Goal: Task Accomplishment & Management: Manage account settings

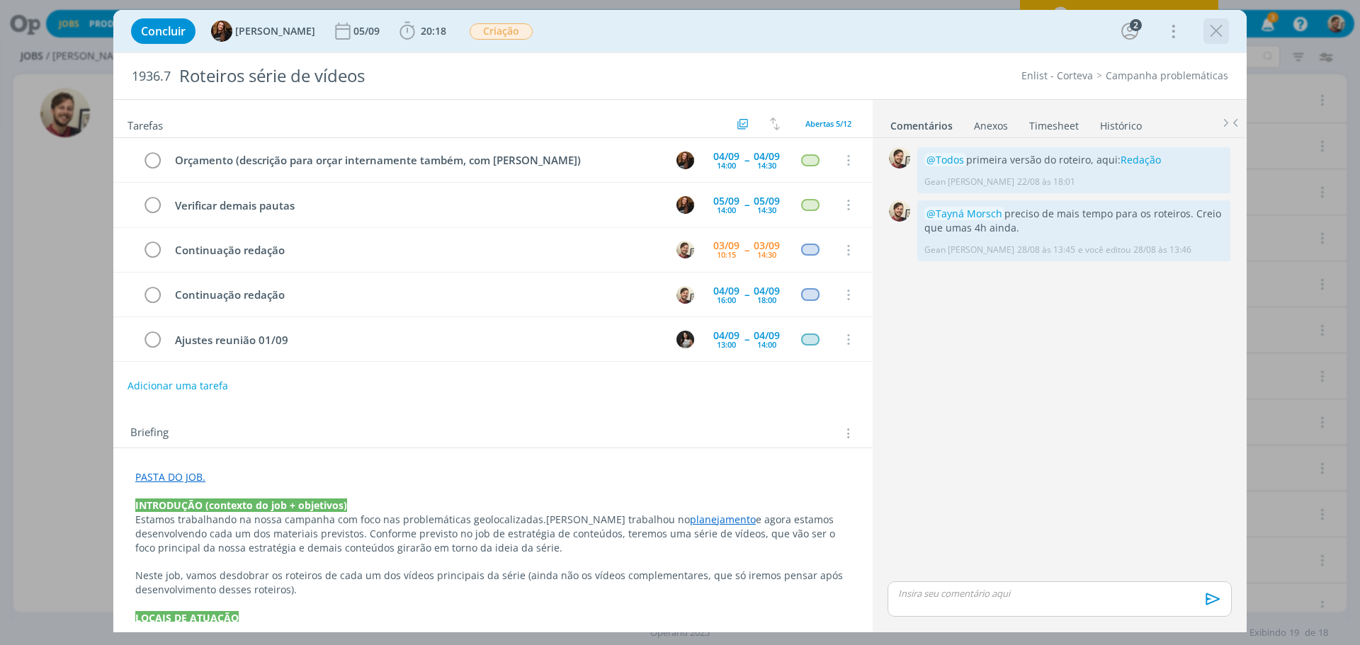
click at [1215, 35] on icon "dialog" at bounding box center [1216, 31] width 21 height 21
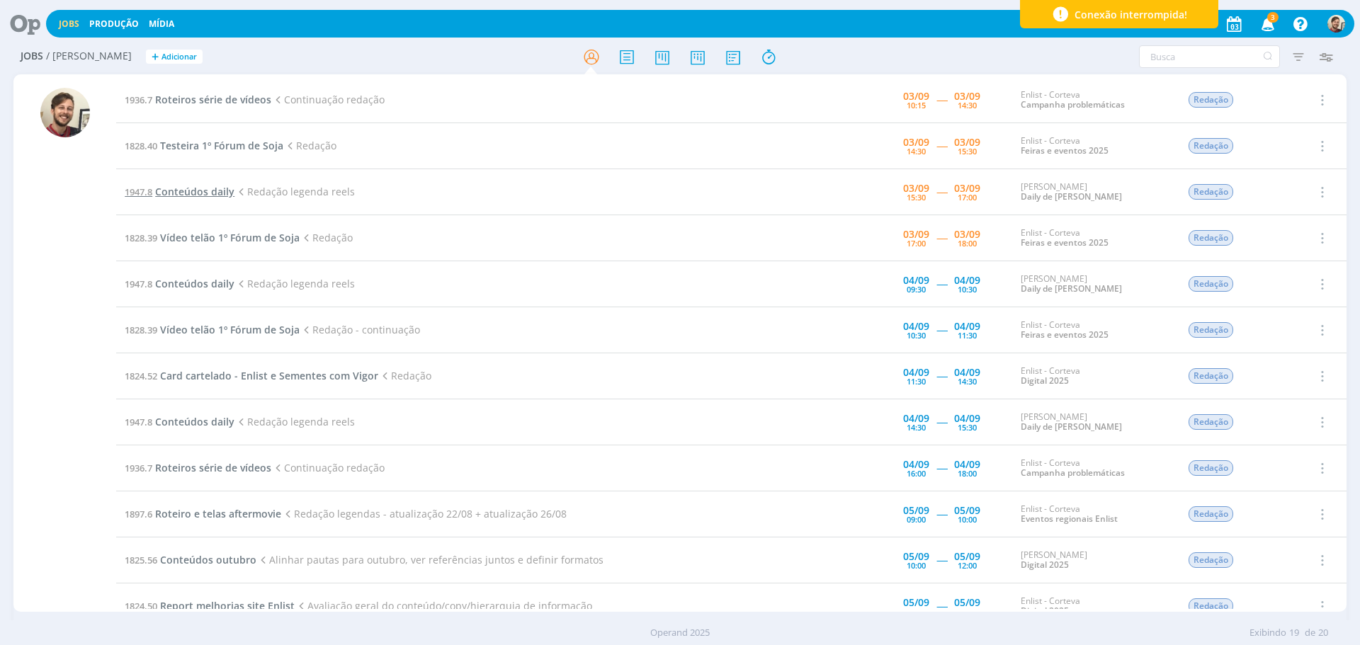
click at [212, 191] on span "Conteúdos daily" at bounding box center [194, 191] width 79 height 13
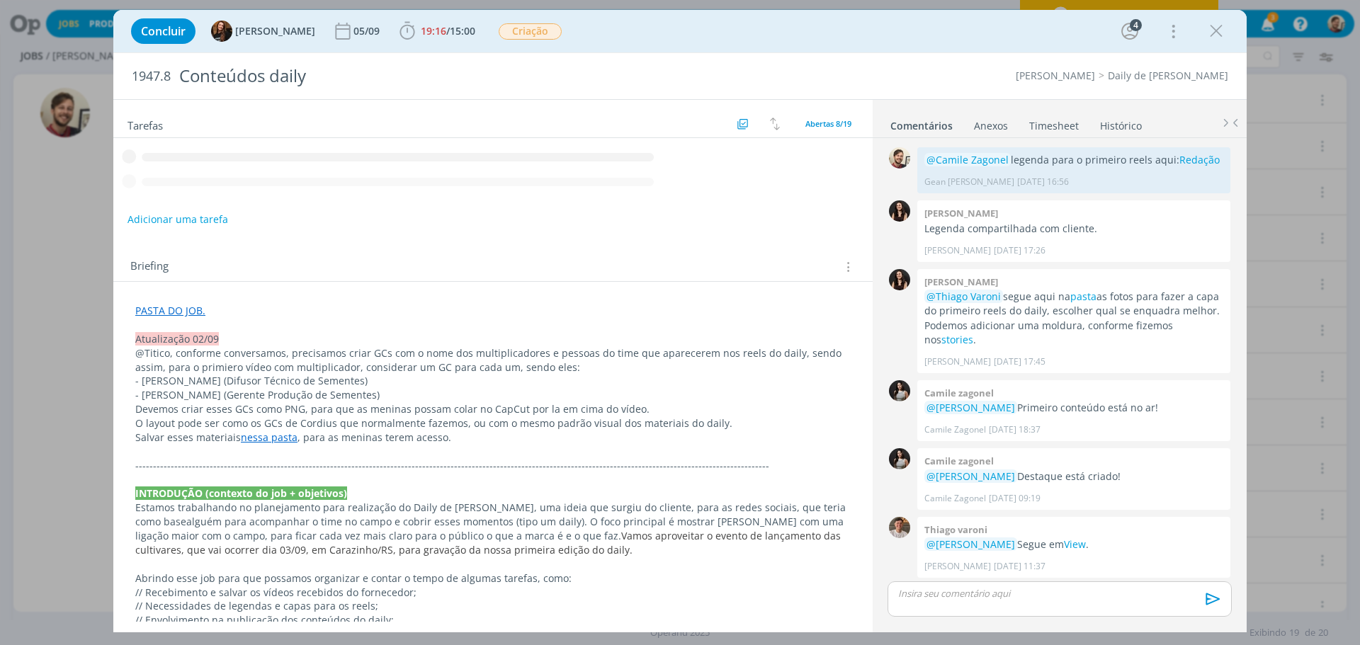
scroll to position [333, 0]
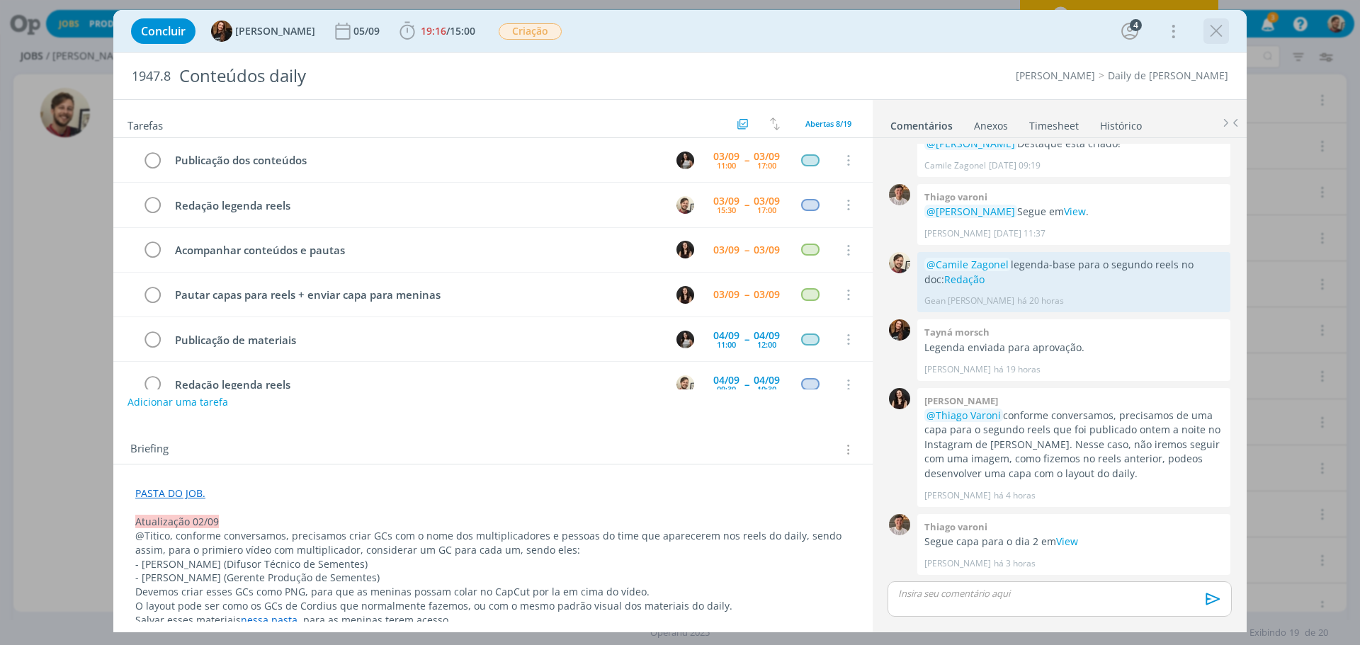
click at [1217, 33] on icon "dialog" at bounding box center [1216, 31] width 21 height 21
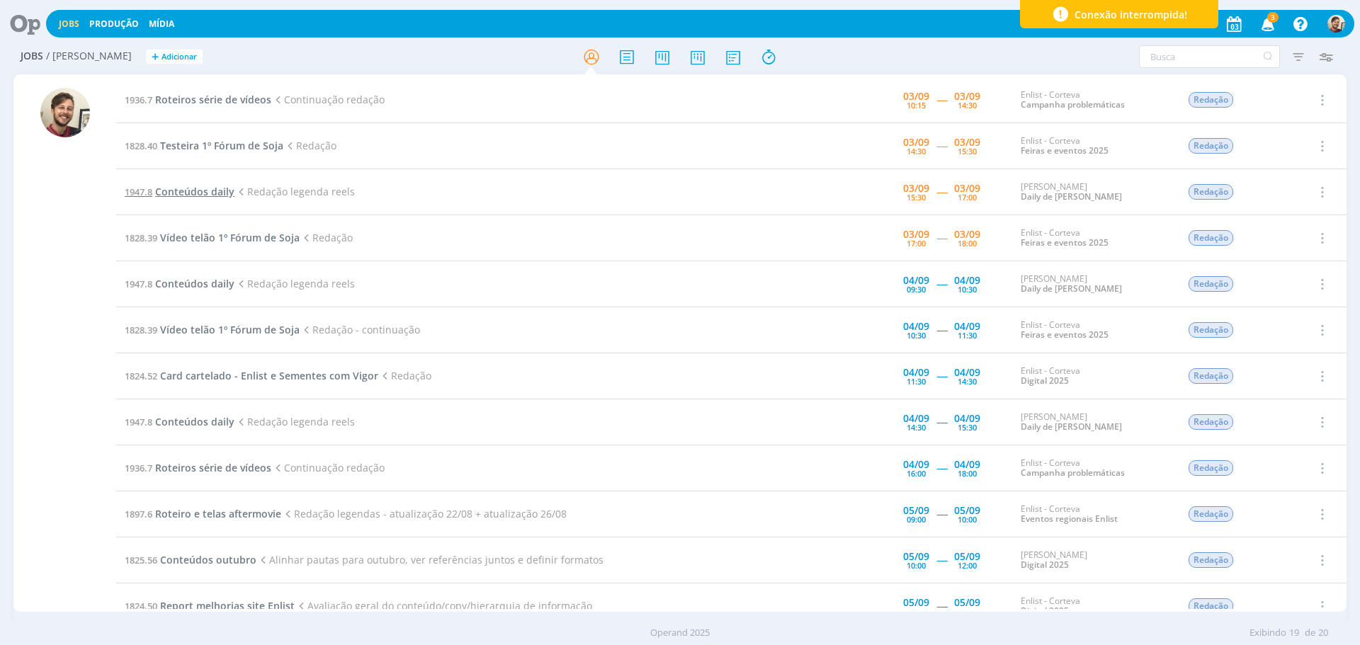
click at [209, 191] on span "Conteúdos daily" at bounding box center [194, 191] width 79 height 13
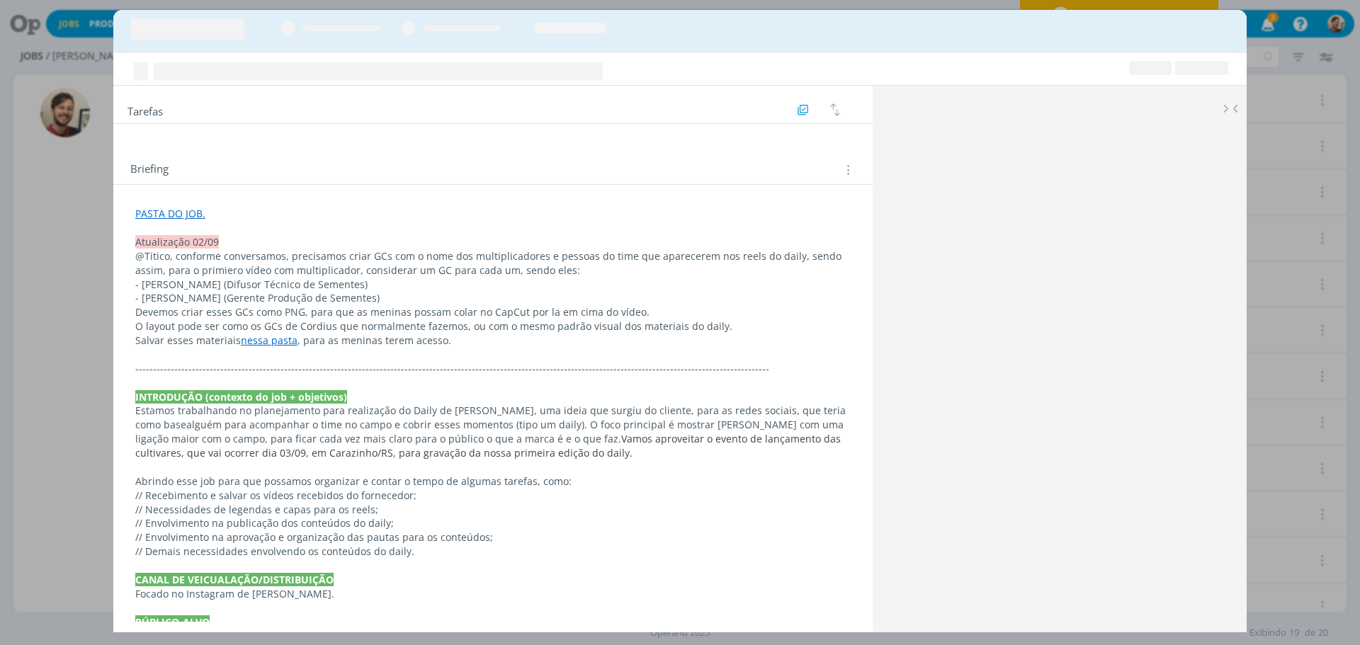
scroll to position [333, 0]
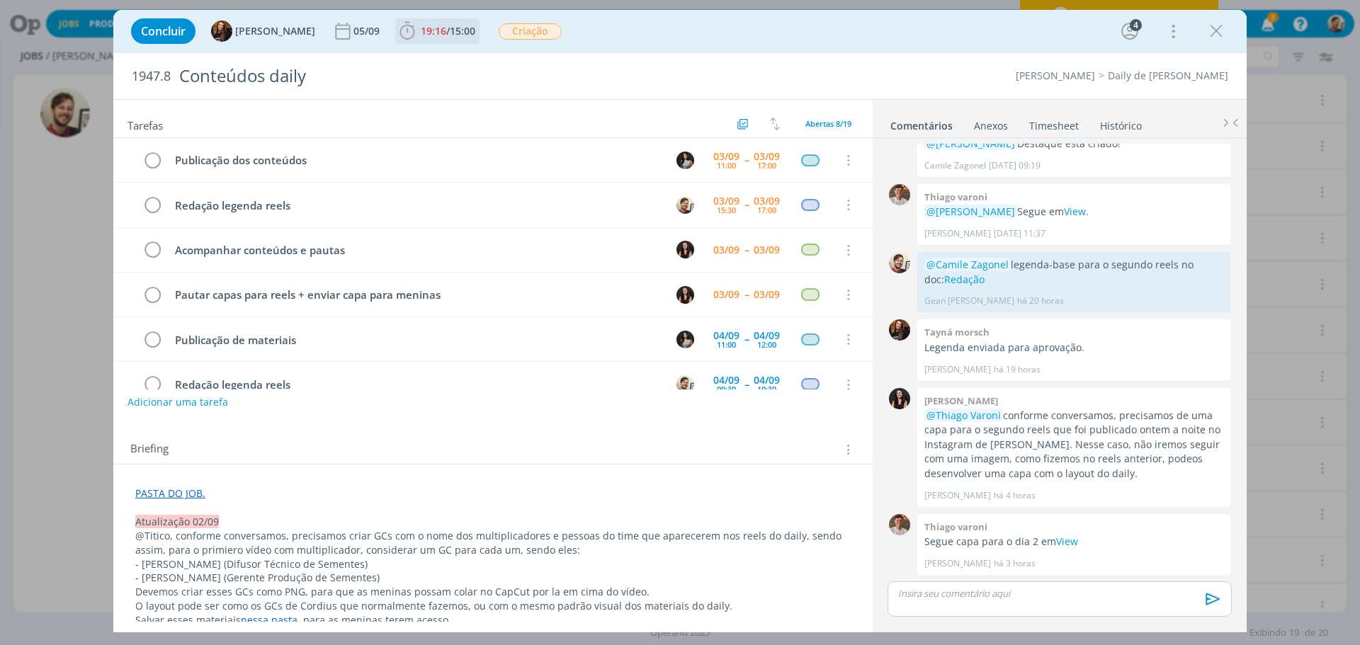
click at [450, 35] on span "15:00" at bounding box center [462, 30] width 25 height 13
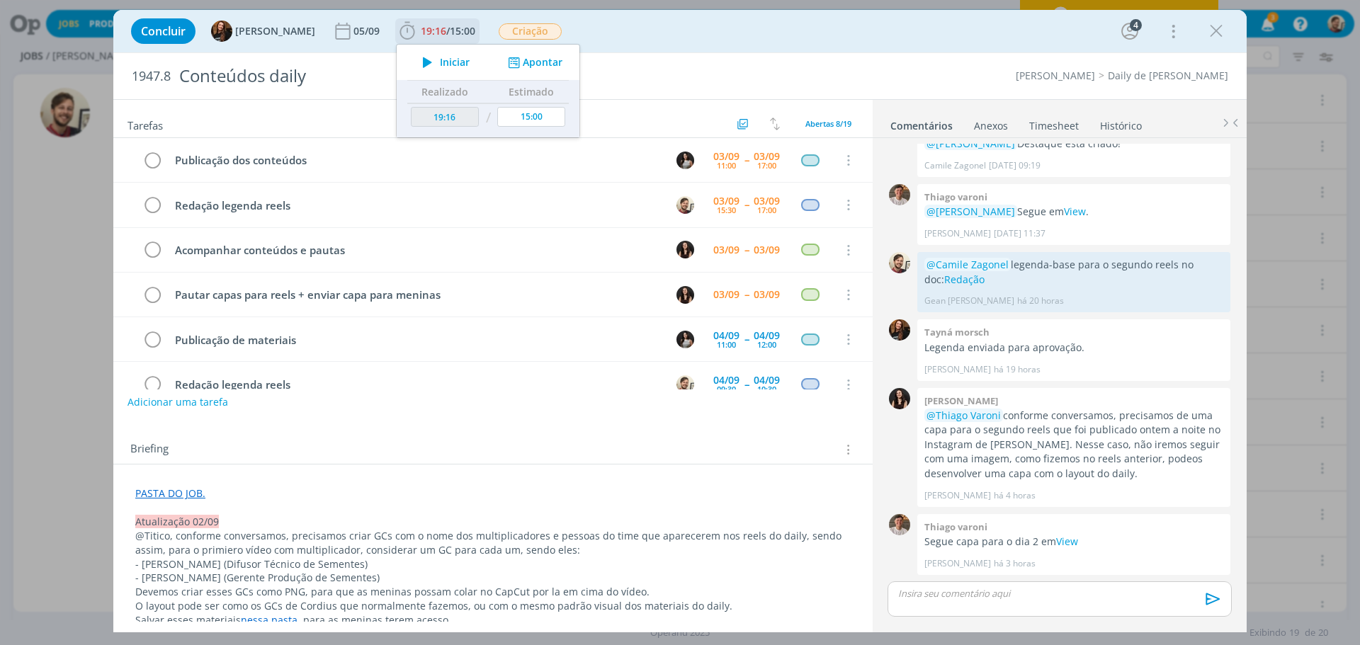
click at [440, 62] on span "Iniciar" at bounding box center [455, 62] width 30 height 10
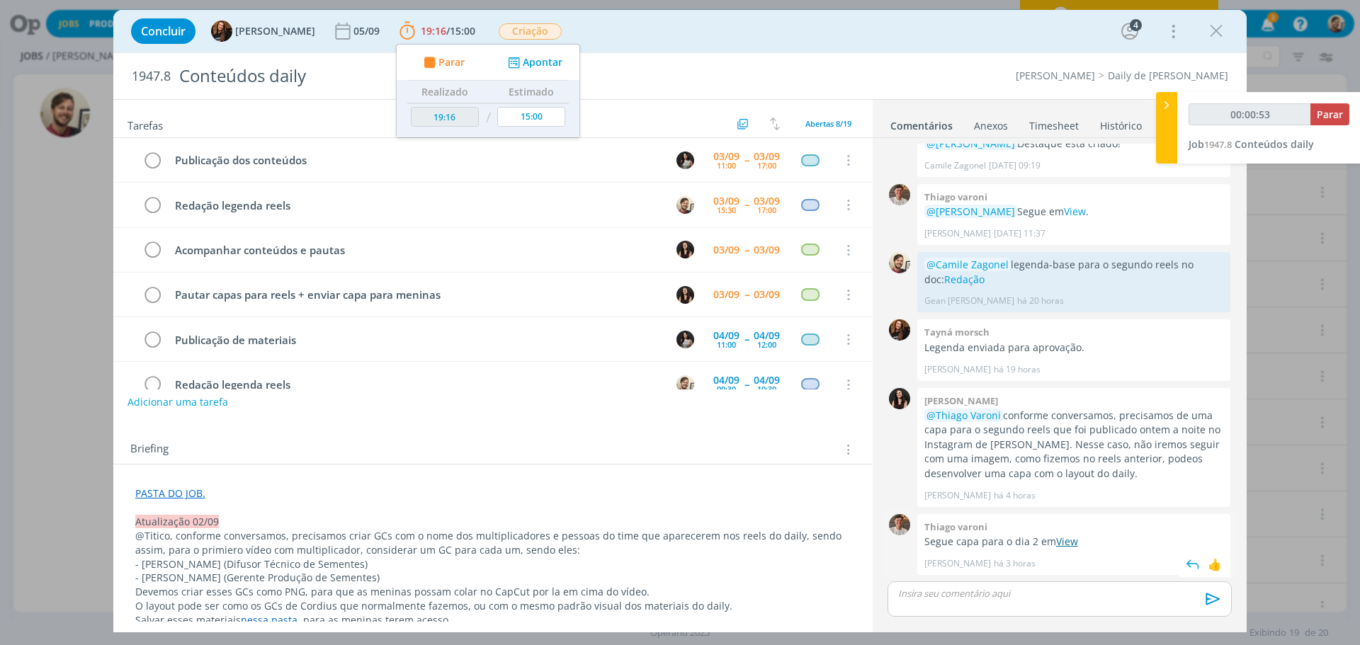
click at [1059, 538] on link "View" at bounding box center [1067, 541] width 22 height 13
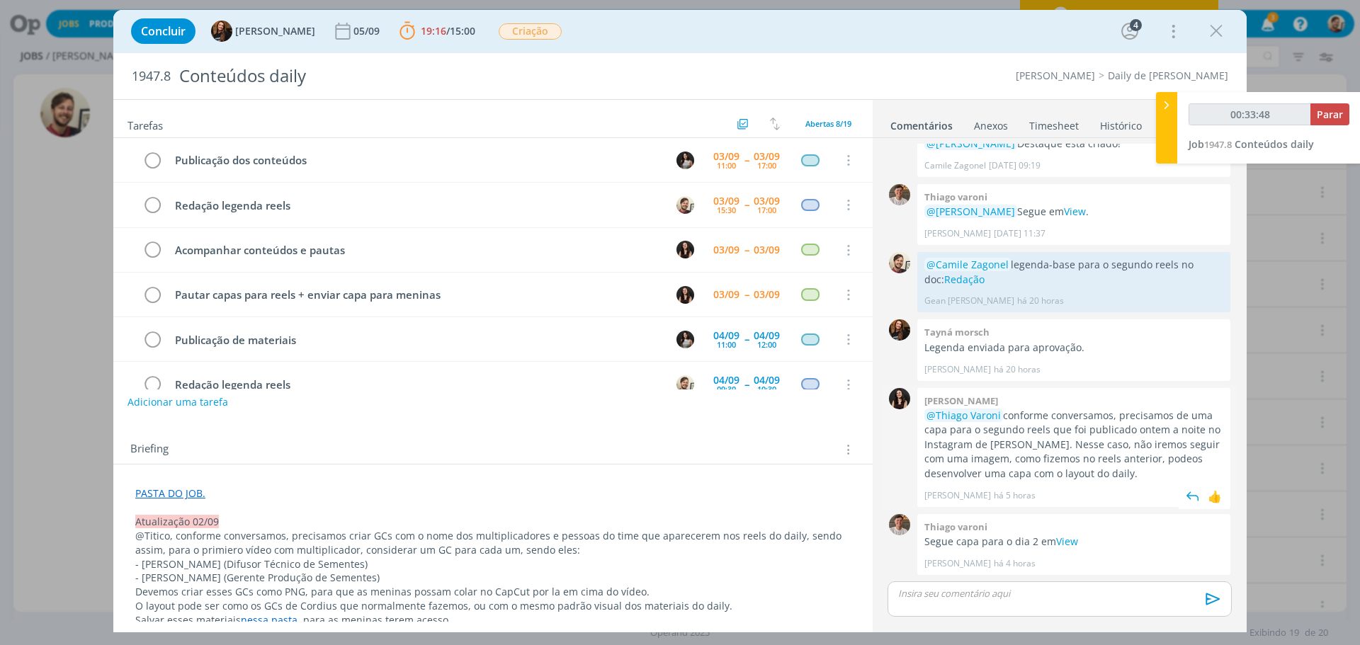
scroll to position [262, 0]
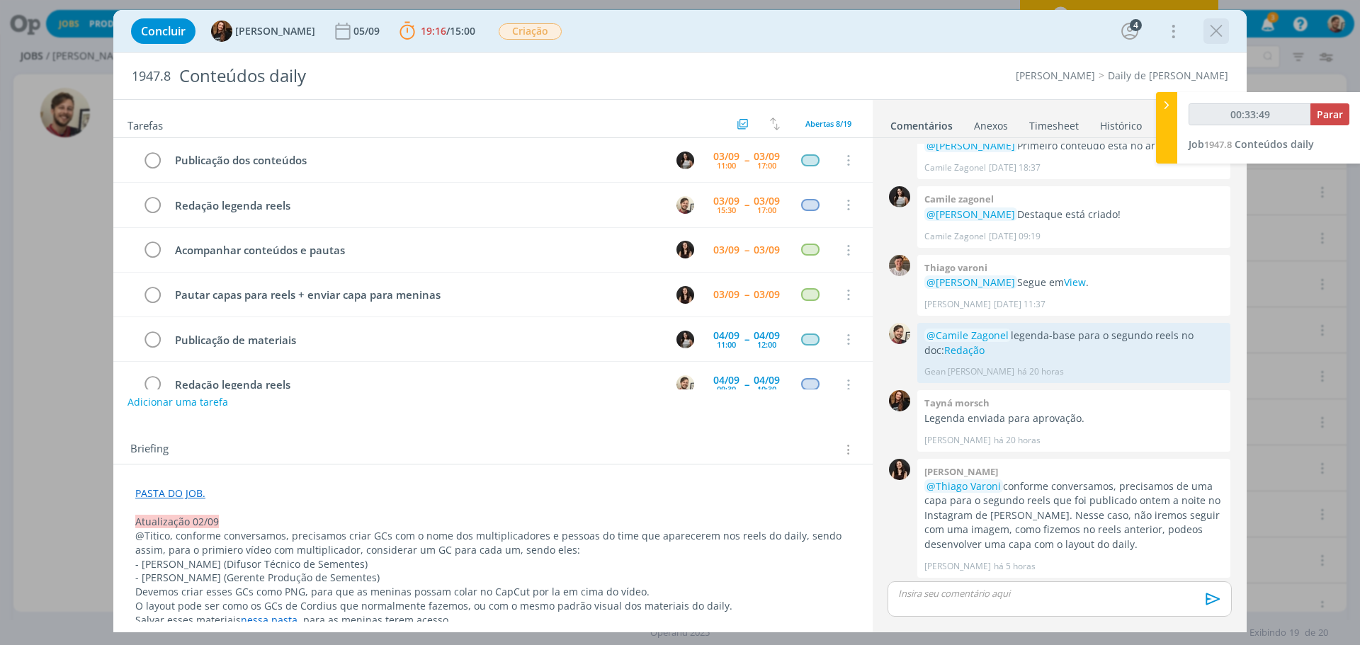
click at [1217, 30] on icon "dialog" at bounding box center [1216, 31] width 21 height 21
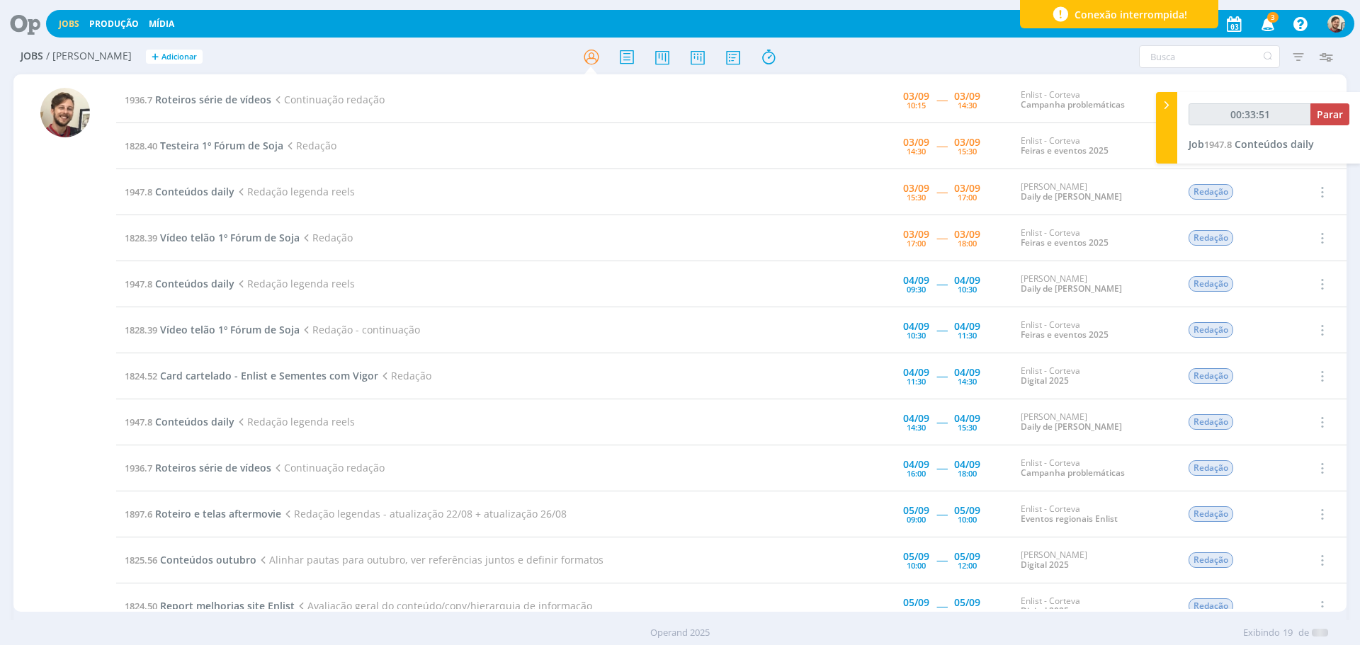
click at [1269, 23] on icon "button" at bounding box center [1268, 23] width 25 height 24
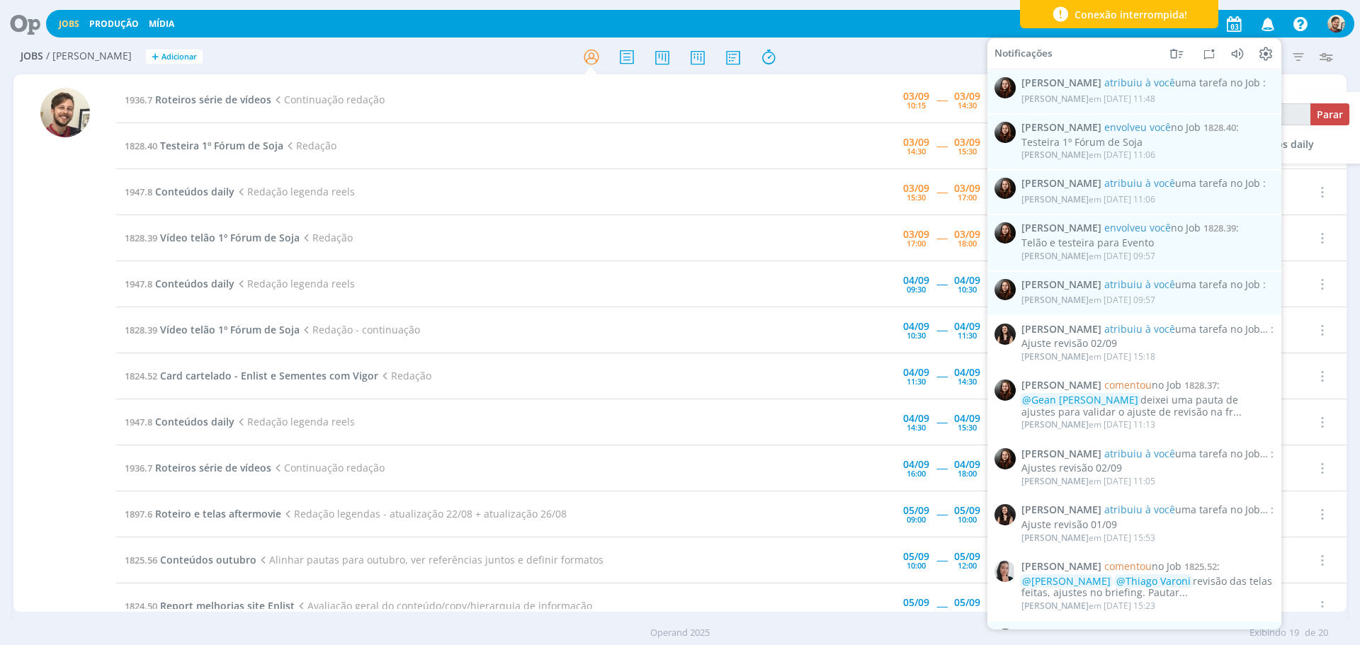
click at [1269, 23] on icon "button" at bounding box center [1268, 23] width 25 height 24
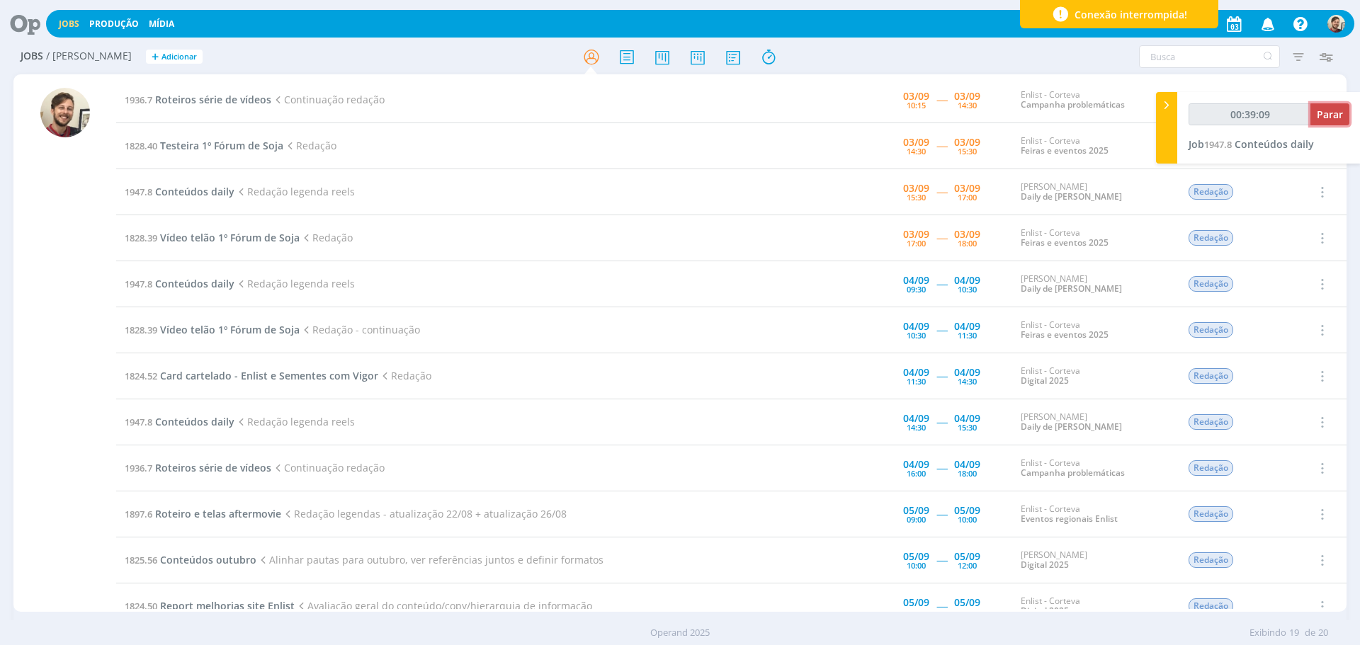
click at [1329, 118] on span "Parar" at bounding box center [1330, 114] width 26 height 13
type input "00:40:00"
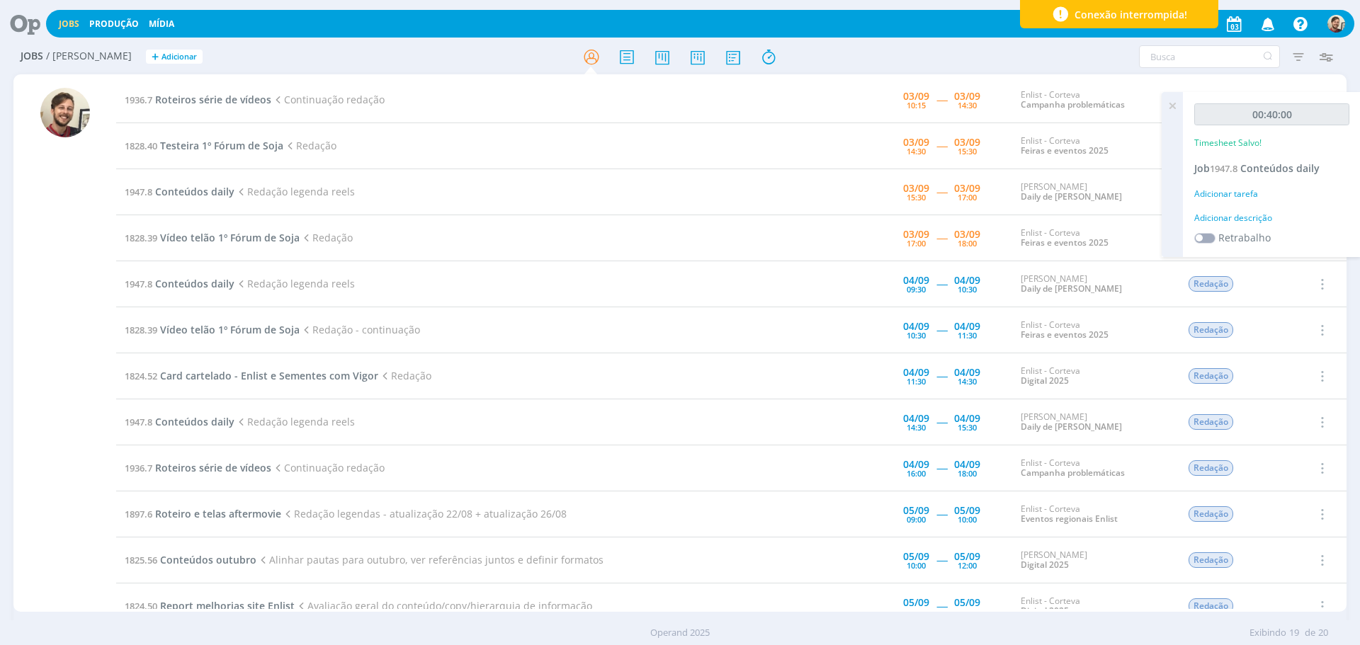
click at [1247, 216] on div "Adicionar descrição" at bounding box center [1271, 218] width 155 height 13
click at [1257, 237] on textarea at bounding box center [1272, 240] width 148 height 50
type textarea "seleção de trilha sonora"
click at [1324, 329] on span "Salvar" at bounding box center [1324, 332] width 29 height 13
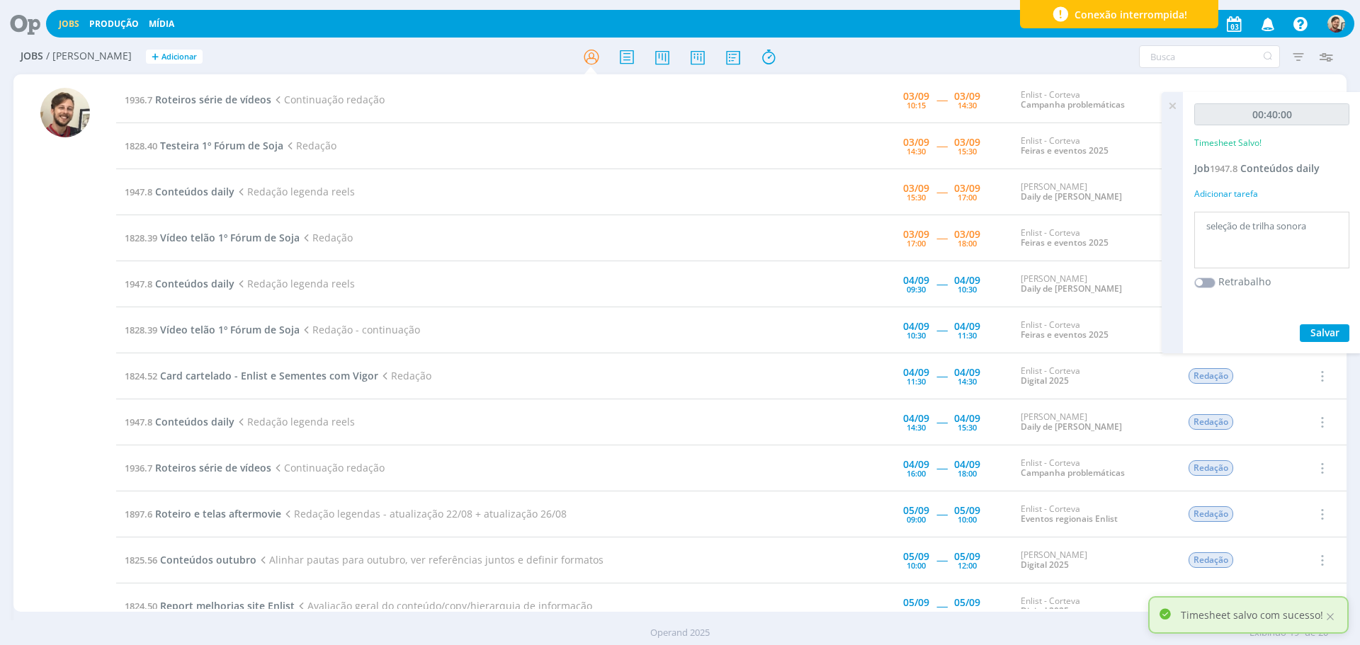
click at [1174, 105] on icon at bounding box center [1171, 106] width 25 height 28
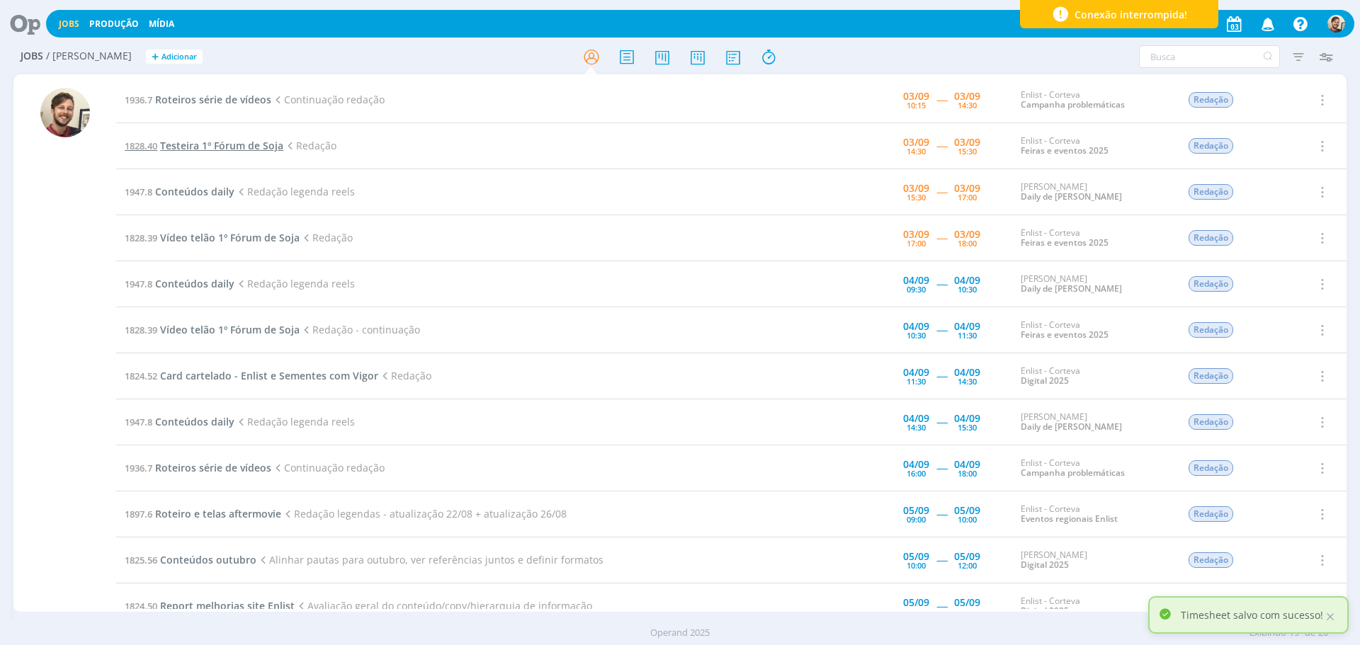
click at [232, 143] on span "Testeira 1º Fórum de Soja" at bounding box center [221, 145] width 123 height 13
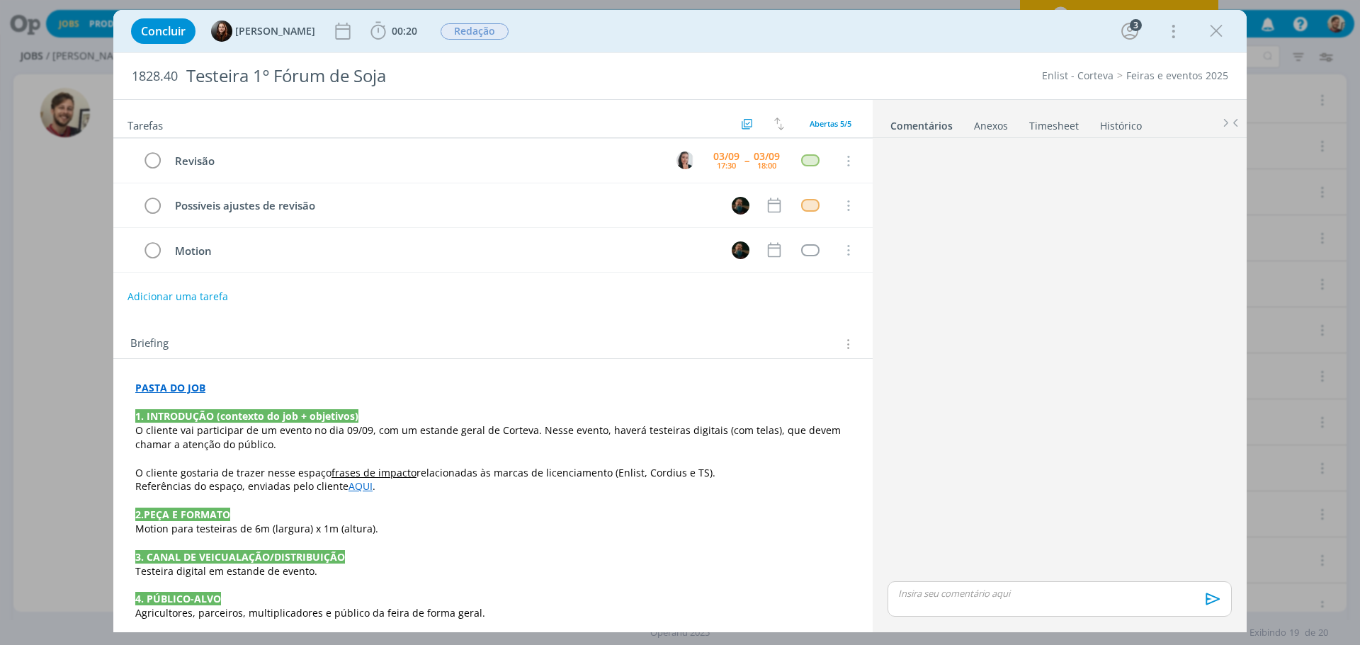
scroll to position [71, 0]
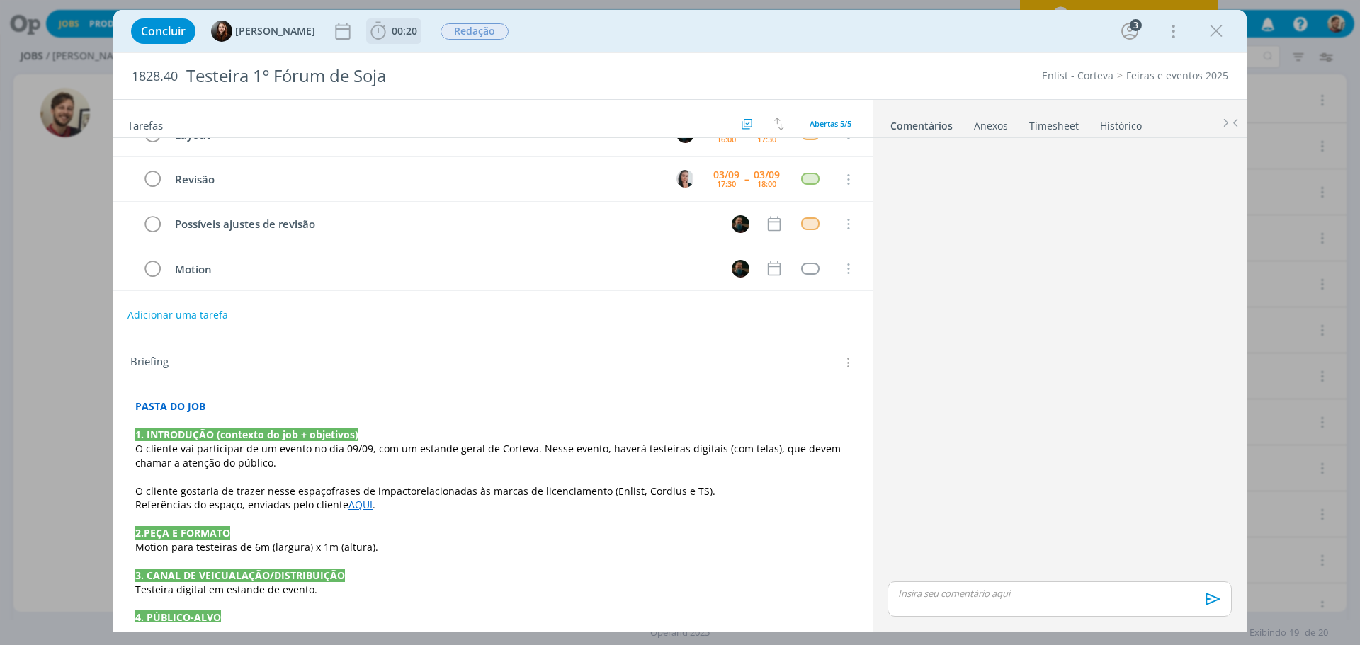
click at [394, 39] on span "00:20" at bounding box center [394, 31] width 52 height 21
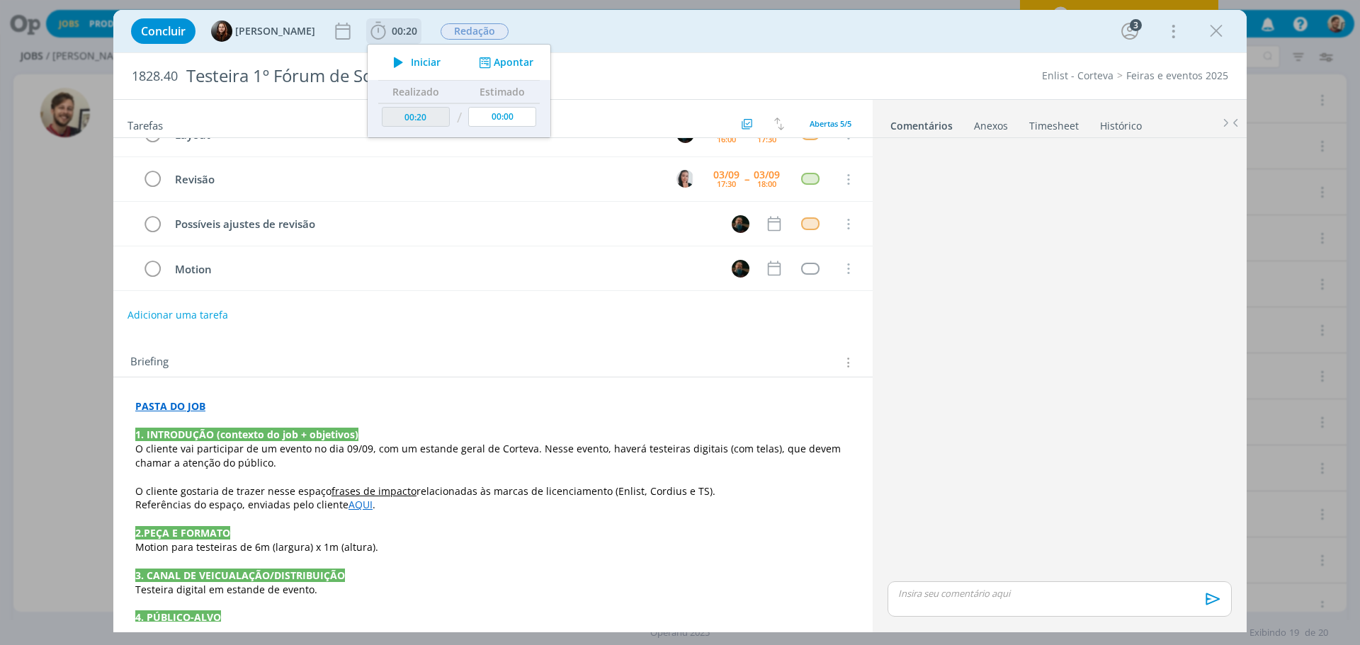
click at [406, 60] on icon "dialog" at bounding box center [398, 62] width 25 height 18
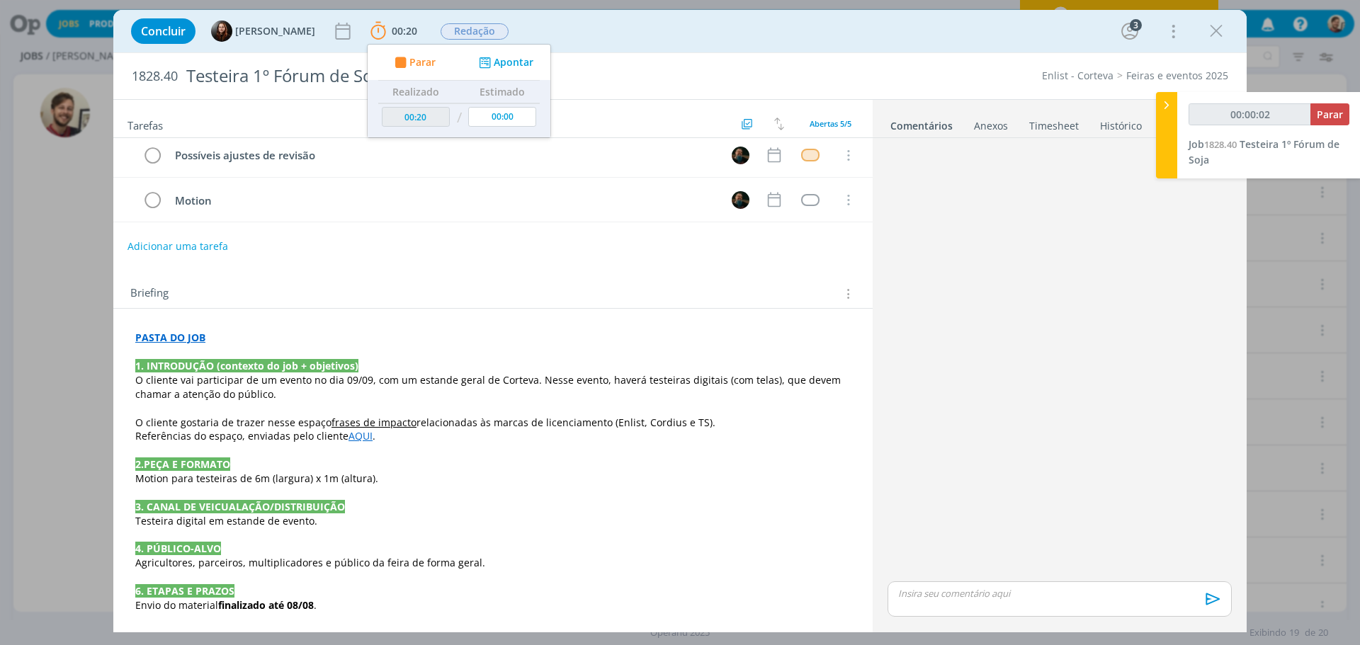
scroll to position [142, 0]
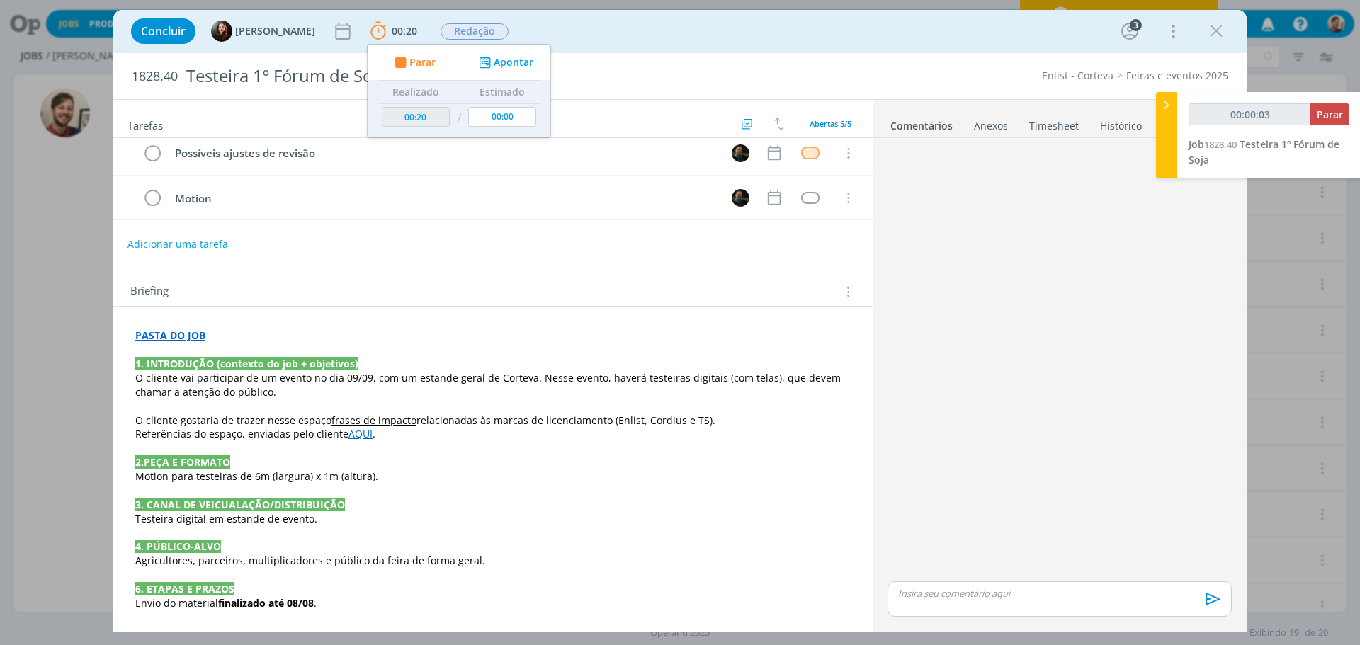
click at [458, 285] on div "Briefing Briefings Predefinidos Versões do Briefing Ver Briefing do Projeto" at bounding box center [494, 292] width 729 height 18
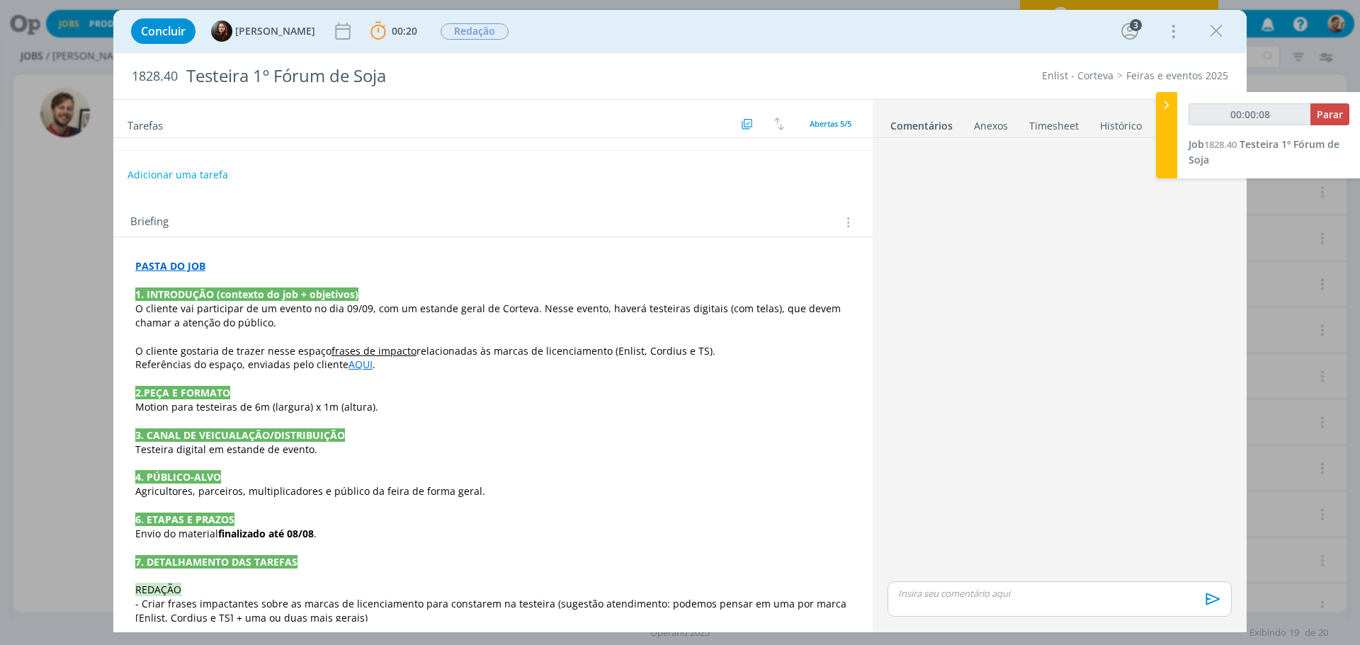
scroll to position [212, 0]
click at [383, 350] on u "frases de impacto" at bounding box center [373, 349] width 85 height 13
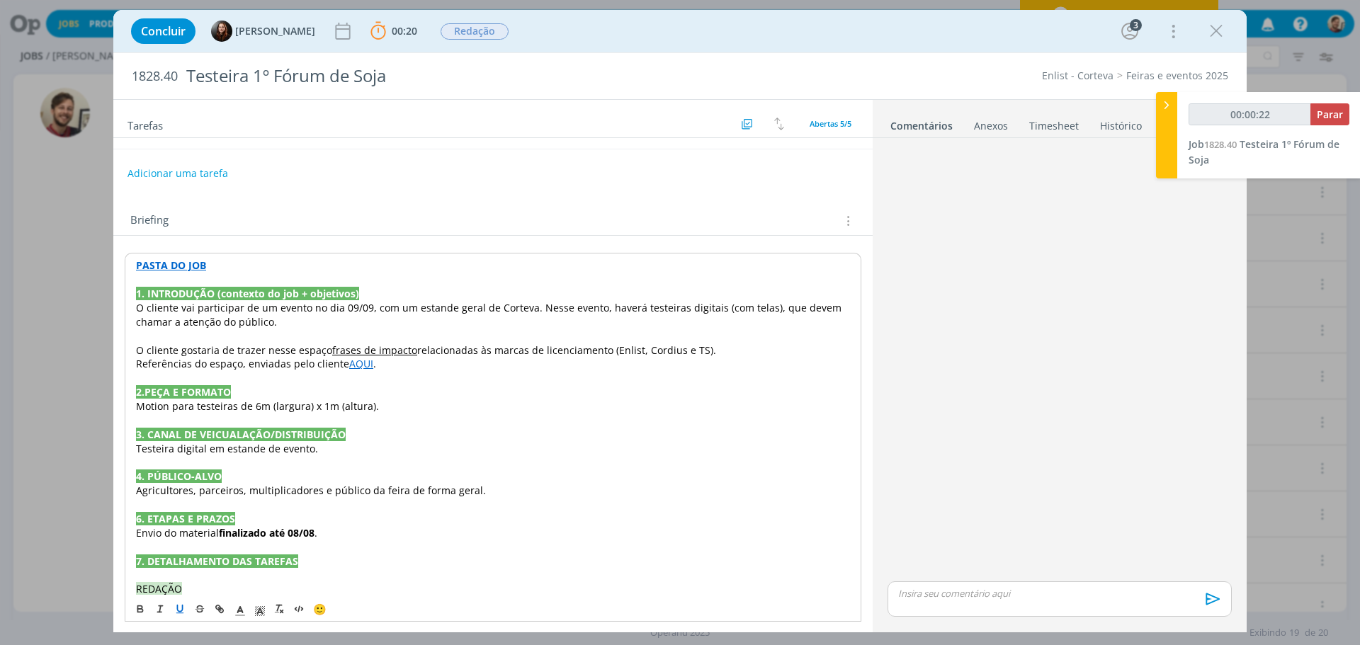
click at [505, 215] on div "Briefing Briefings Predefinidos Versões do Briefing Ver Briefing do Projeto" at bounding box center [494, 221] width 729 height 18
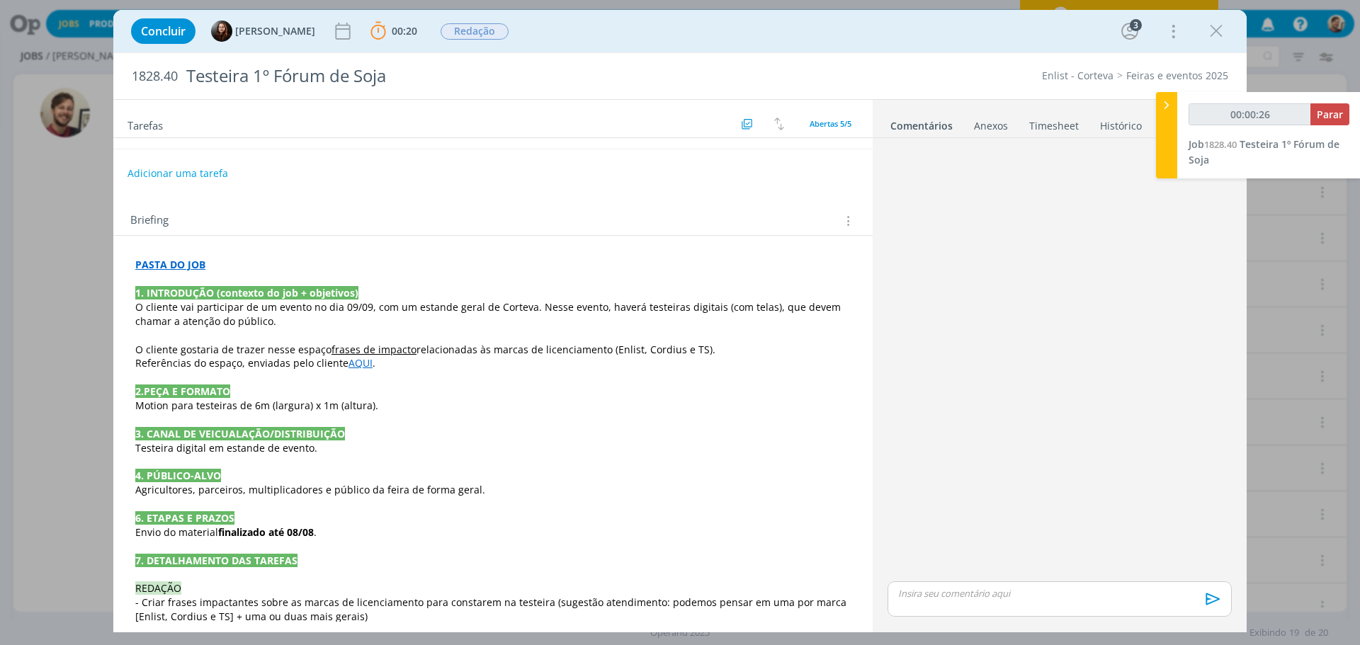
click at [353, 368] on link "AQUI" at bounding box center [360, 362] width 24 height 13
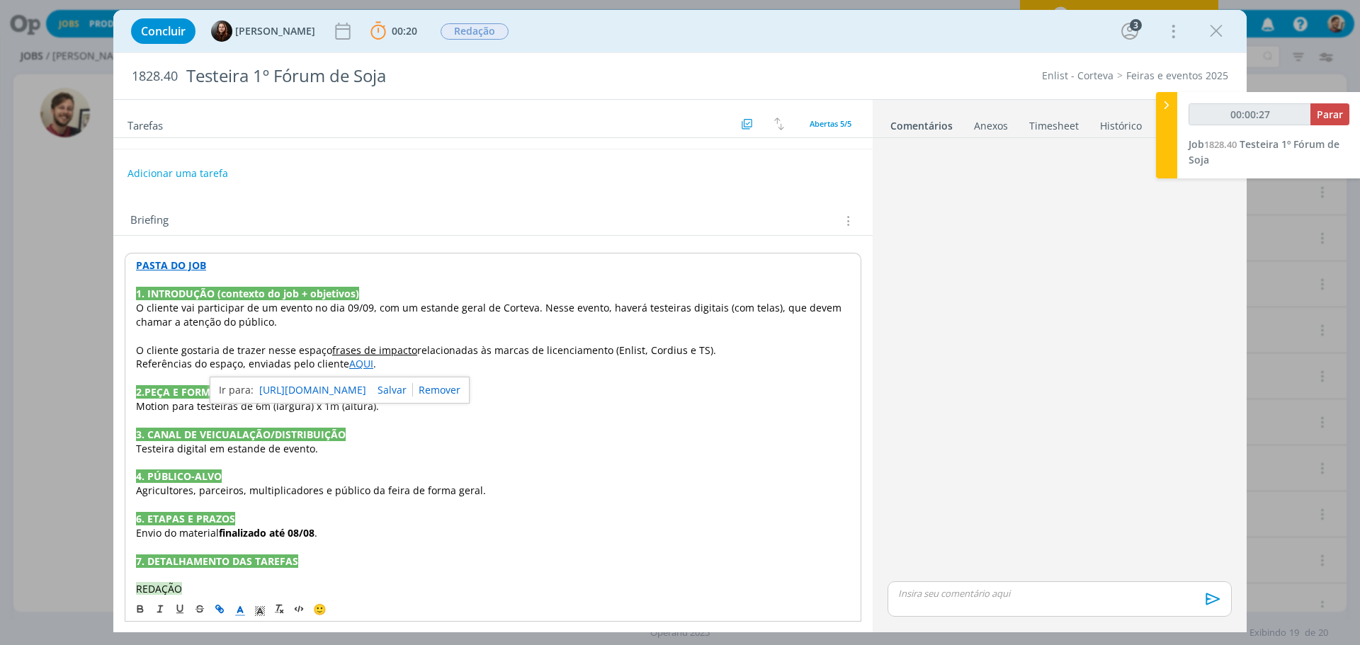
click at [358, 391] on link "[URL][DOMAIN_NAME]" at bounding box center [312, 390] width 107 height 18
click at [421, 481] on p "4. PÚBLICO-ALVO" at bounding box center [493, 477] width 714 height 14
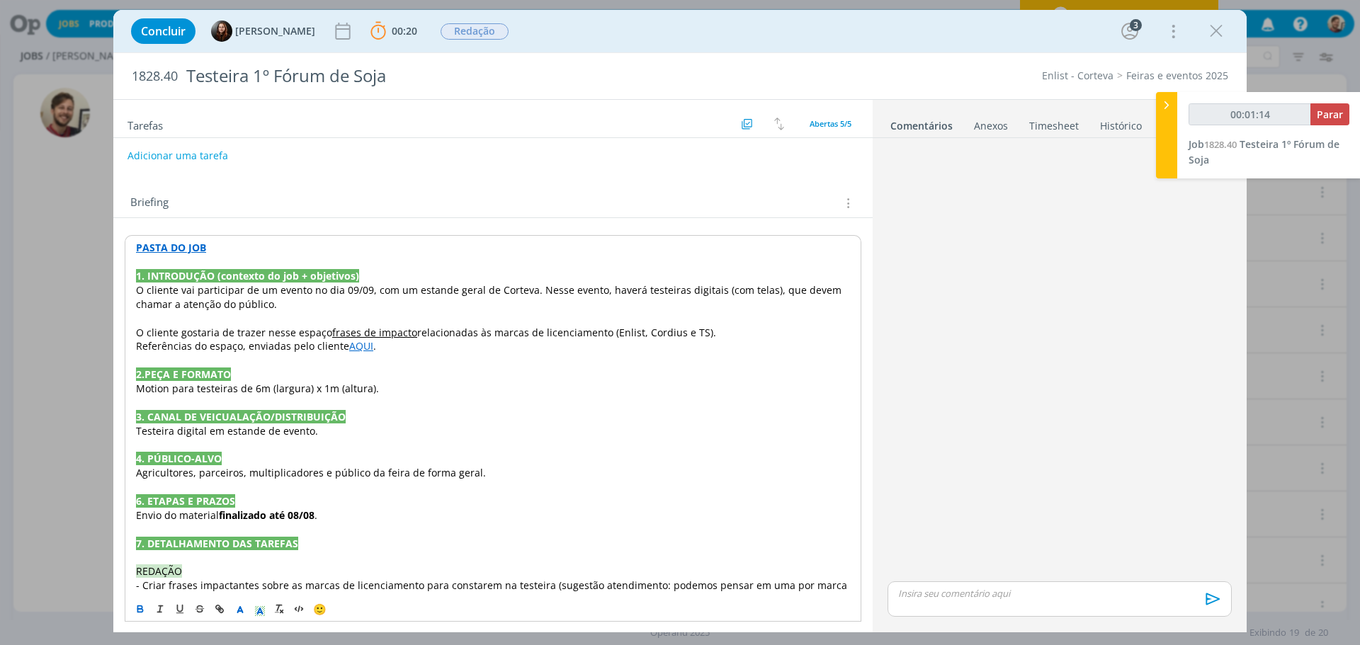
scroll to position [223, 0]
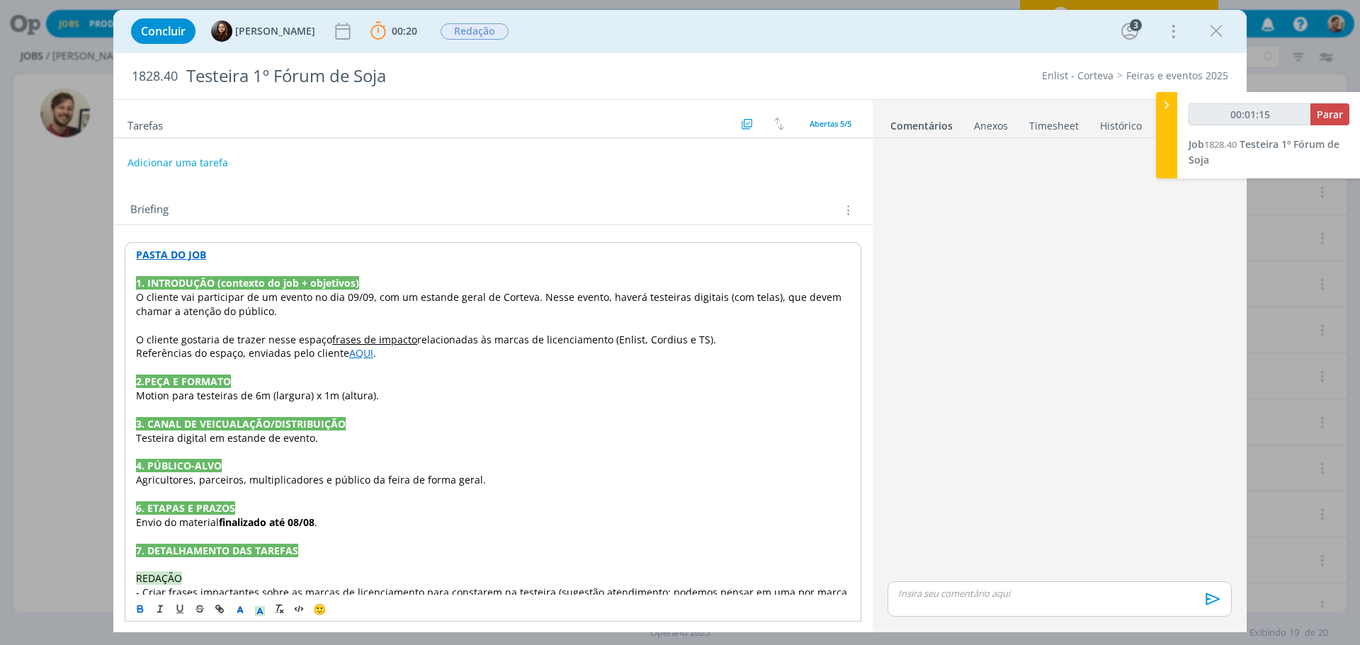
click at [184, 254] on strong "PASTA DO JOB" at bounding box center [171, 254] width 70 height 13
click at [202, 276] on link "[URL][DOMAIN_NAME]" at bounding box center [227, 282] width 107 height 18
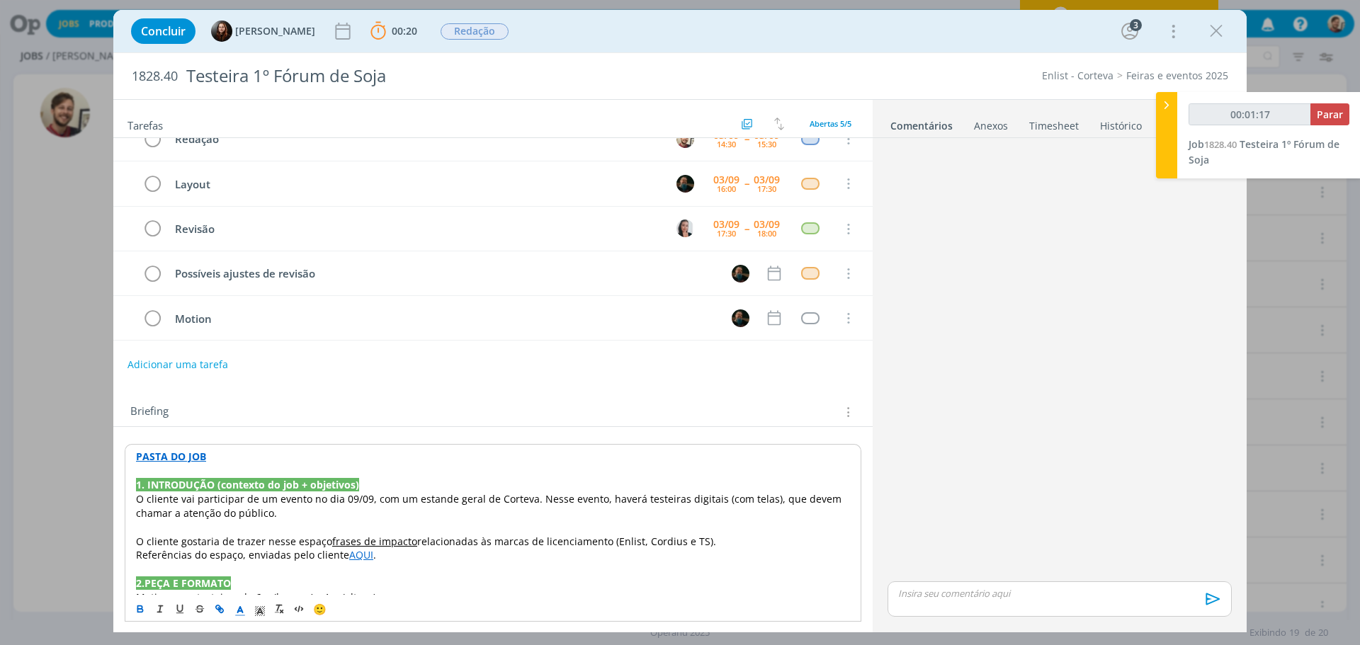
scroll to position [0, 0]
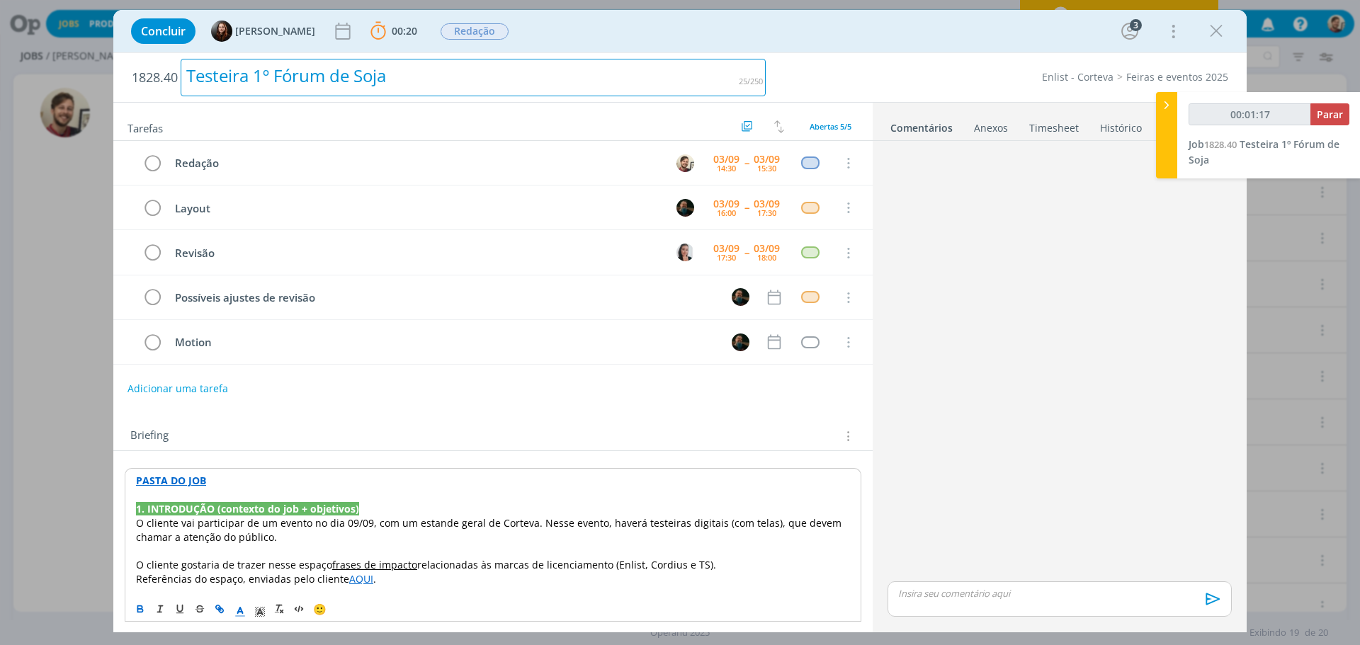
drag, startPoint x: 367, startPoint y: 73, endPoint x: 448, endPoint y: 84, distance: 81.4
click at [368, 73] on div "Testeira 1º Fórum de Soja" at bounding box center [473, 78] width 585 height 38
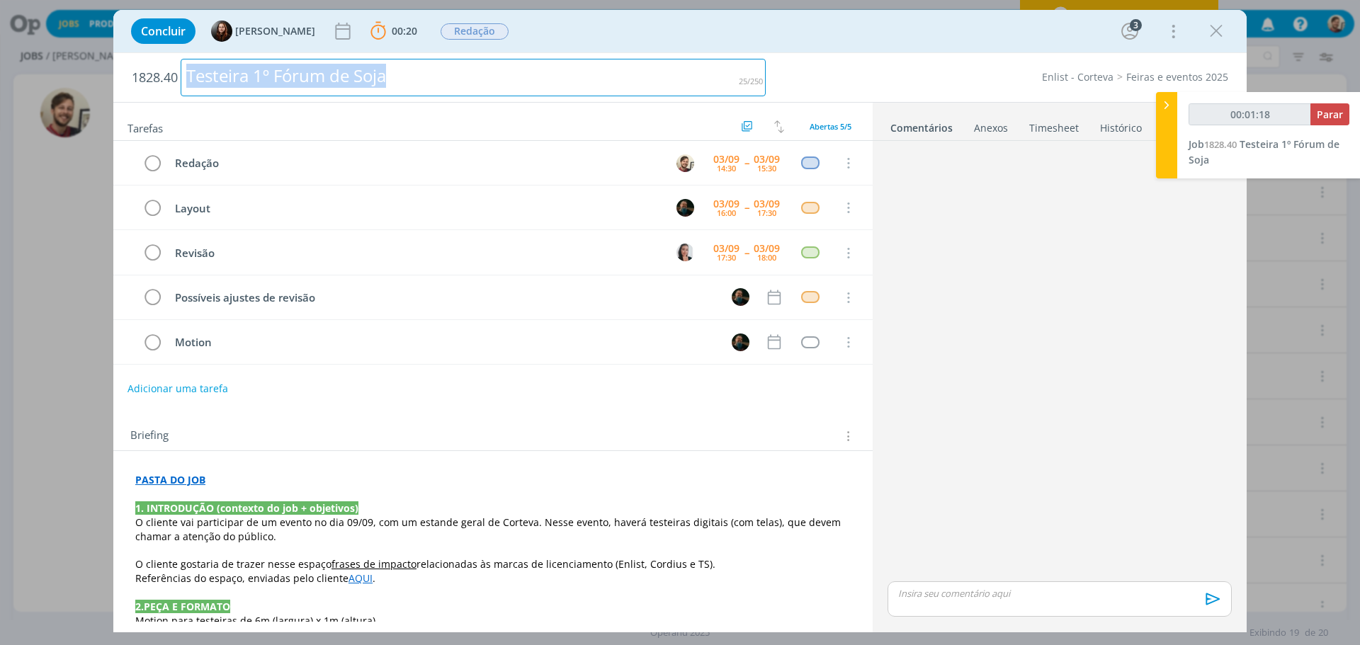
drag, startPoint x: 448, startPoint y: 84, endPoint x: 78, endPoint y: 68, distance: 370.1
click at [81, 70] on div "Concluir [PERSON_NAME] 00:20 Parar Apontar Data * [DATE] Horas * 00:00 Tarefa S…" at bounding box center [680, 322] width 1360 height 645
copy div "Testeira 1º Fórum de Soja"
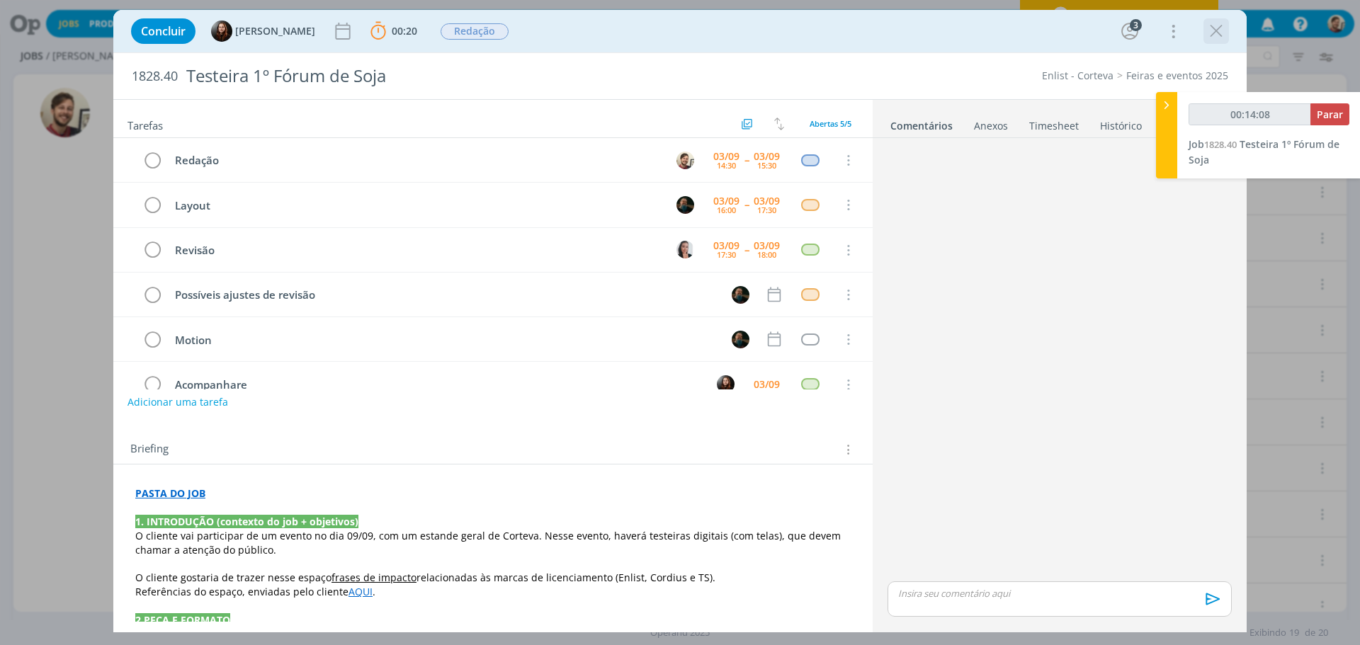
click at [1210, 29] on icon "dialog" at bounding box center [1216, 31] width 21 height 21
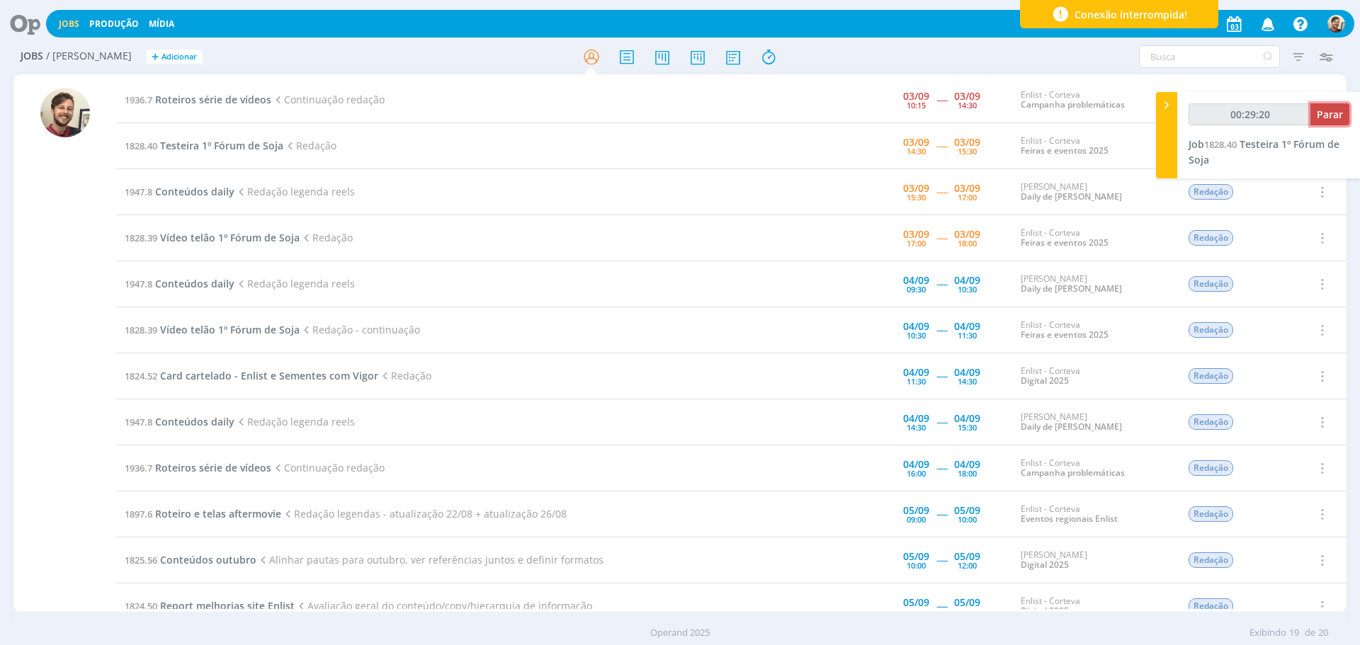
type input "00:29:21"
click at [1327, 118] on span "Parar" at bounding box center [1330, 114] width 26 height 13
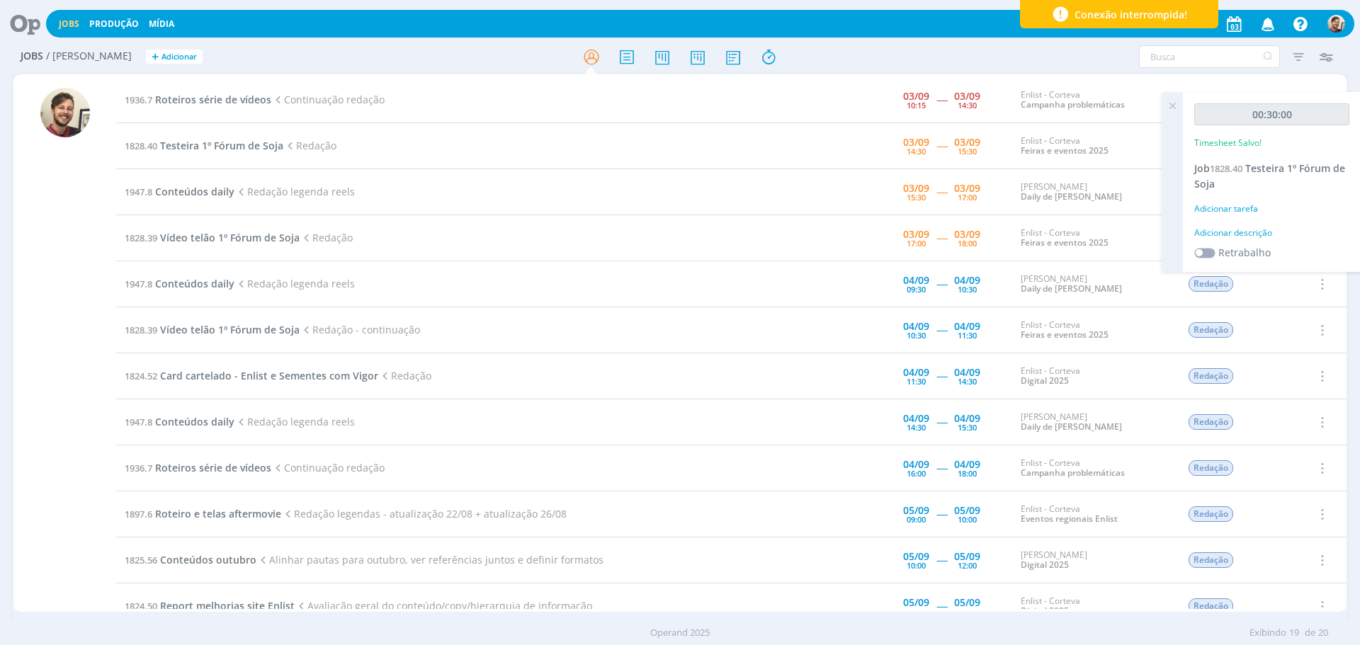
click at [1247, 228] on div "Adicionar descrição" at bounding box center [1271, 233] width 155 height 13
click at [1247, 243] on textarea at bounding box center [1272, 255] width 148 height 50
type textarea "redação"
click at [1329, 351] on span "Salvar" at bounding box center [1324, 347] width 29 height 13
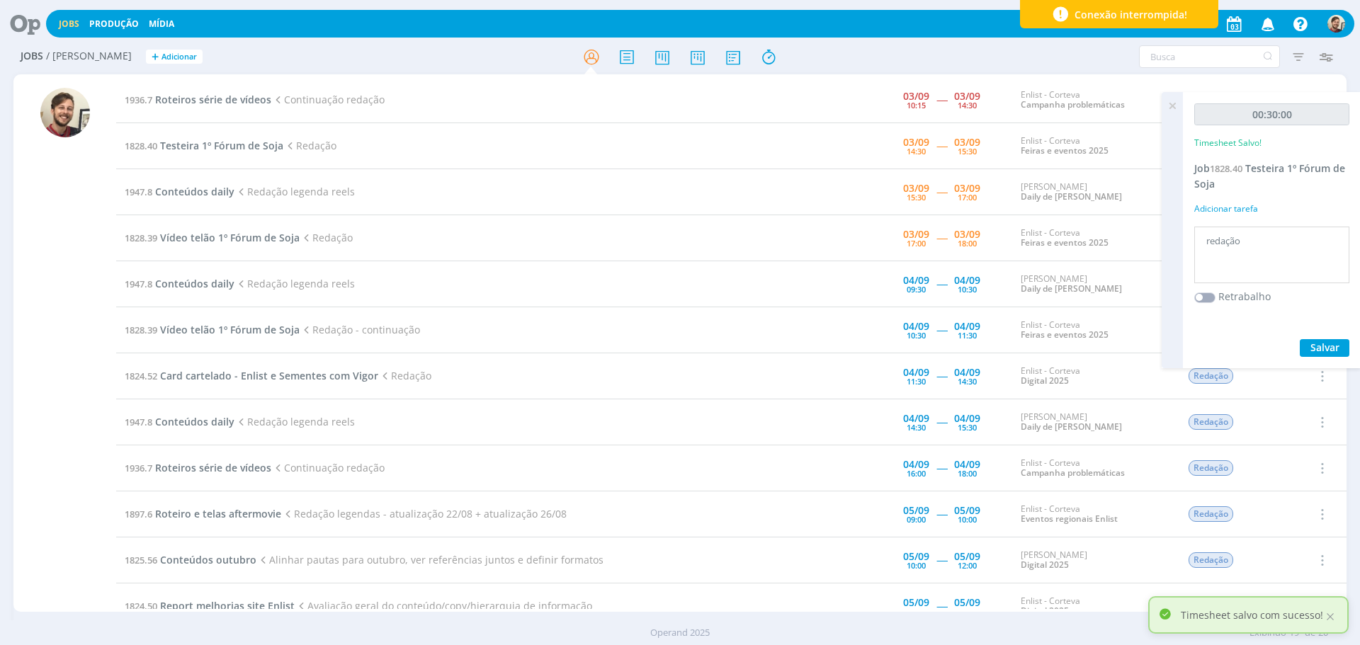
click at [1169, 107] on icon at bounding box center [1171, 106] width 25 height 28
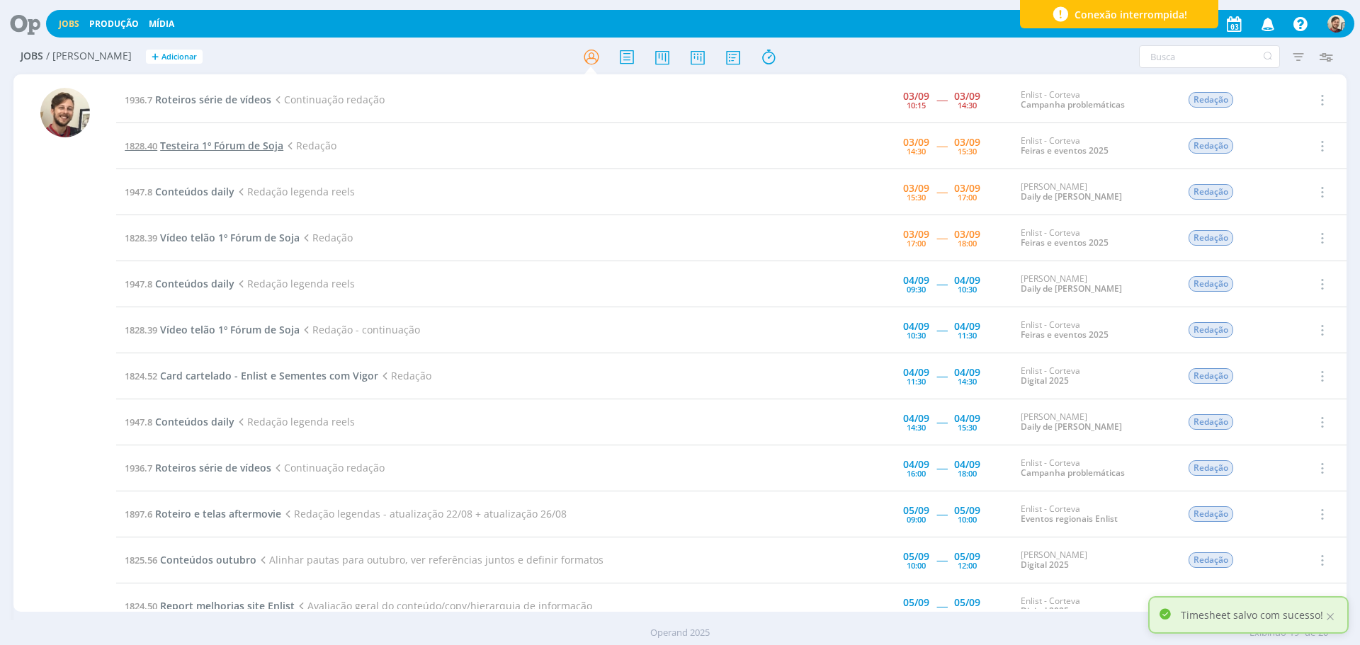
click at [227, 148] on span "Testeira 1º Fórum de Soja" at bounding box center [221, 145] width 123 height 13
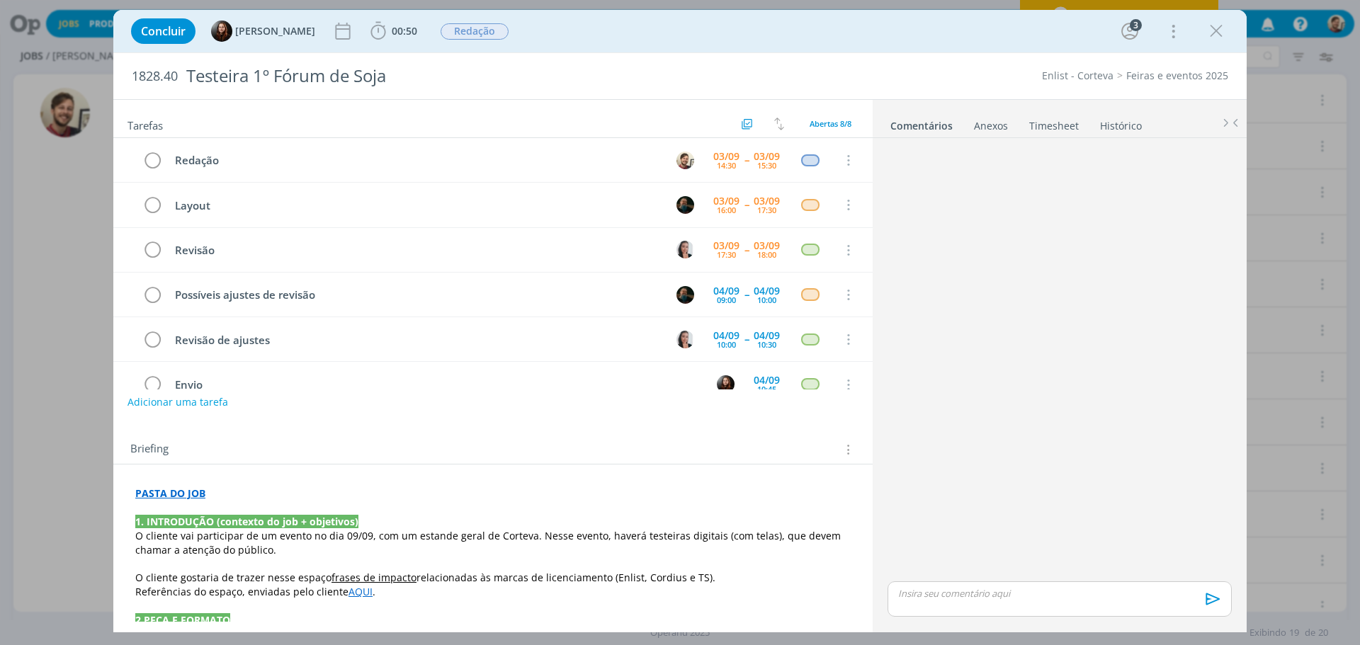
click at [992, 597] on p "dialog" at bounding box center [1060, 593] width 322 height 13
click at [1211, 599] on icon "dialog" at bounding box center [1211, 604] width 21 height 21
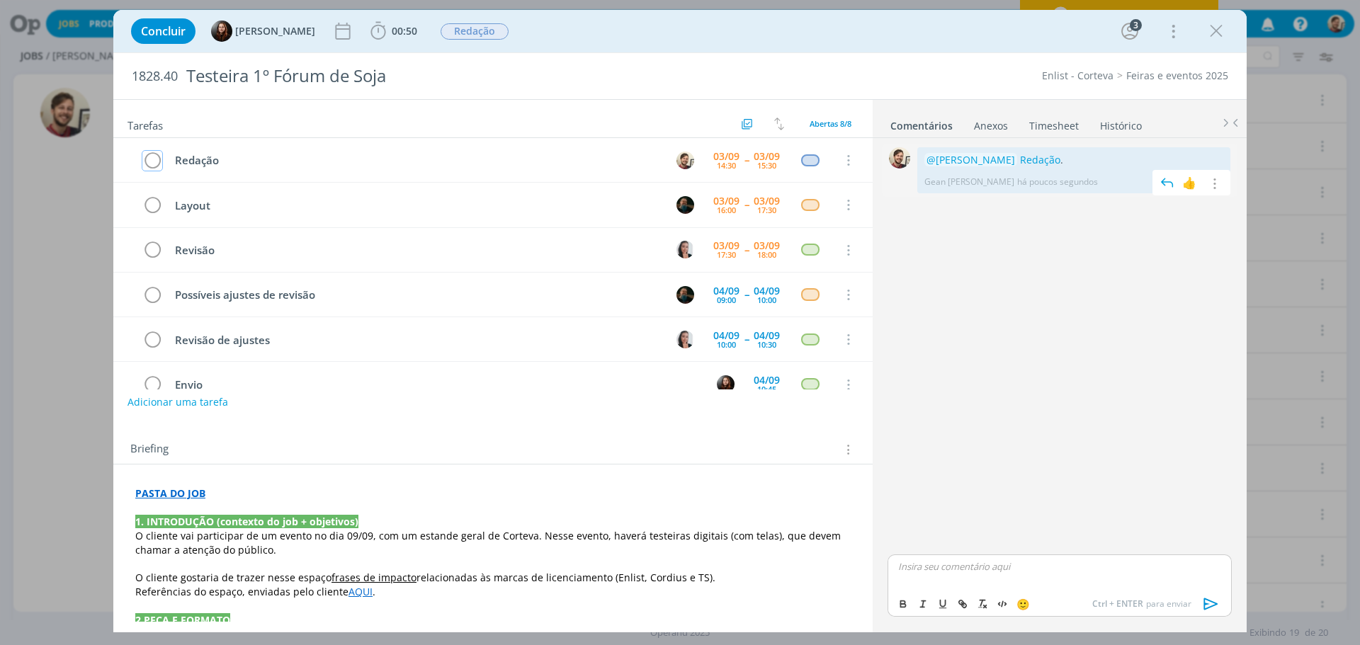
drag, startPoint x: 155, startPoint y: 161, endPoint x: 1061, endPoint y: 144, distance: 906.1
click at [155, 161] on icon "dialog" at bounding box center [152, 160] width 20 height 21
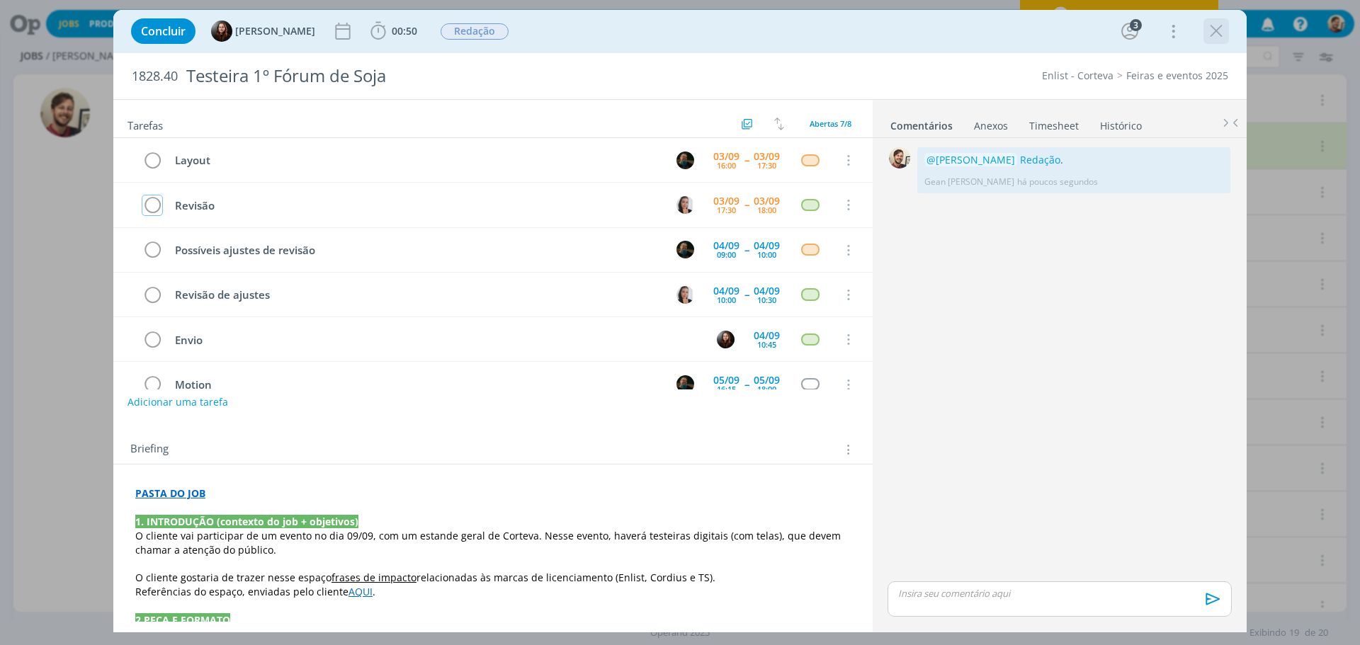
click at [1204, 35] on div "dialog" at bounding box center [1215, 30] width 25 height 25
click at [1212, 30] on icon "dialog" at bounding box center [1216, 31] width 21 height 21
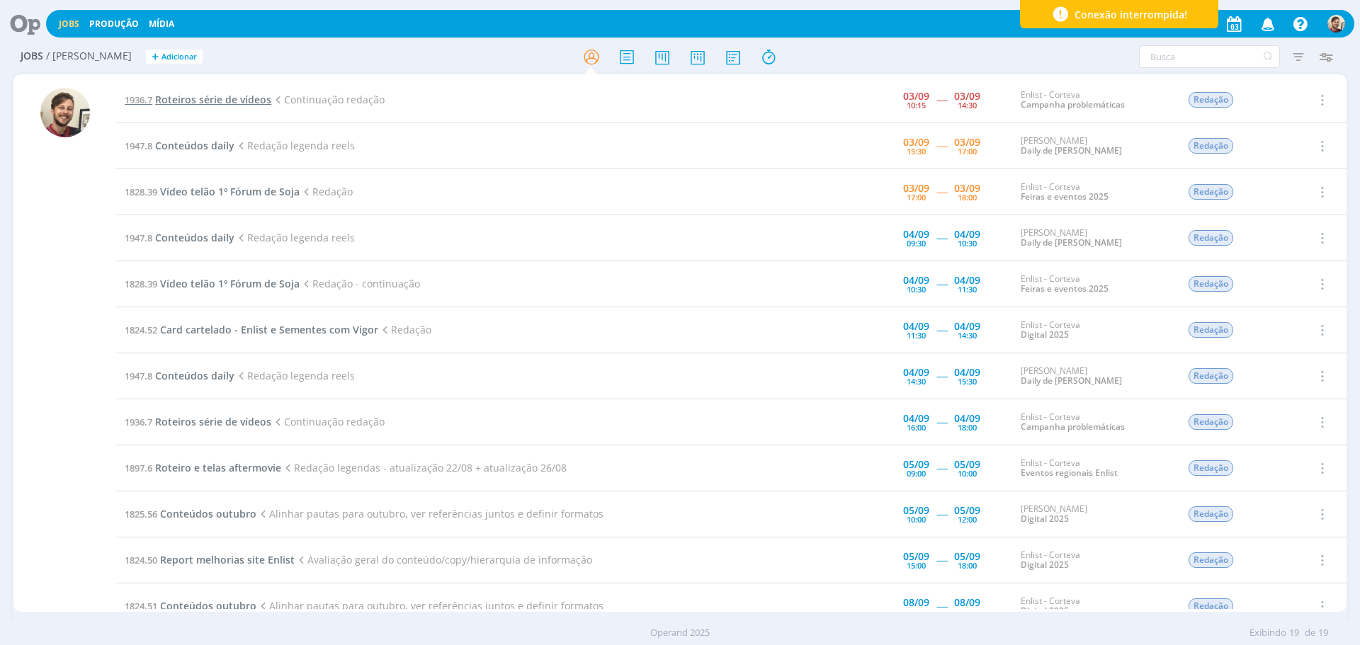
click at [212, 98] on span "Roteiros série de vídeos" at bounding box center [213, 99] width 116 height 13
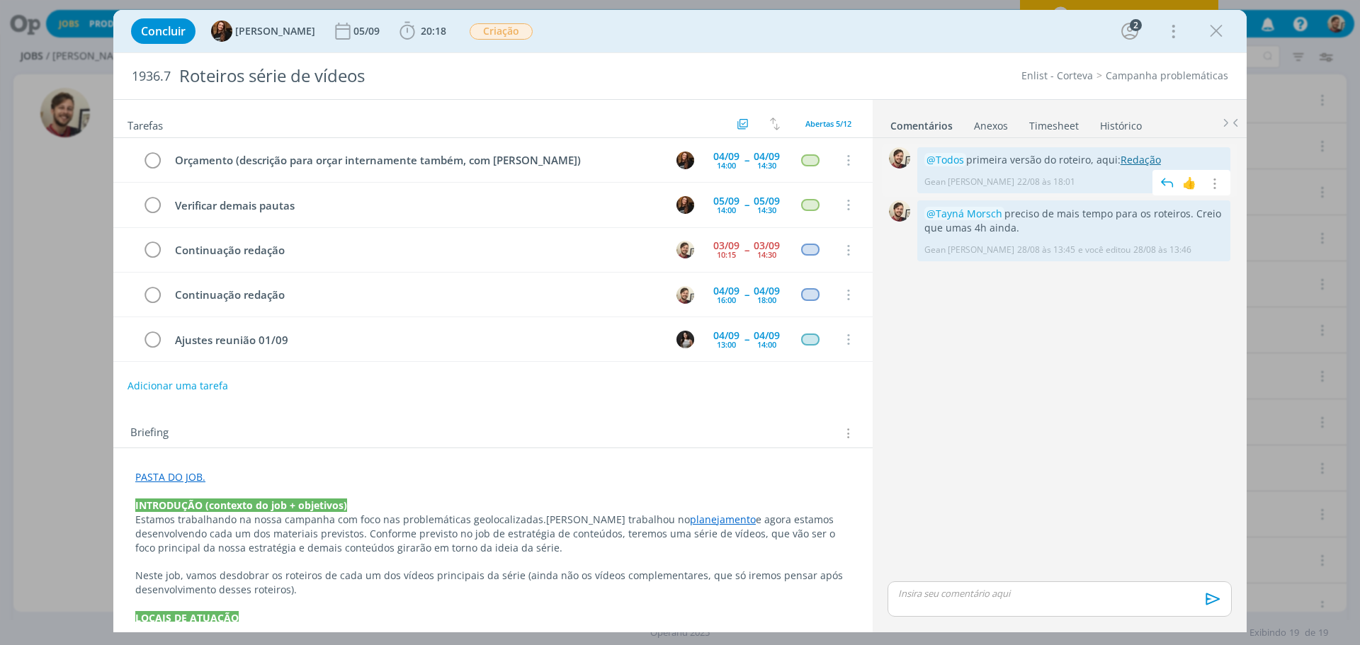
click at [1136, 153] on link "Redação" at bounding box center [1141, 159] width 40 height 13
click at [1225, 30] on icon "dialog" at bounding box center [1216, 31] width 21 height 21
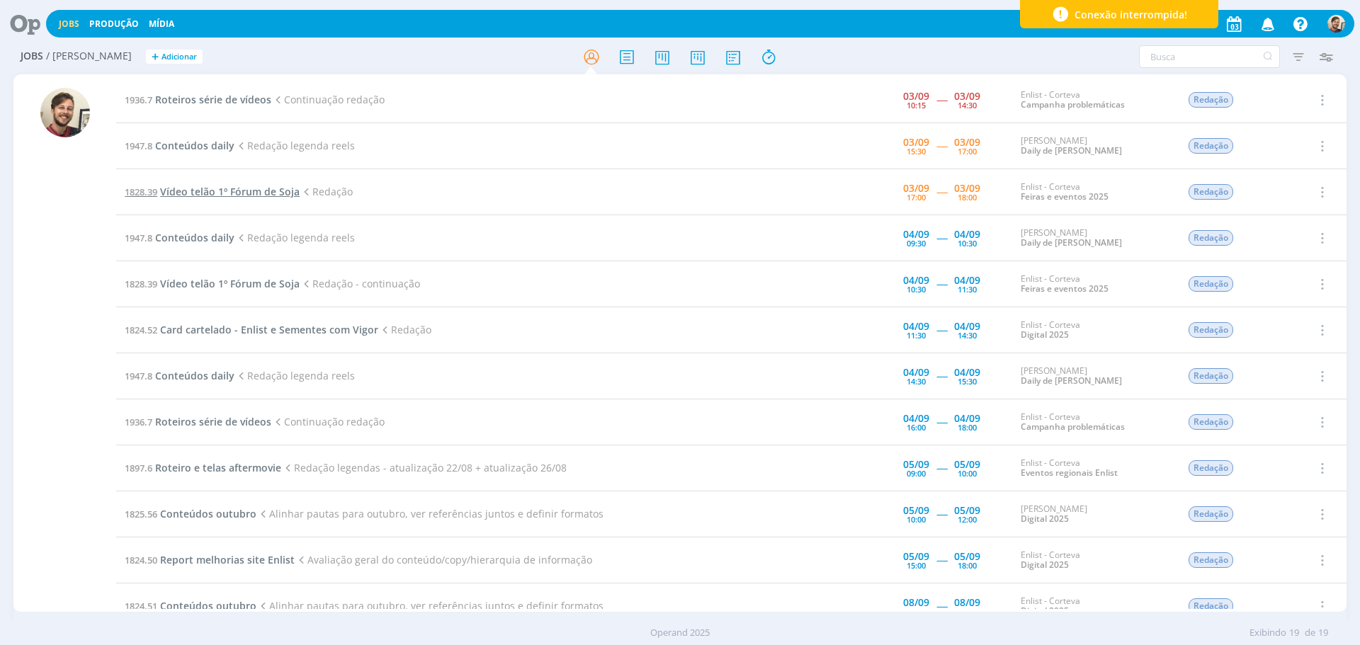
click at [216, 191] on span "Vídeo telão 1º Fórum de Soja" at bounding box center [230, 191] width 140 height 13
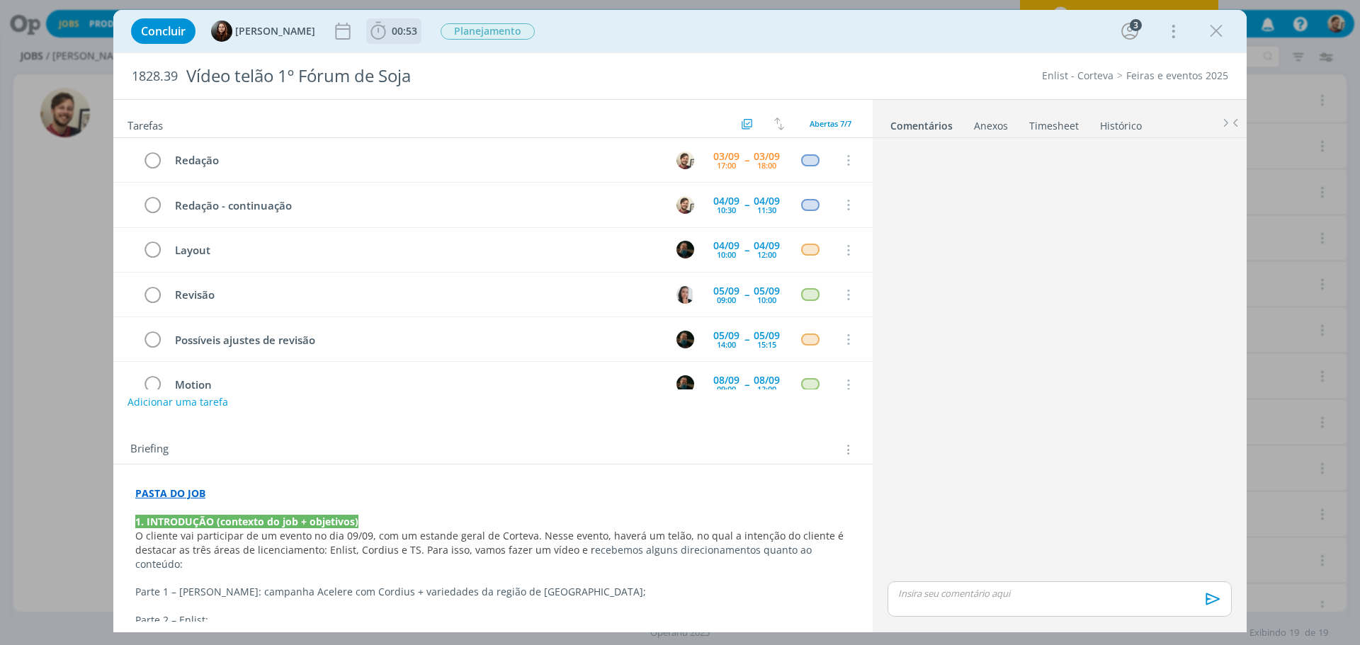
click at [398, 38] on span "00:53" at bounding box center [394, 31] width 52 height 21
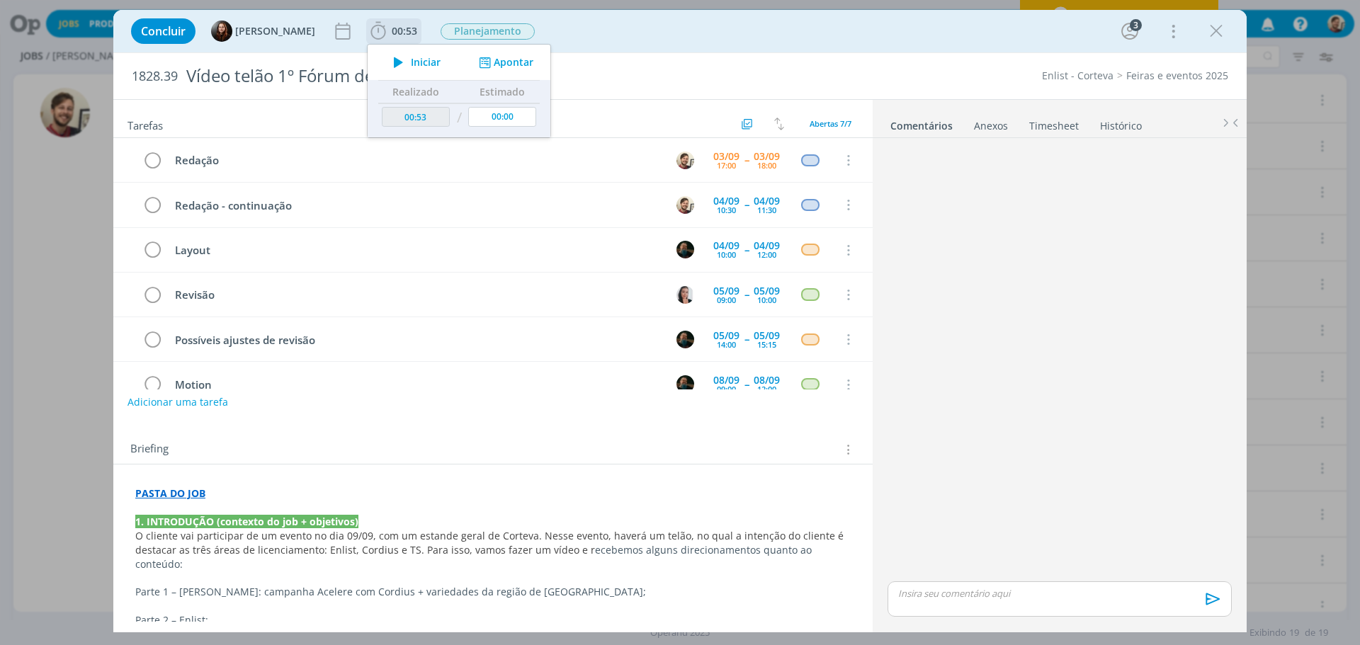
click at [416, 59] on span "Iniciar" at bounding box center [426, 62] width 30 height 10
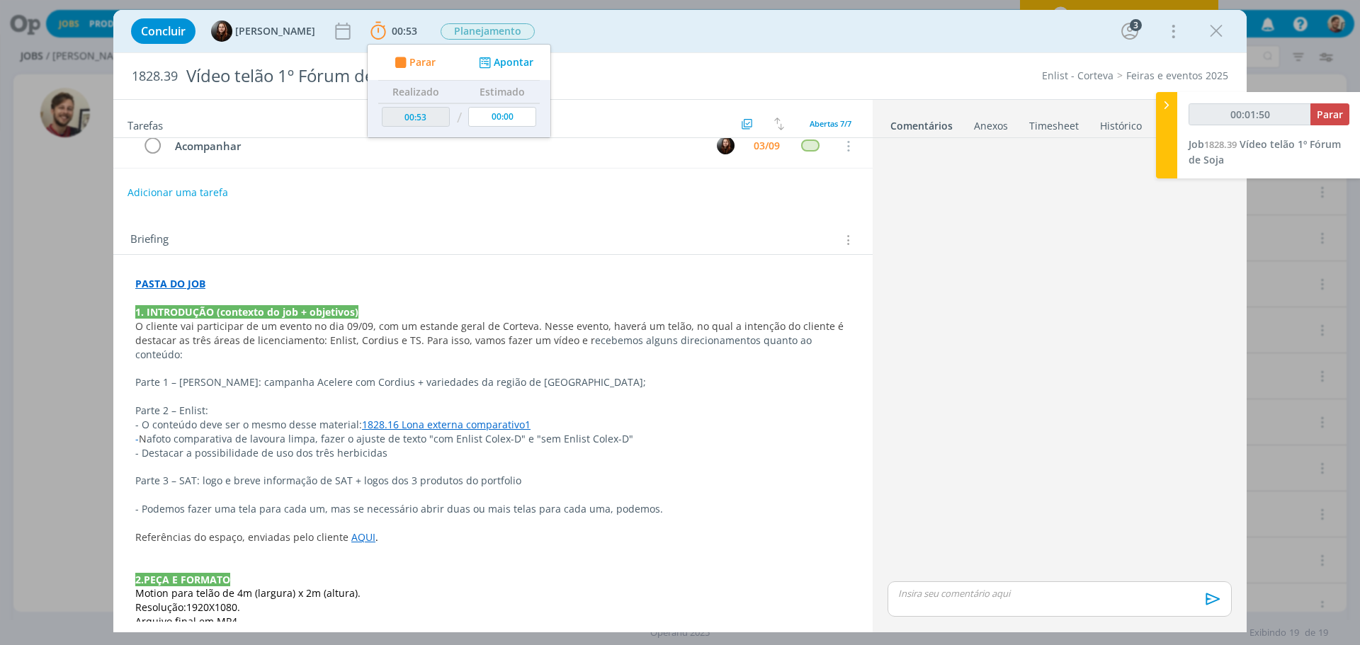
scroll to position [212, 0]
click at [351, 528] on link "AQUI" at bounding box center [363, 534] width 24 height 13
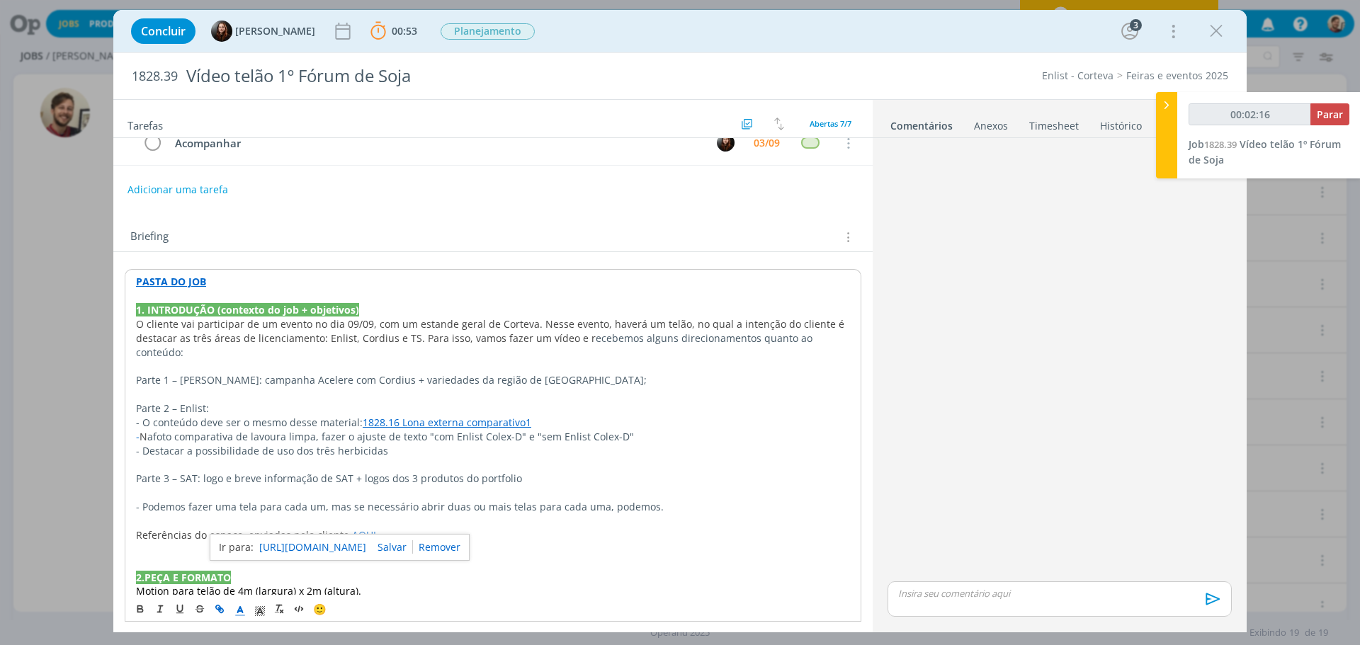
click at [361, 545] on link "[URL][DOMAIN_NAME]" at bounding box center [312, 547] width 107 height 18
click at [511, 514] on p "dialog" at bounding box center [493, 521] width 714 height 14
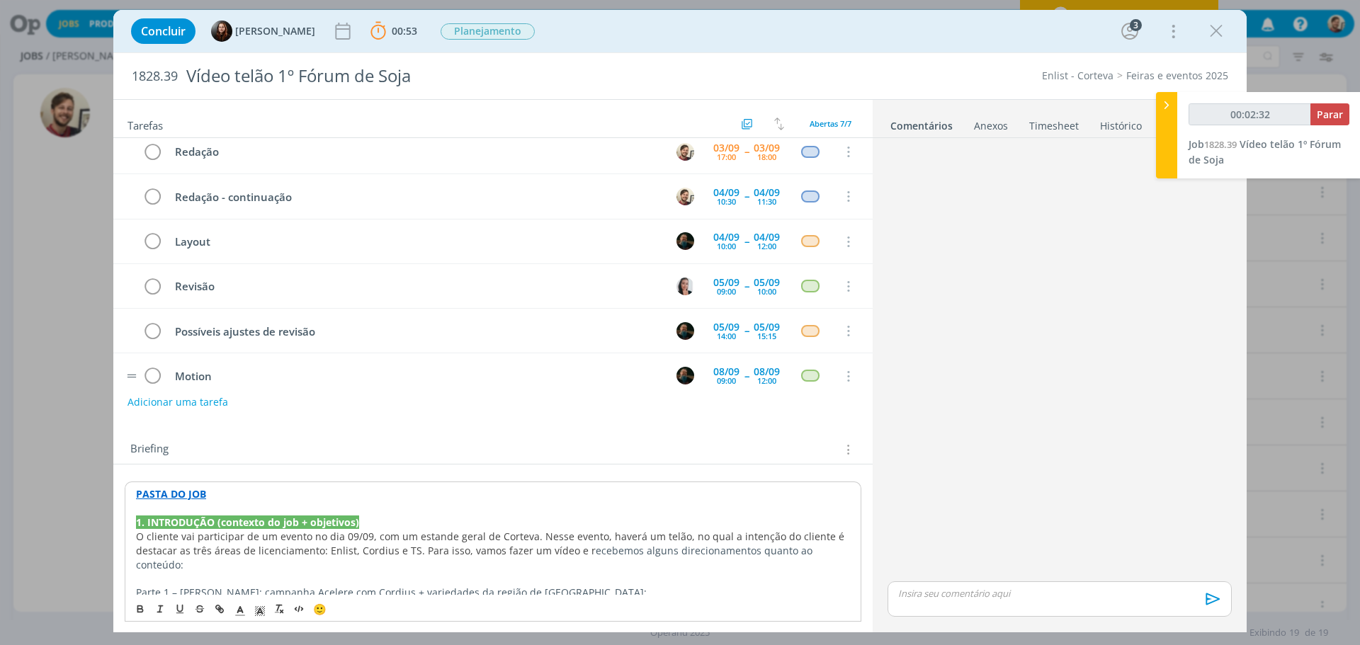
scroll to position [0, 0]
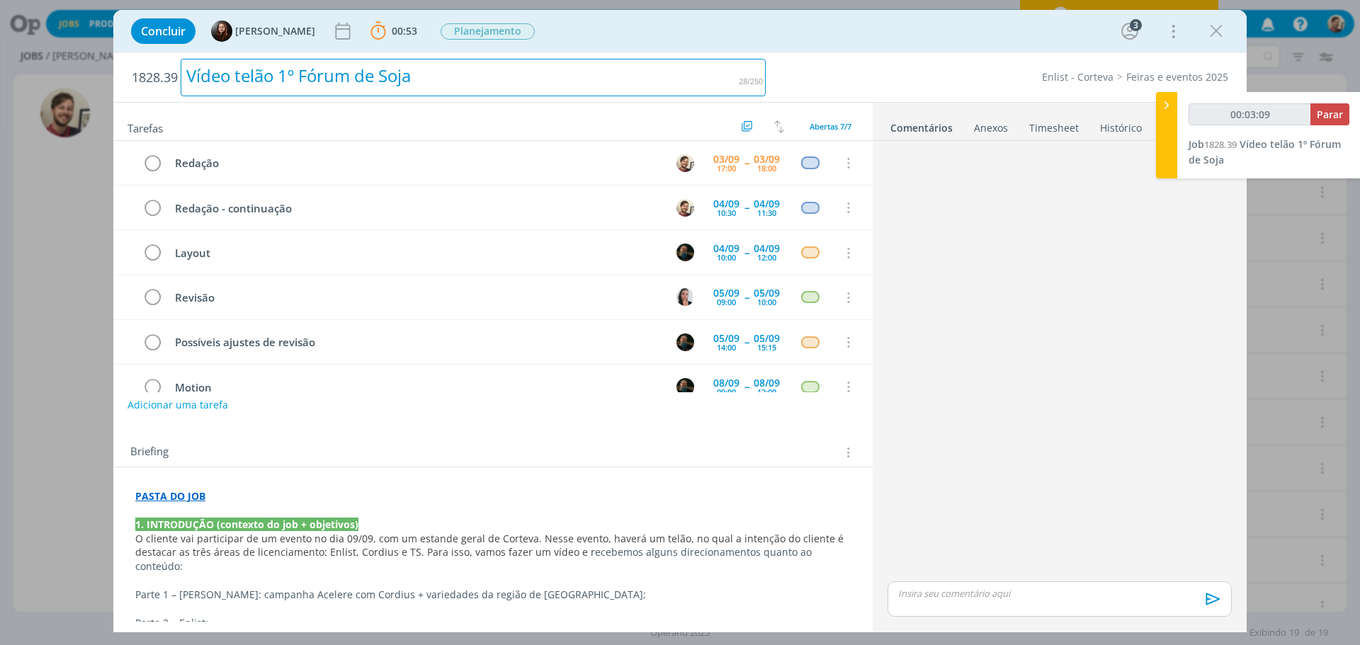
click at [379, 83] on div "Vídeo telão 1º Fórum de Soja" at bounding box center [473, 78] width 585 height 38
drag, startPoint x: 441, startPoint y: 83, endPoint x: 172, endPoint y: 91, distance: 268.6
click at [172, 91] on h2 "1828.39 Vídeo telão 1º Fórum de Soja" at bounding box center [449, 77] width 634 height 49
copy div "Vídeo telão 1º Fórum de Soja"
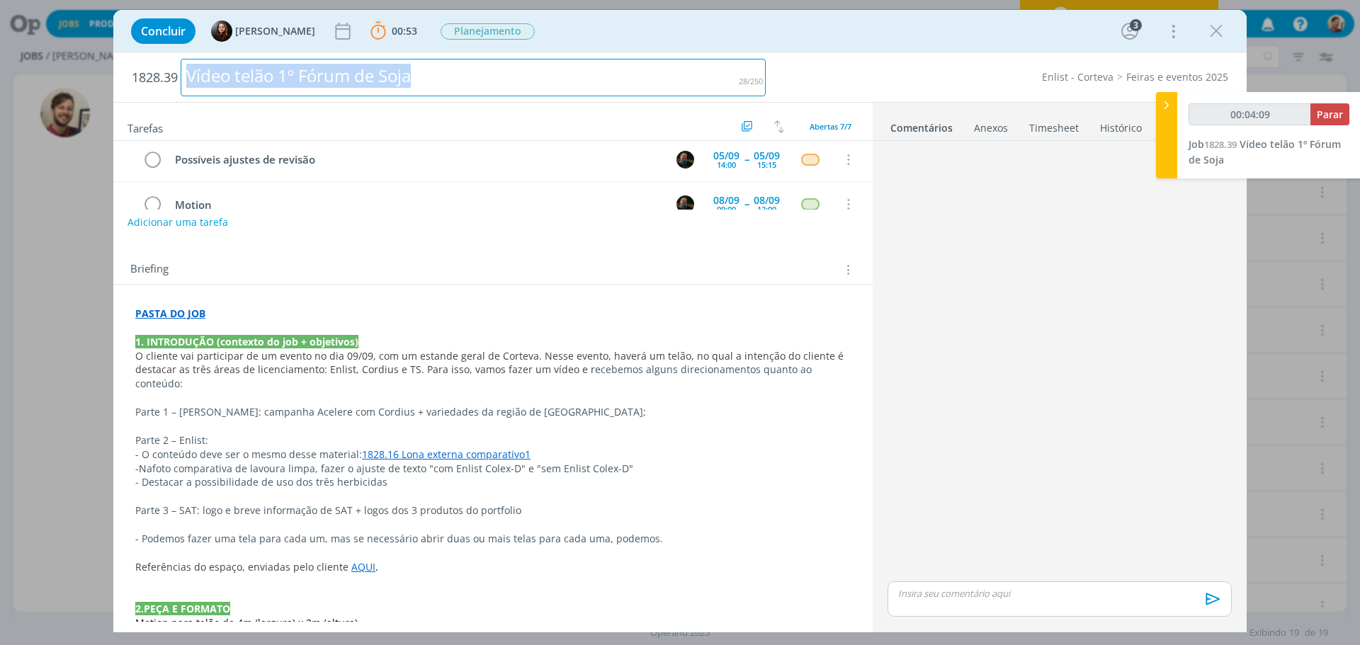
scroll to position [212, 0]
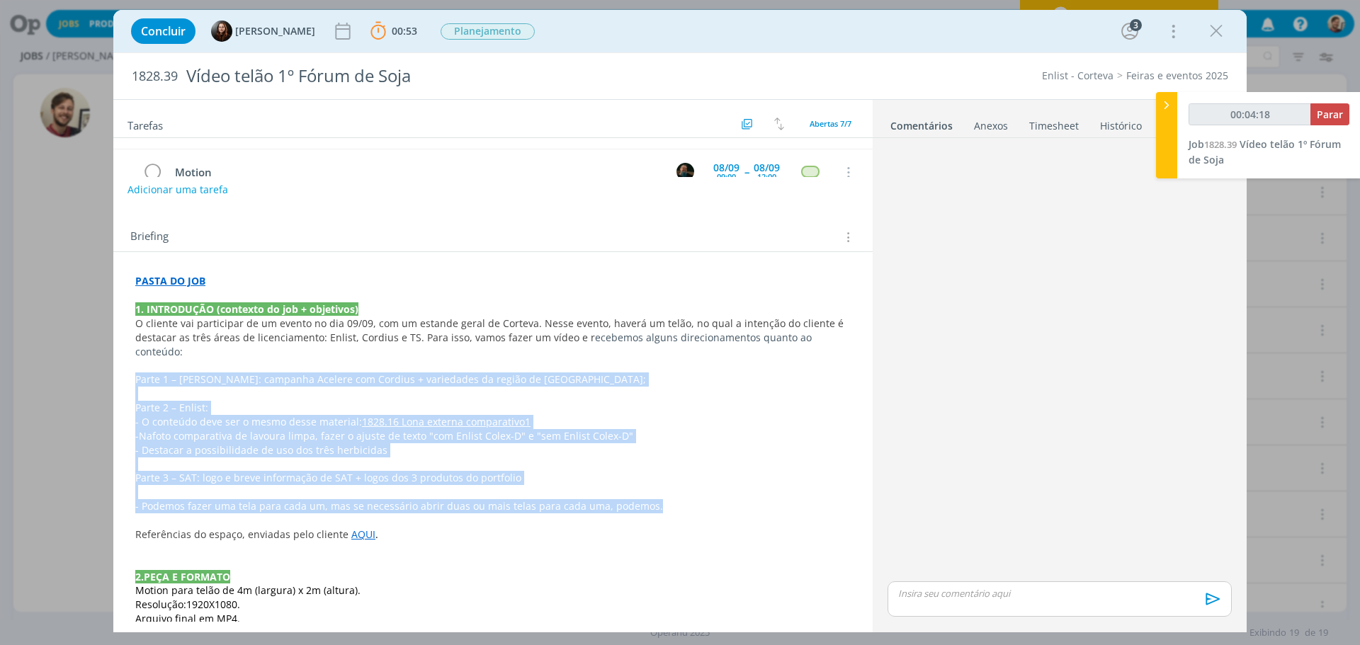
drag, startPoint x: 132, startPoint y: 366, endPoint x: 646, endPoint y: 497, distance: 530.0
copy div "Parte 1 – Cordius: campanha Acelere com Cordius + variedades da região de MG; P…"
click at [469, 387] on p "dialog" at bounding box center [492, 394] width 715 height 14
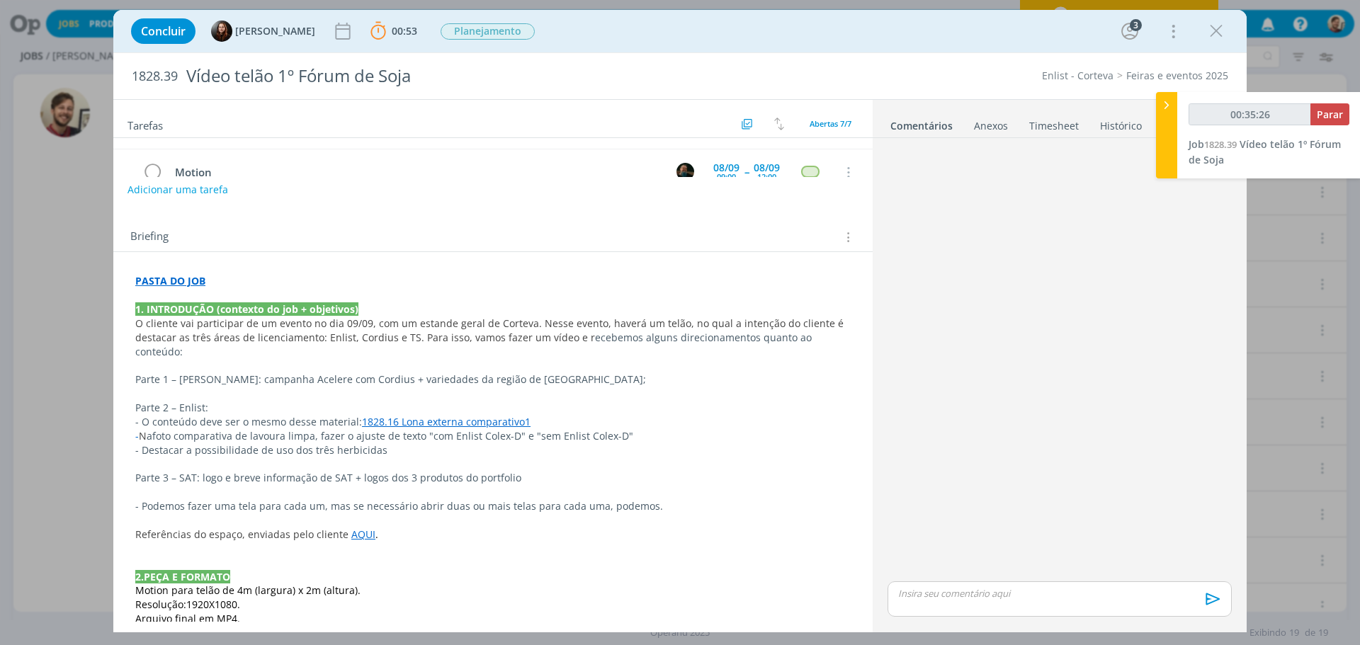
type input "00:37:17"
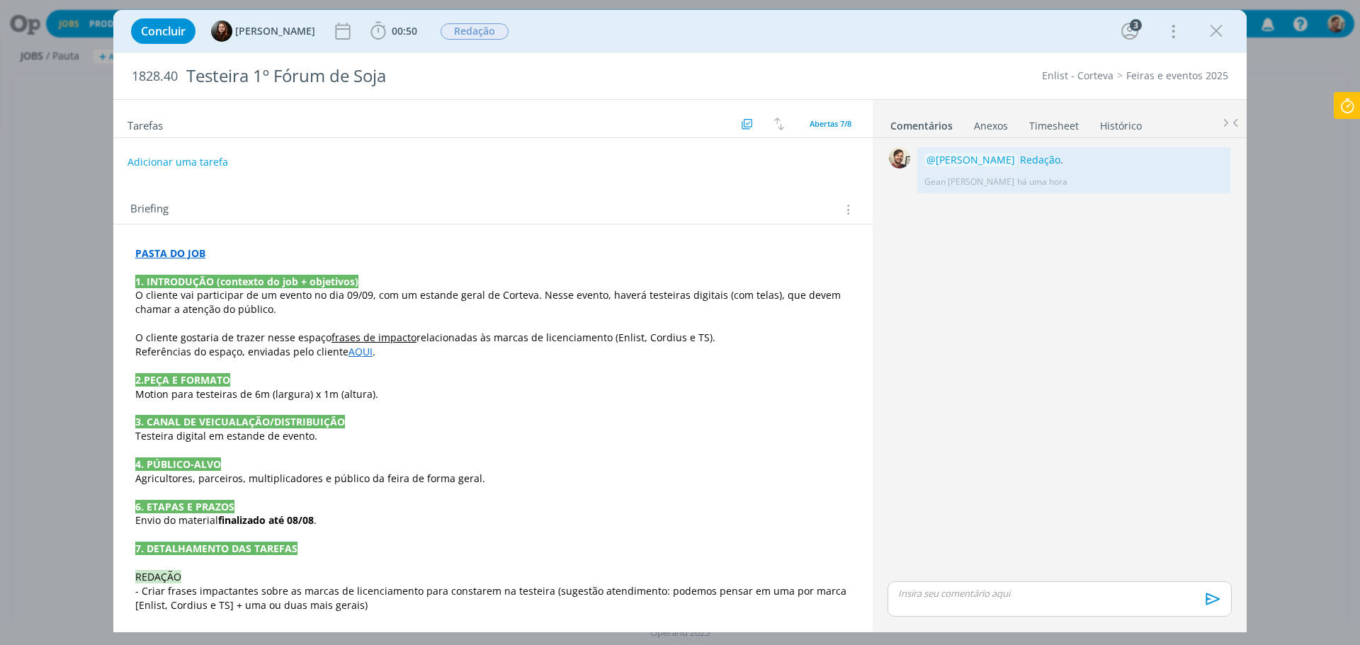
drag, startPoint x: 1026, startPoint y: 165, endPoint x: 892, endPoint y: 22, distance: 195.9
click at [1026, 165] on link "Redação" at bounding box center [1040, 159] width 40 height 13
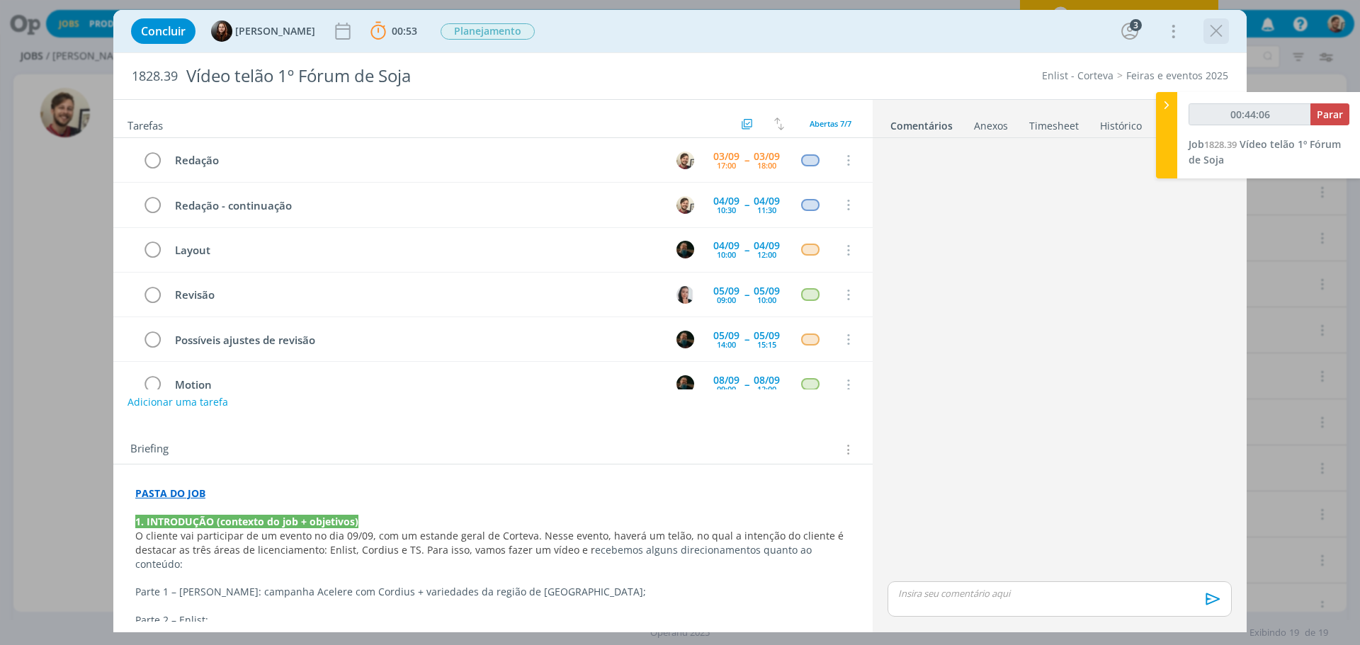
click at [1220, 35] on icon "dialog" at bounding box center [1216, 31] width 21 height 21
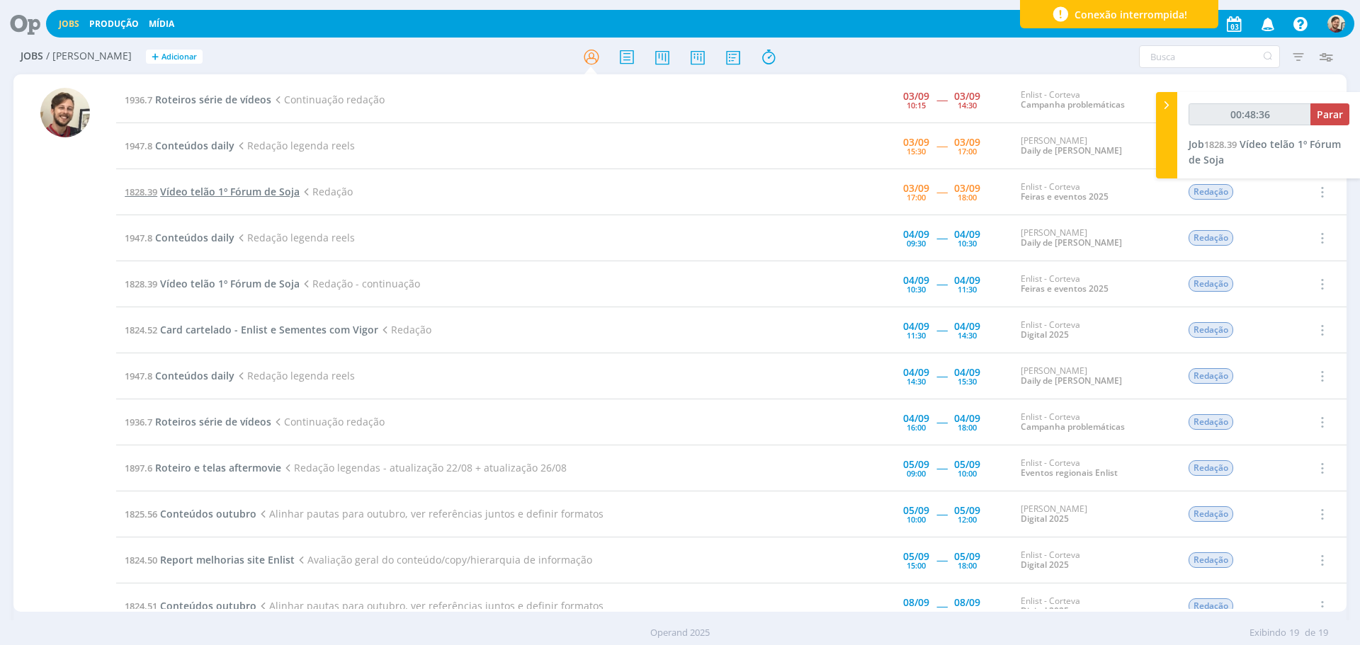
click at [211, 194] on span "Vídeo telão 1º Fórum de Soja" at bounding box center [230, 191] width 140 height 13
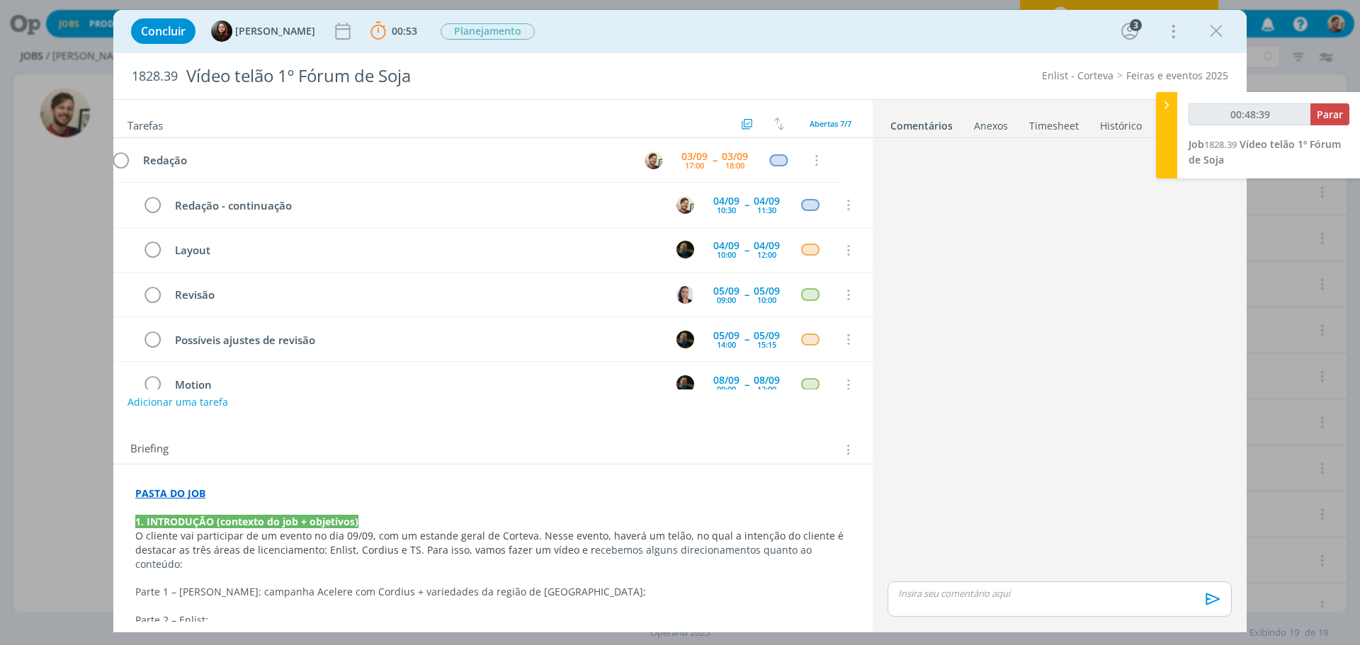
click at [936, 596] on p "dialog" at bounding box center [1060, 593] width 322 height 13
click at [994, 572] on p "dialog" at bounding box center [1060, 566] width 322 height 13
type input "00:48:51"
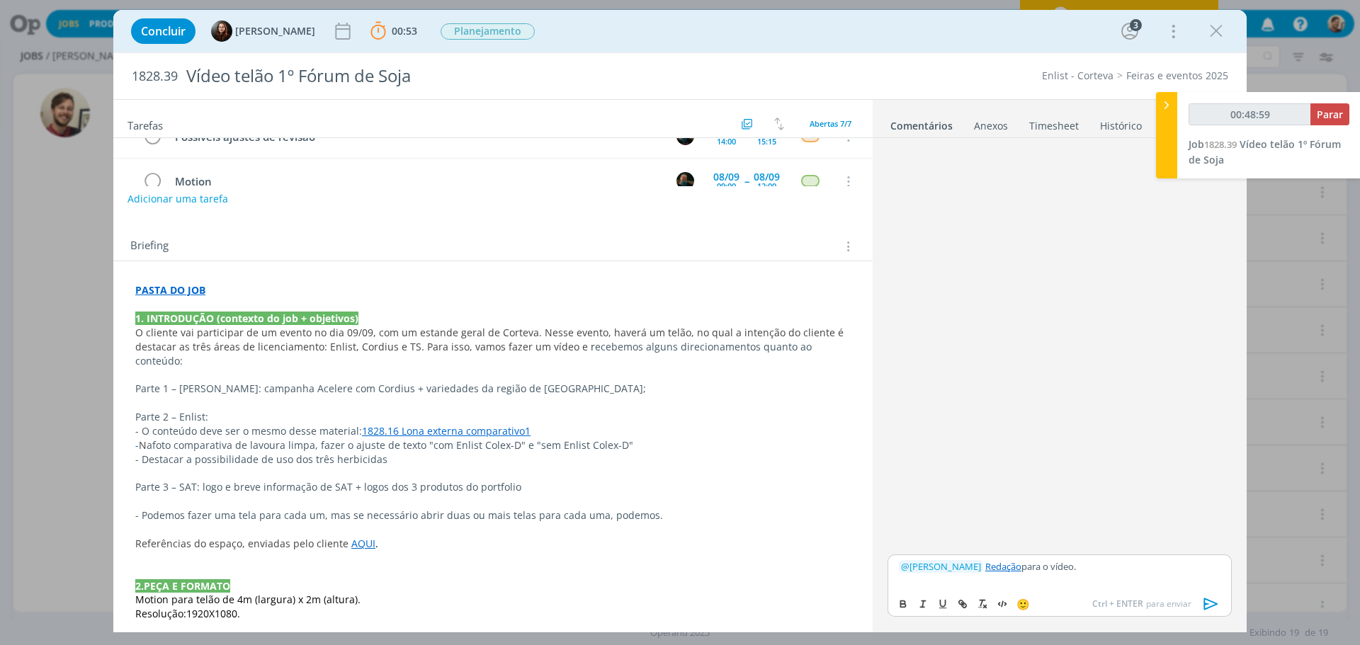
scroll to position [212, 0]
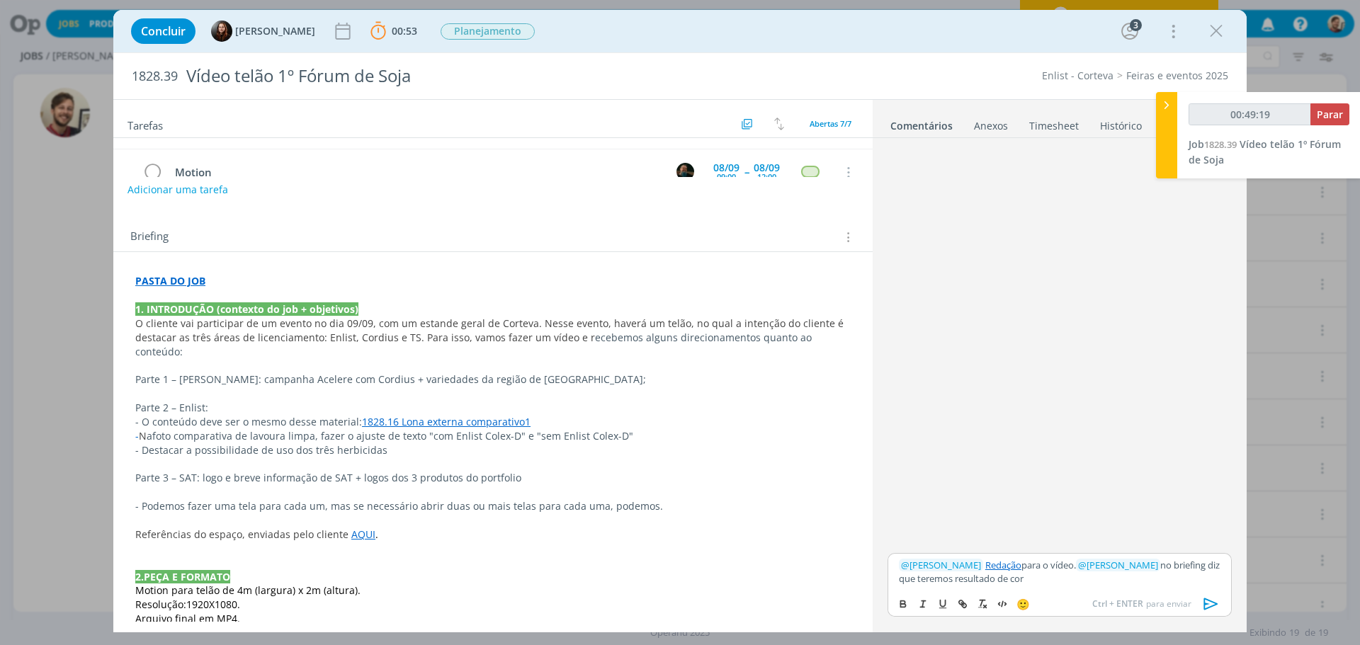
drag, startPoint x: 1029, startPoint y: 580, endPoint x: 893, endPoint y: 559, distance: 137.6
click at [893, 559] on div "﻿ @ Murillo Rocha ﻿ Redação para o vídeo. ﻿ @ Eduarda Pereira ﻿ no briefing diz…" at bounding box center [1059, 571] width 344 height 37
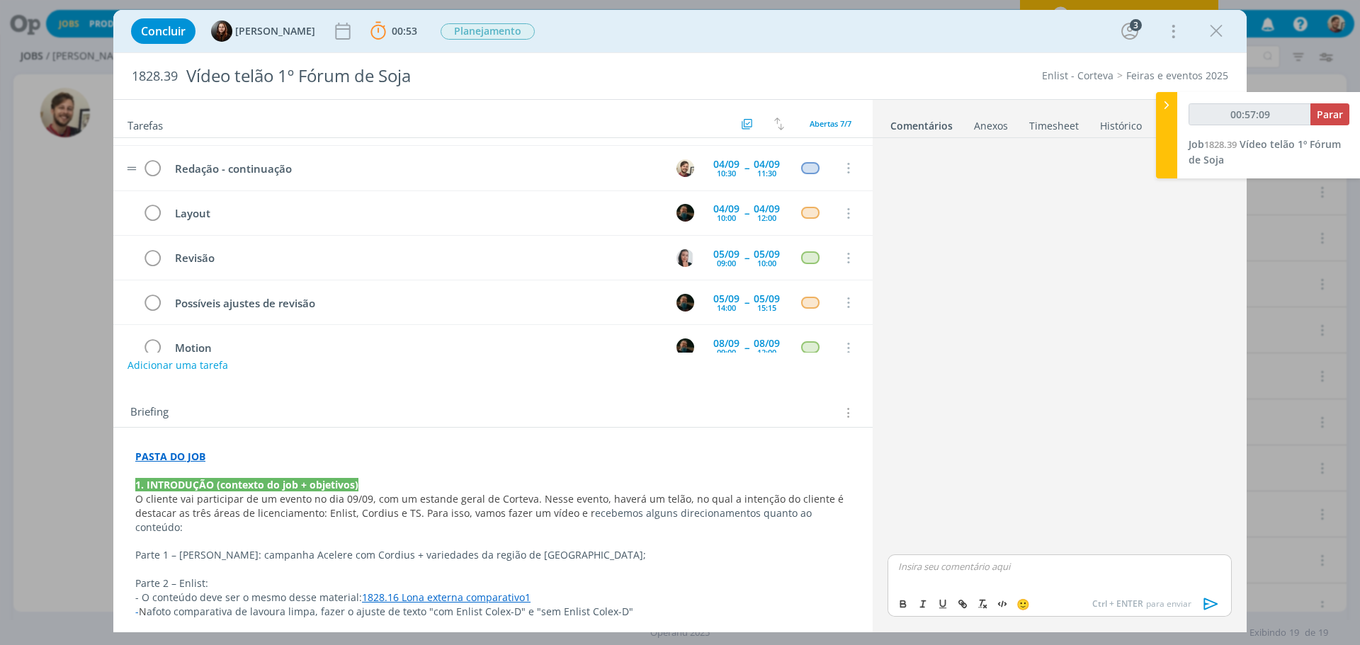
scroll to position [0, 0]
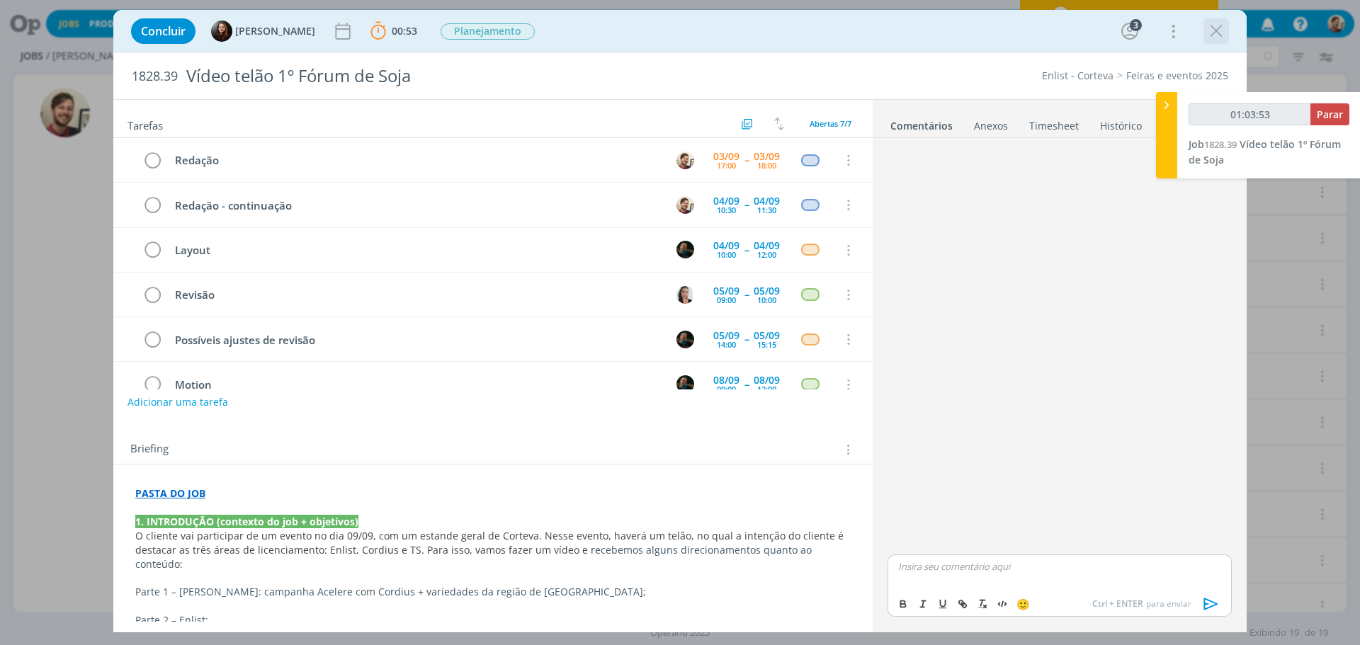
click at [1209, 31] on icon "dialog" at bounding box center [1216, 31] width 21 height 21
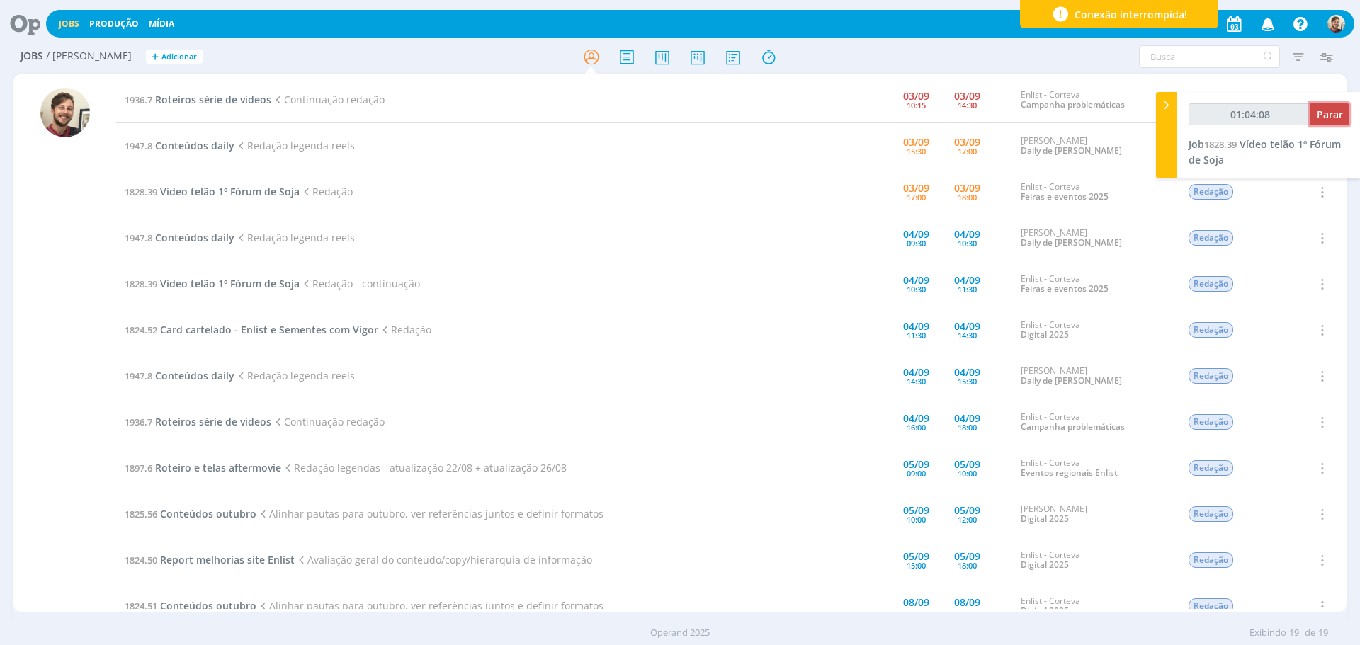
click at [1338, 116] on span "Parar" at bounding box center [1330, 114] width 26 height 13
type input "01:05:00"
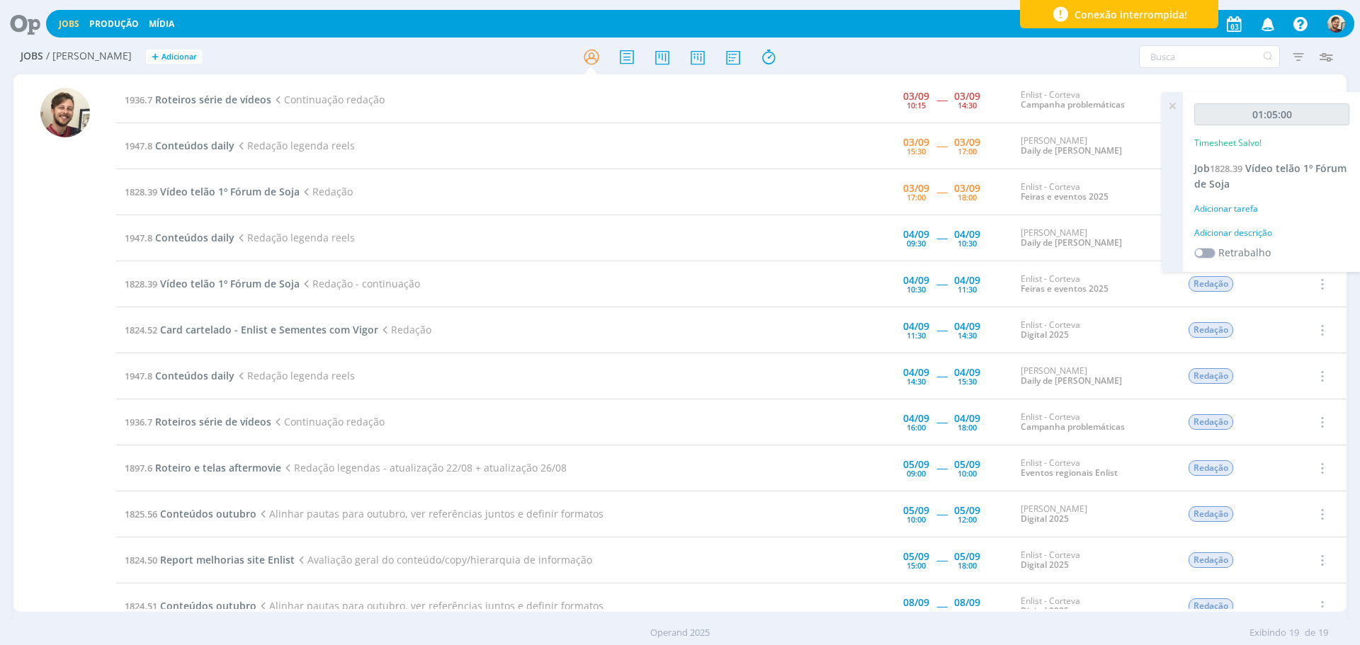
click at [1241, 233] on div "Adicionar descrição" at bounding box center [1271, 233] width 155 height 13
click at [1242, 235] on textarea at bounding box center [1272, 255] width 148 height 50
type textarea "redação"
click at [1316, 346] on span "Salvar" at bounding box center [1324, 347] width 29 height 13
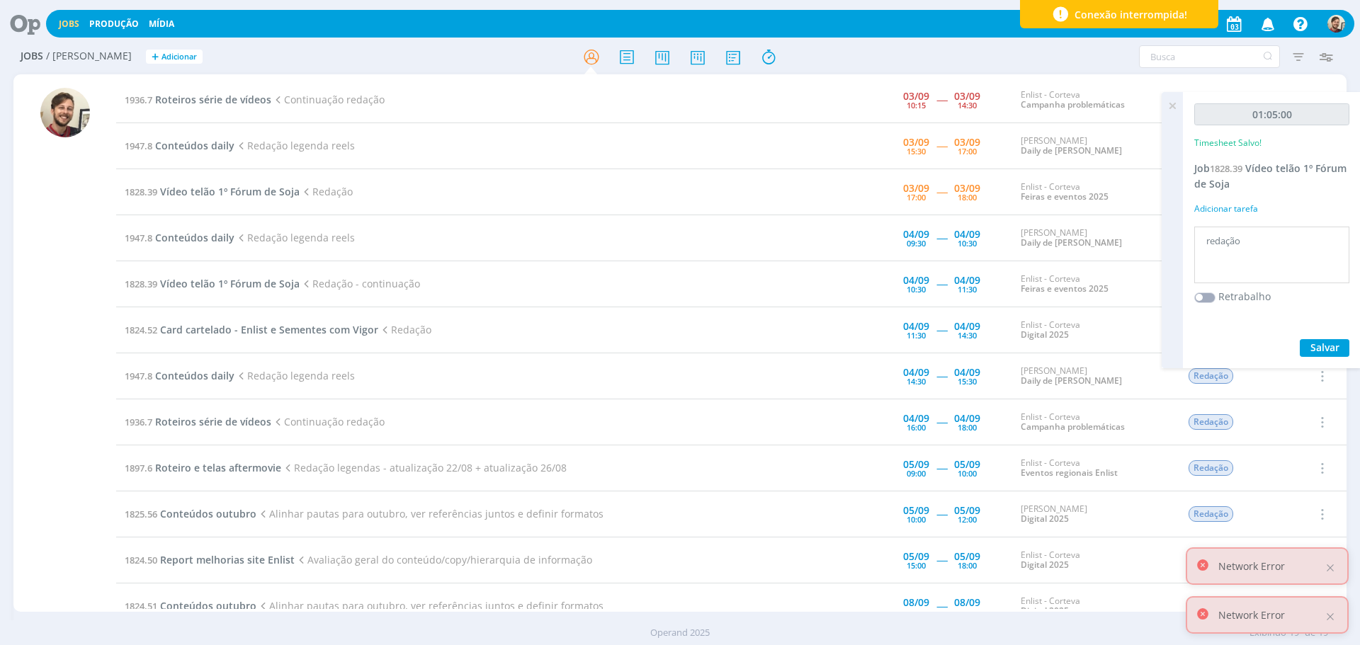
click at [1172, 108] on icon at bounding box center [1171, 106] width 25 height 28
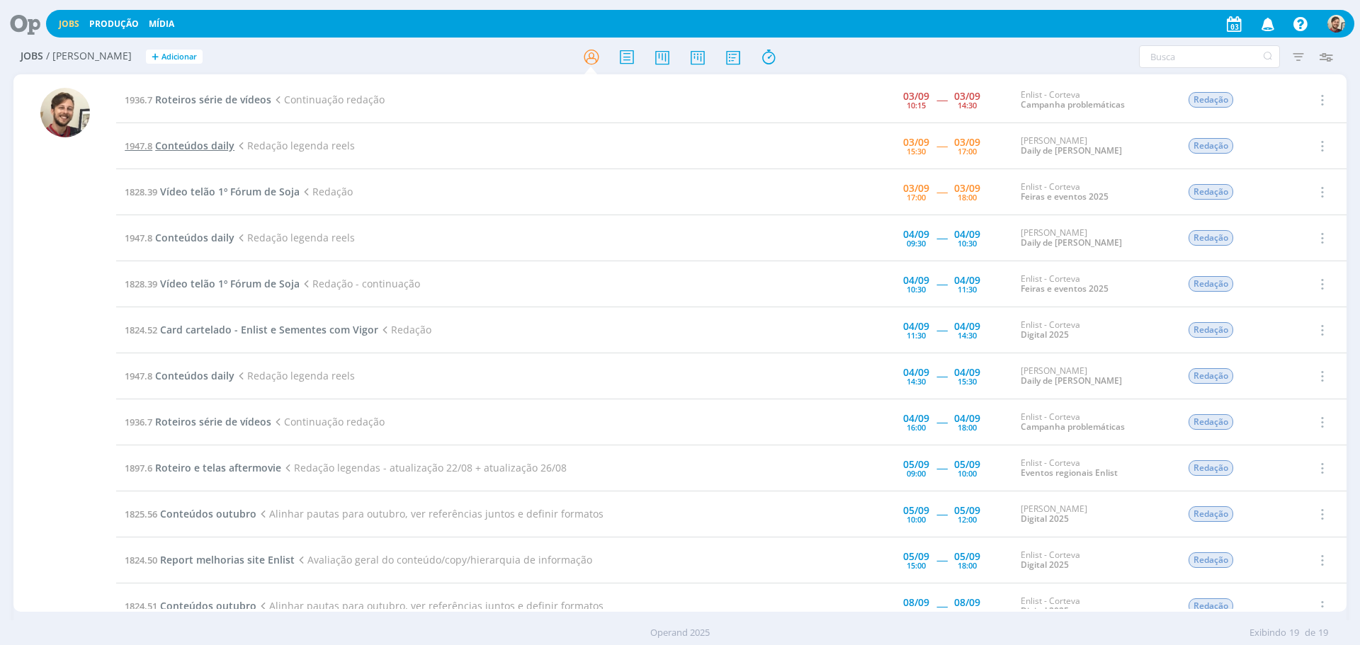
click at [188, 151] on span "Conteúdos daily" at bounding box center [194, 145] width 79 height 13
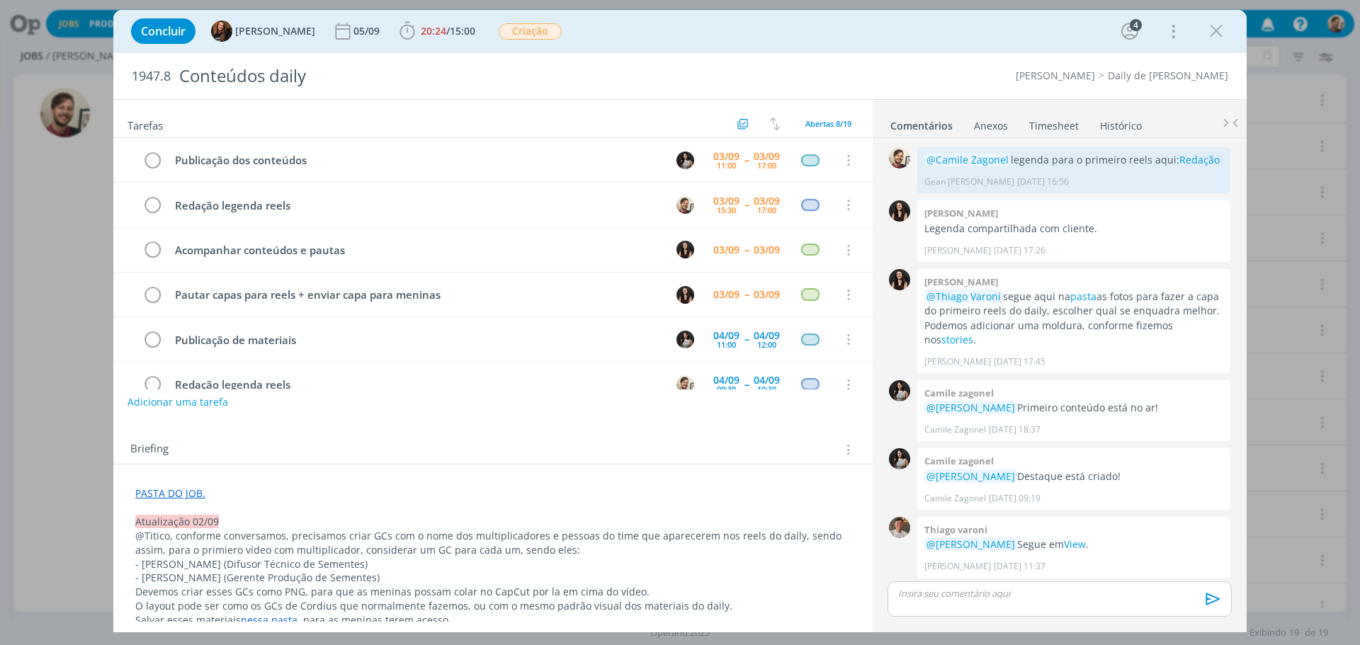
scroll to position [333, 0]
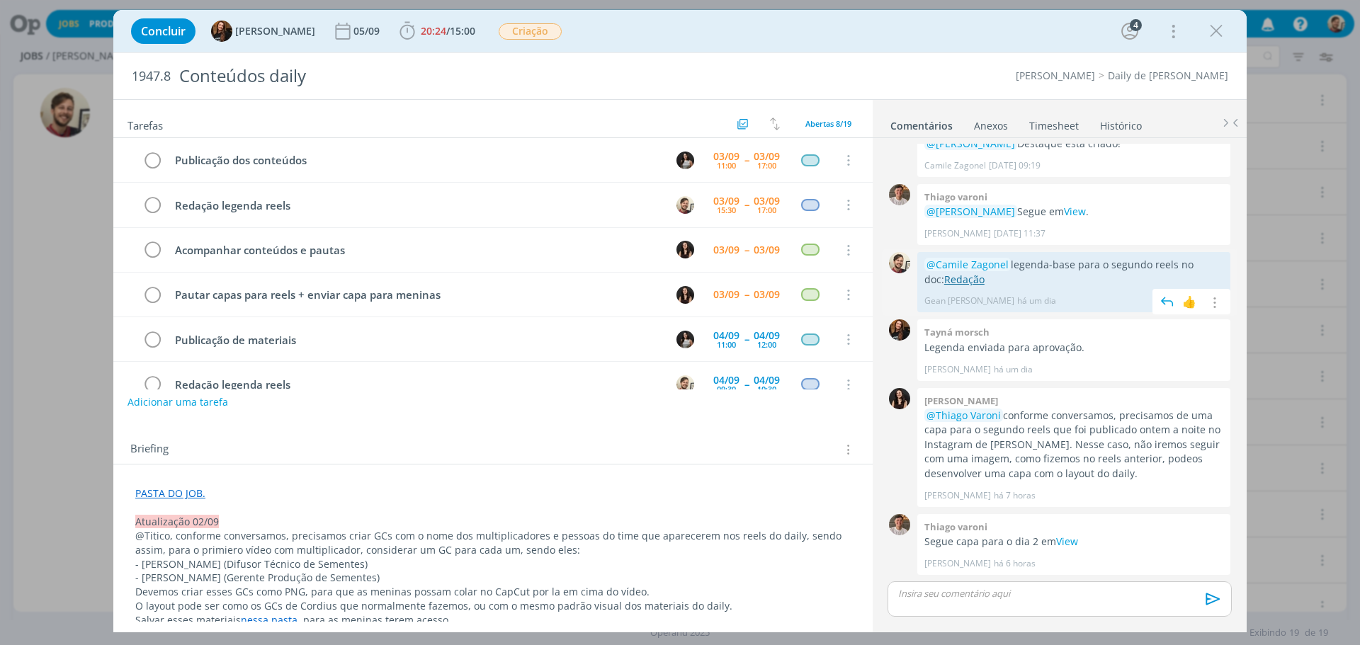
click at [953, 283] on link "Redação" at bounding box center [964, 279] width 40 height 13
click at [450, 34] on span "15:00" at bounding box center [462, 30] width 25 height 13
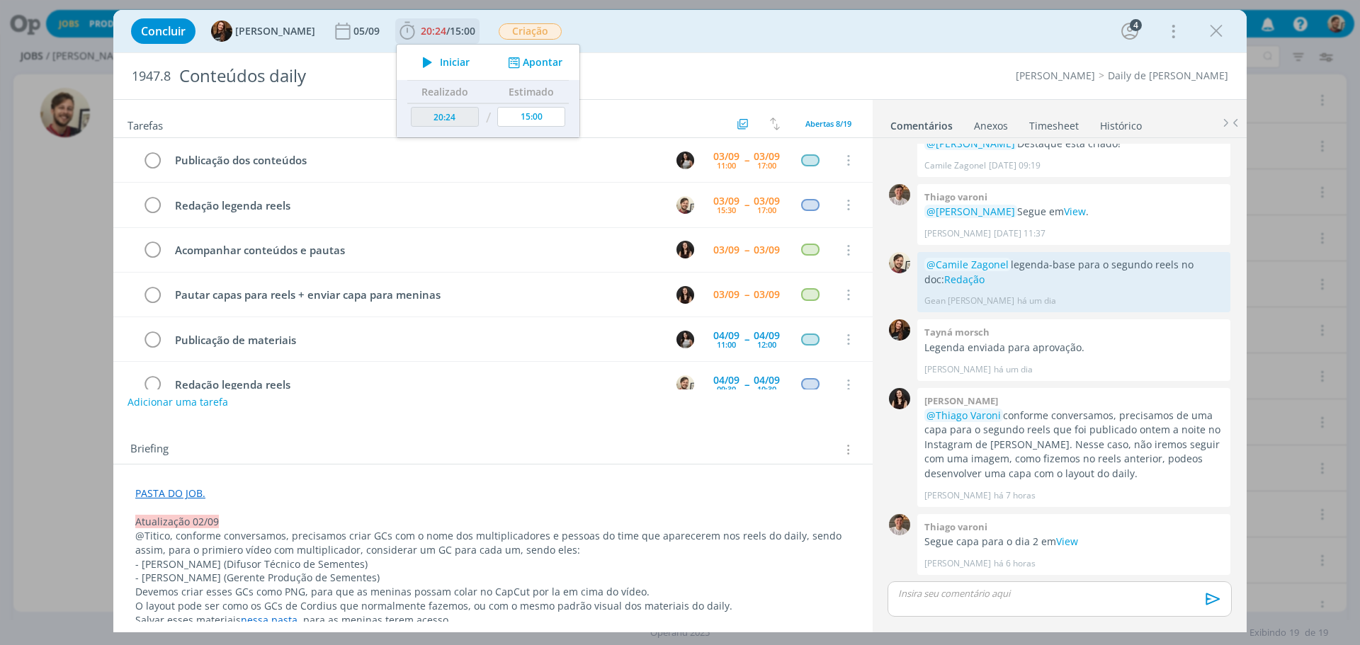
click at [452, 61] on span "Iniciar" at bounding box center [455, 62] width 30 height 10
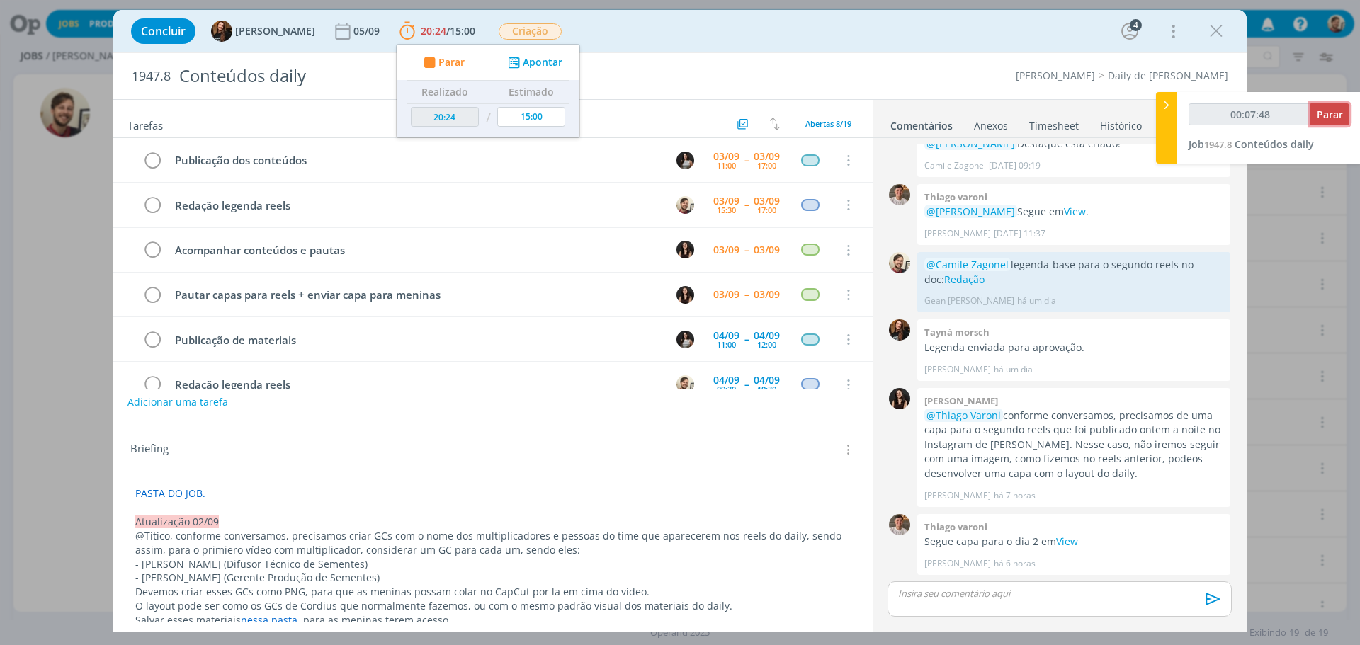
click at [1338, 113] on span "Parar" at bounding box center [1330, 114] width 26 height 13
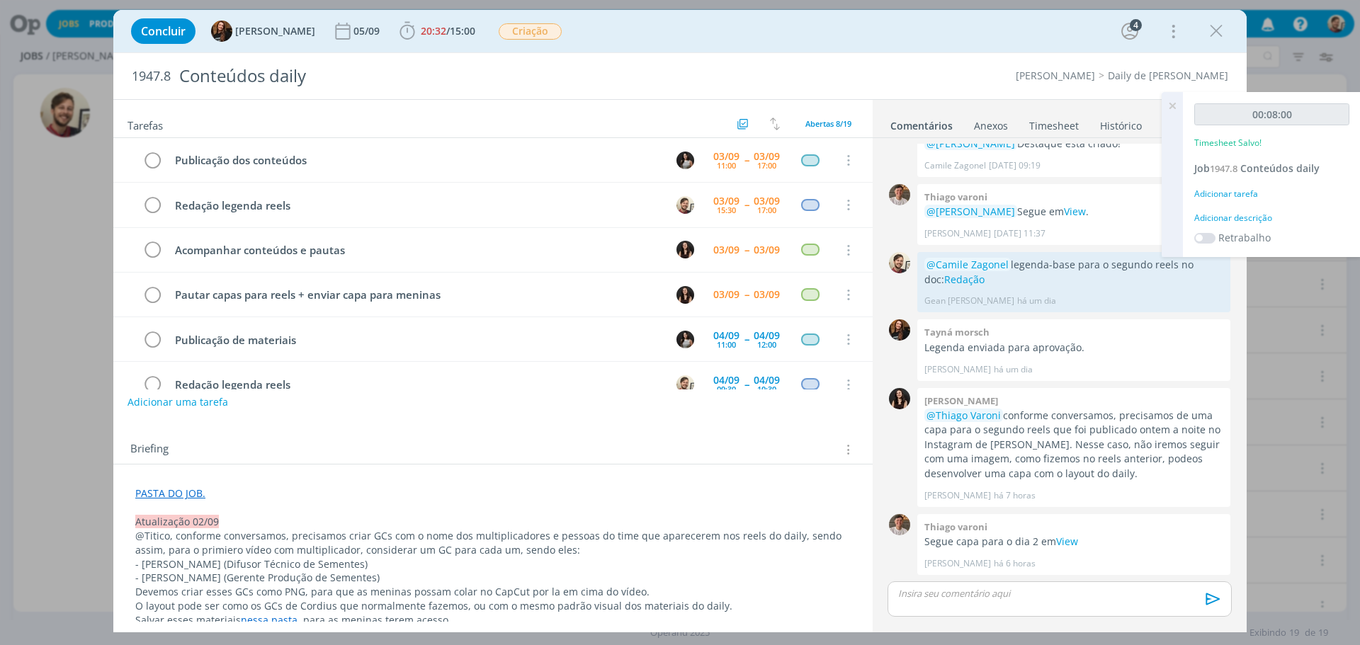
click at [1239, 217] on div "Adicionar descrição" at bounding box center [1271, 218] width 155 height 13
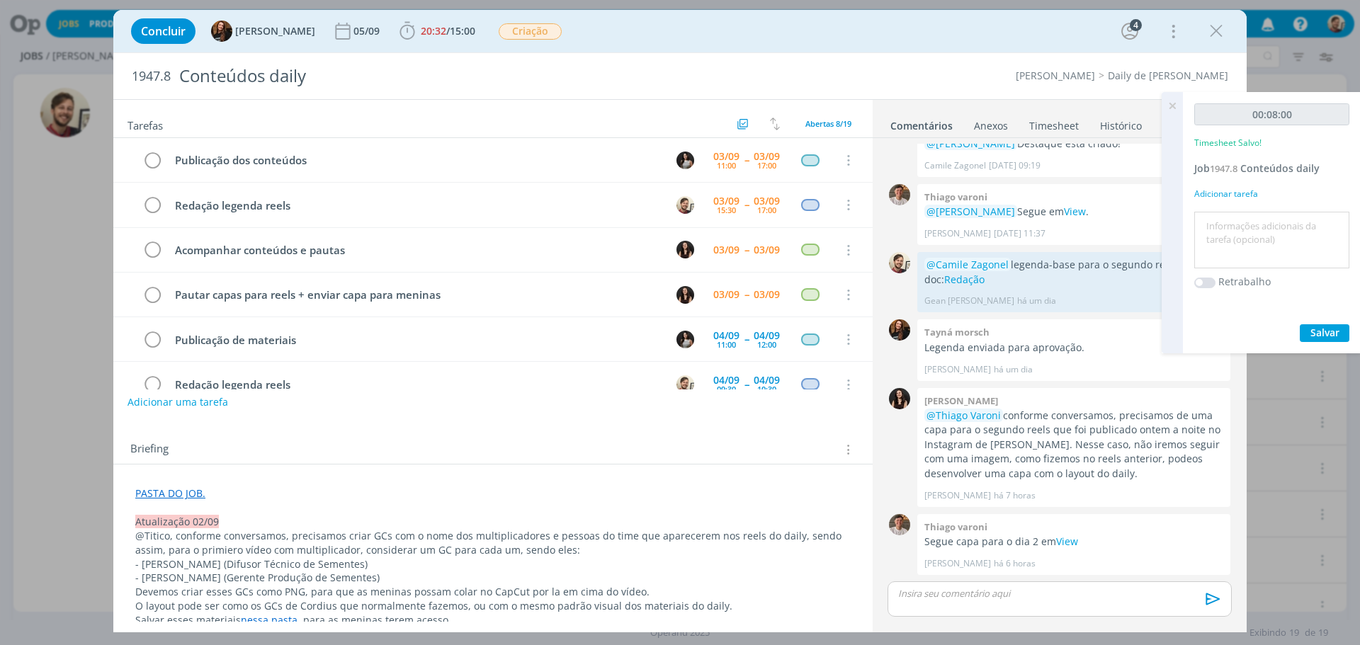
click at [1242, 222] on textarea at bounding box center [1272, 240] width 148 height 50
type textarea "redação"
click at [1325, 335] on span "Salvar" at bounding box center [1324, 332] width 29 height 13
click at [1171, 108] on icon at bounding box center [1171, 106] width 25 height 28
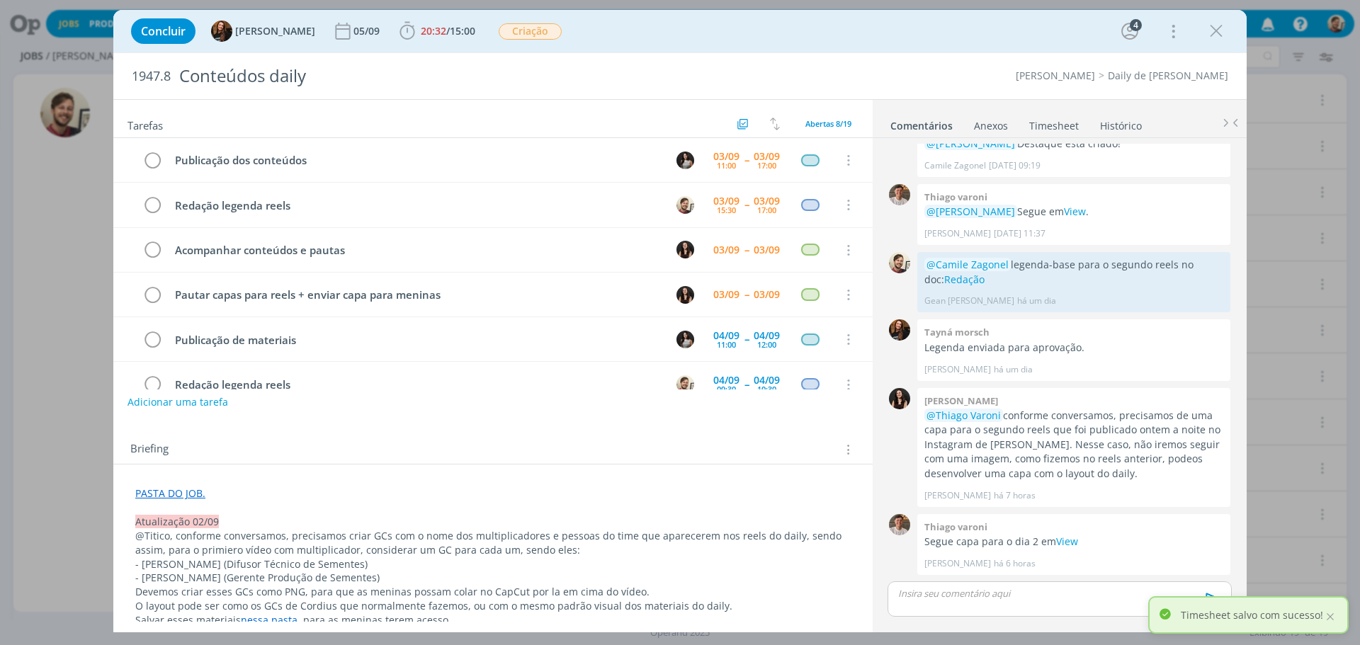
drag, startPoint x: 1215, startPoint y: 38, endPoint x: 363, endPoint y: 106, distance: 854.8
click at [1215, 38] on icon "dialog" at bounding box center [1216, 31] width 21 height 21
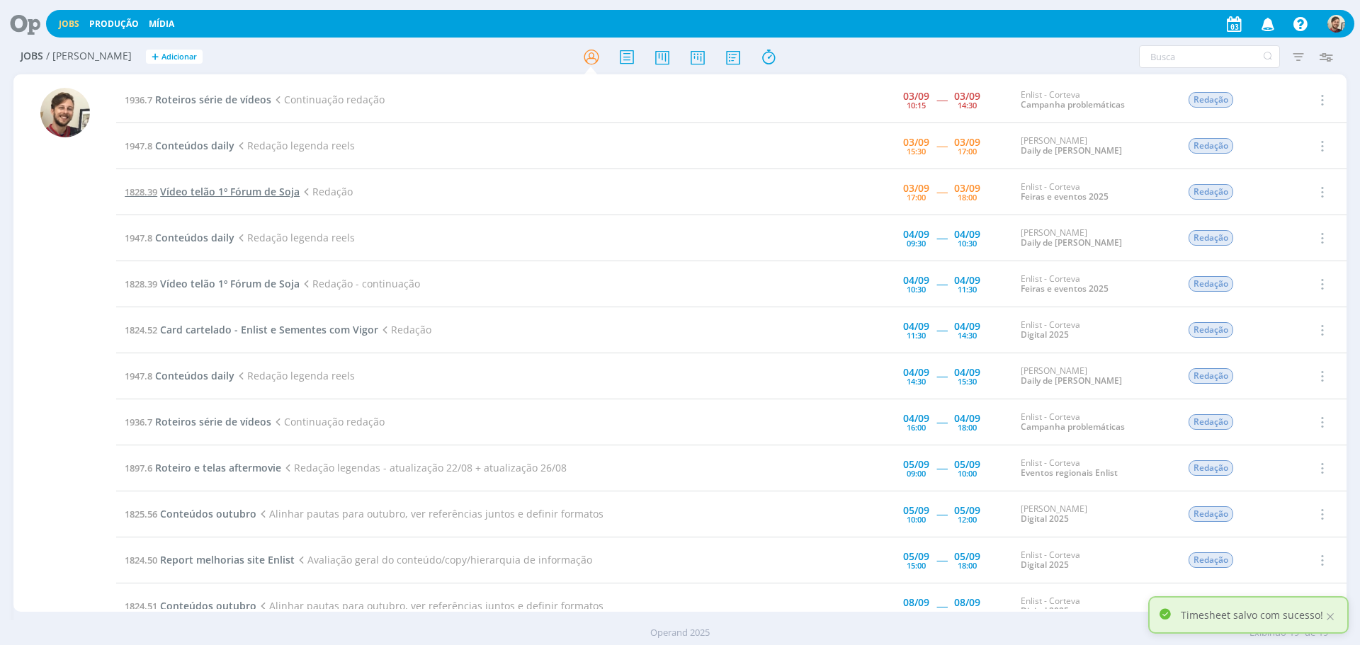
click at [194, 189] on span "Vídeo telão 1º Fórum de Soja" at bounding box center [230, 191] width 140 height 13
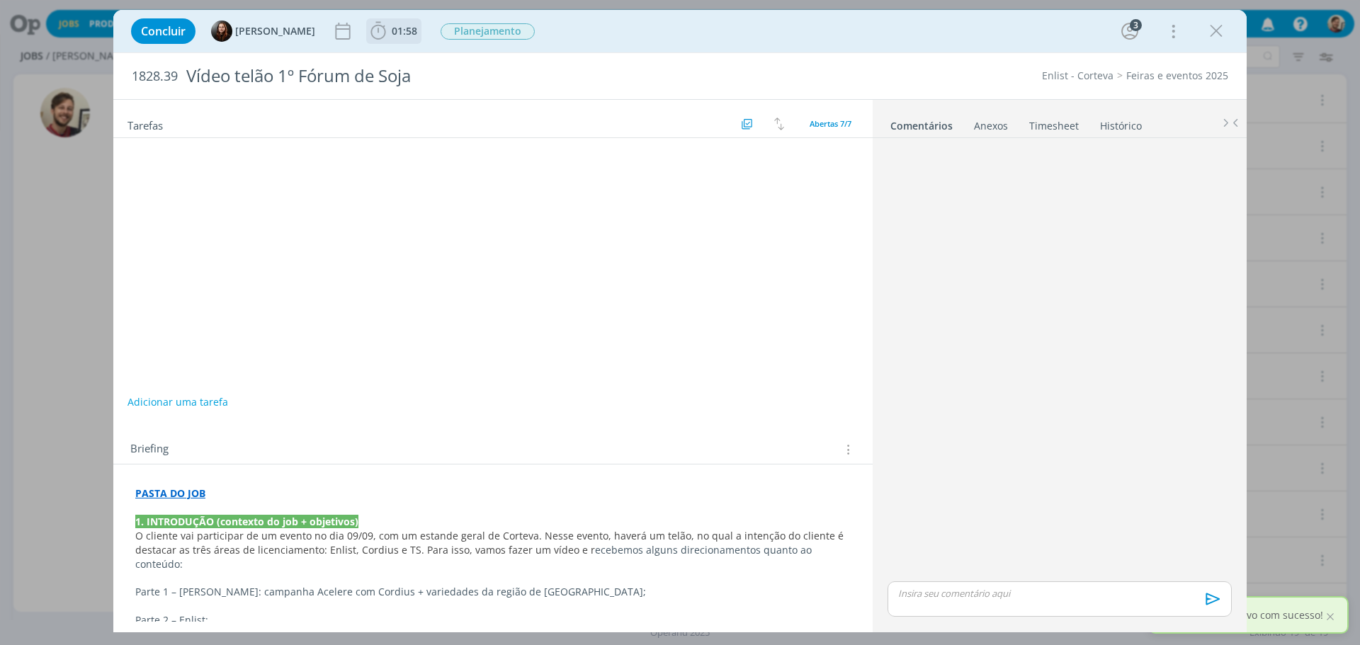
click at [397, 37] on span "01:58" at bounding box center [404, 30] width 25 height 13
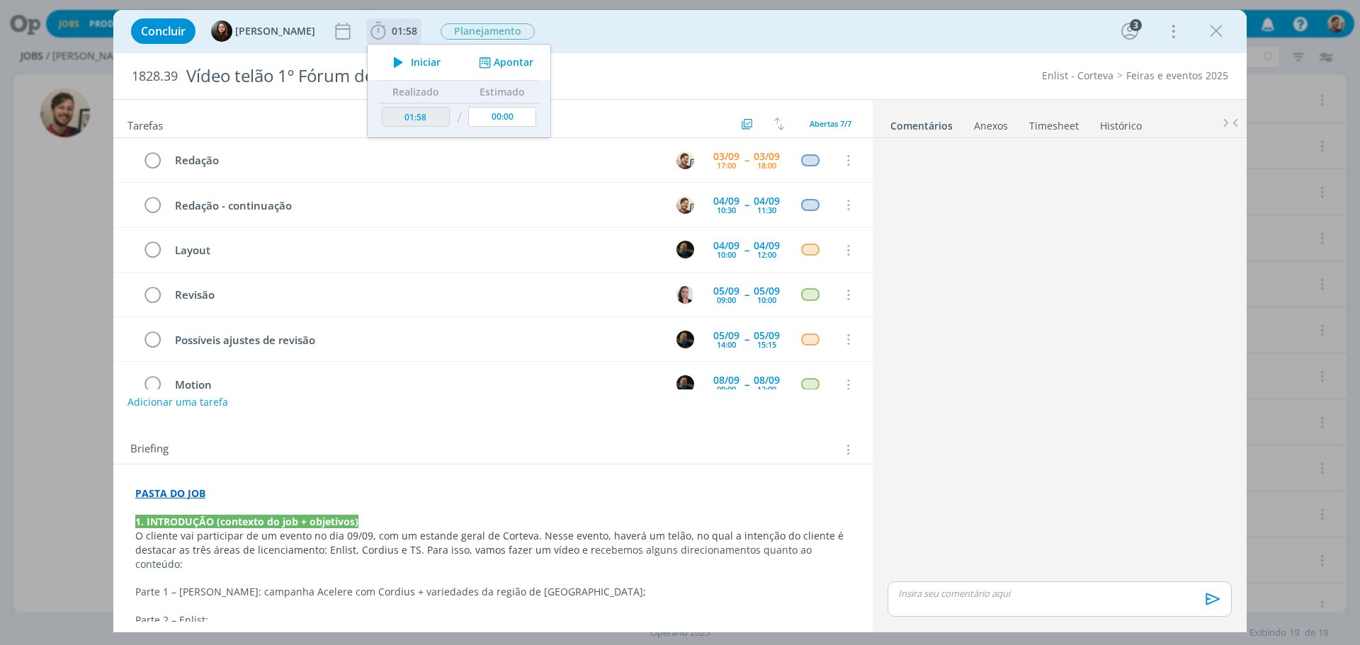
click at [411, 59] on span "Iniciar" at bounding box center [426, 62] width 30 height 10
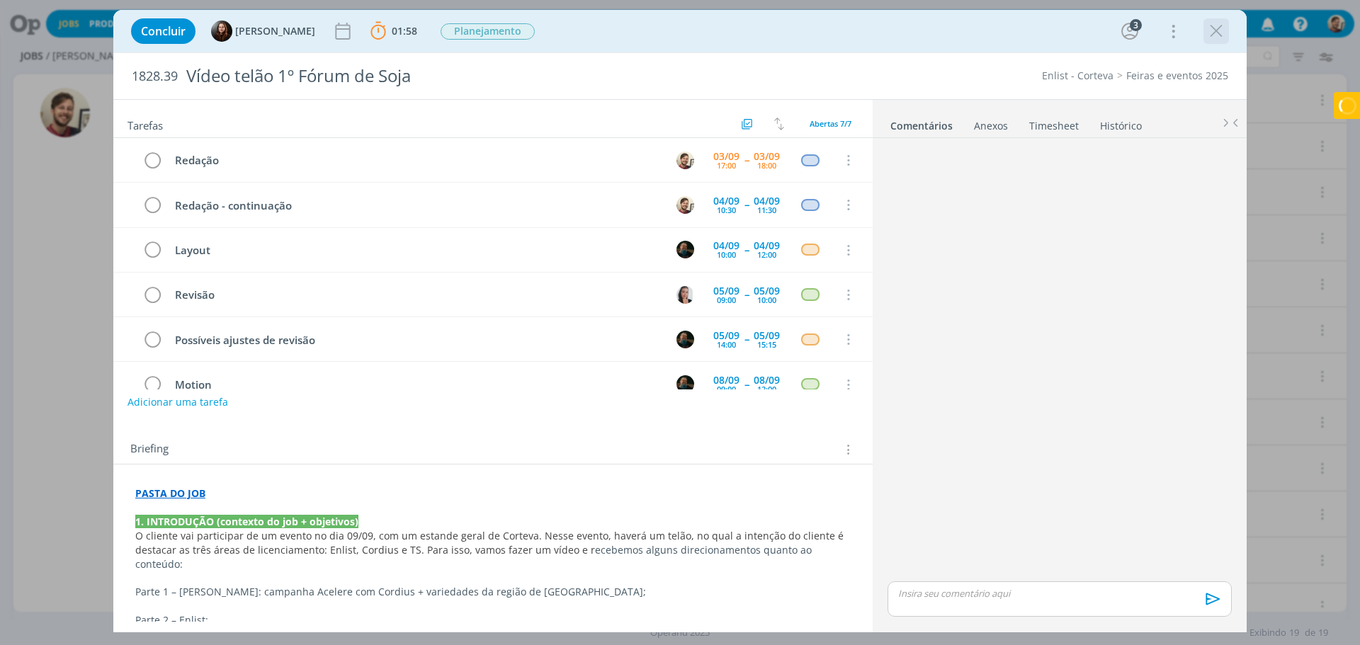
click at [1209, 31] on icon "dialog" at bounding box center [1216, 31] width 21 height 21
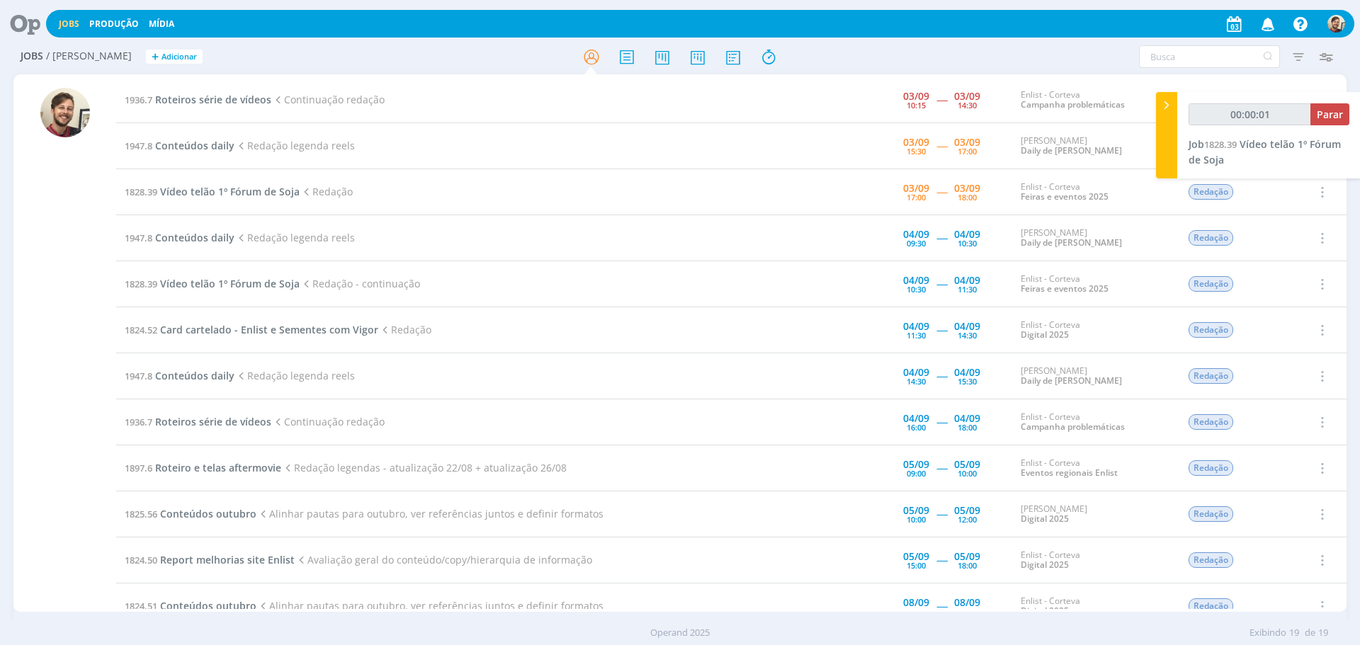
click at [30, 21] on icon at bounding box center [20, 24] width 29 height 28
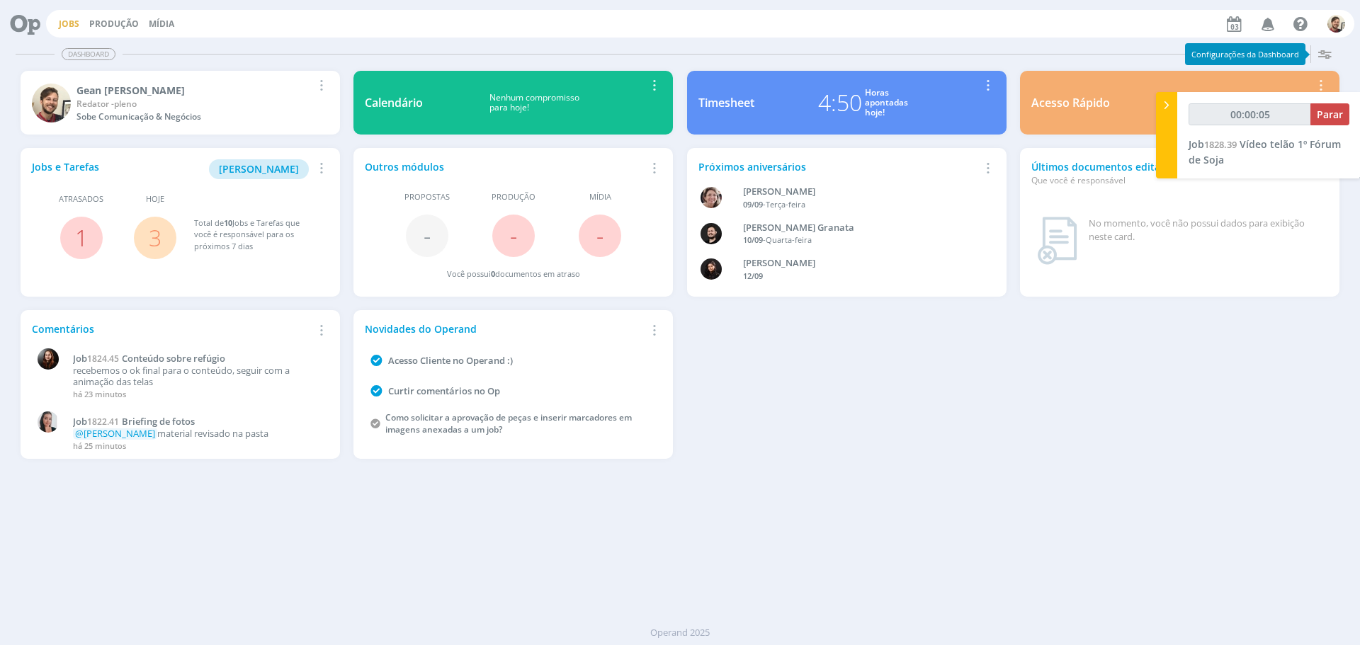
click at [69, 21] on link "Jobs" at bounding box center [69, 24] width 21 height 12
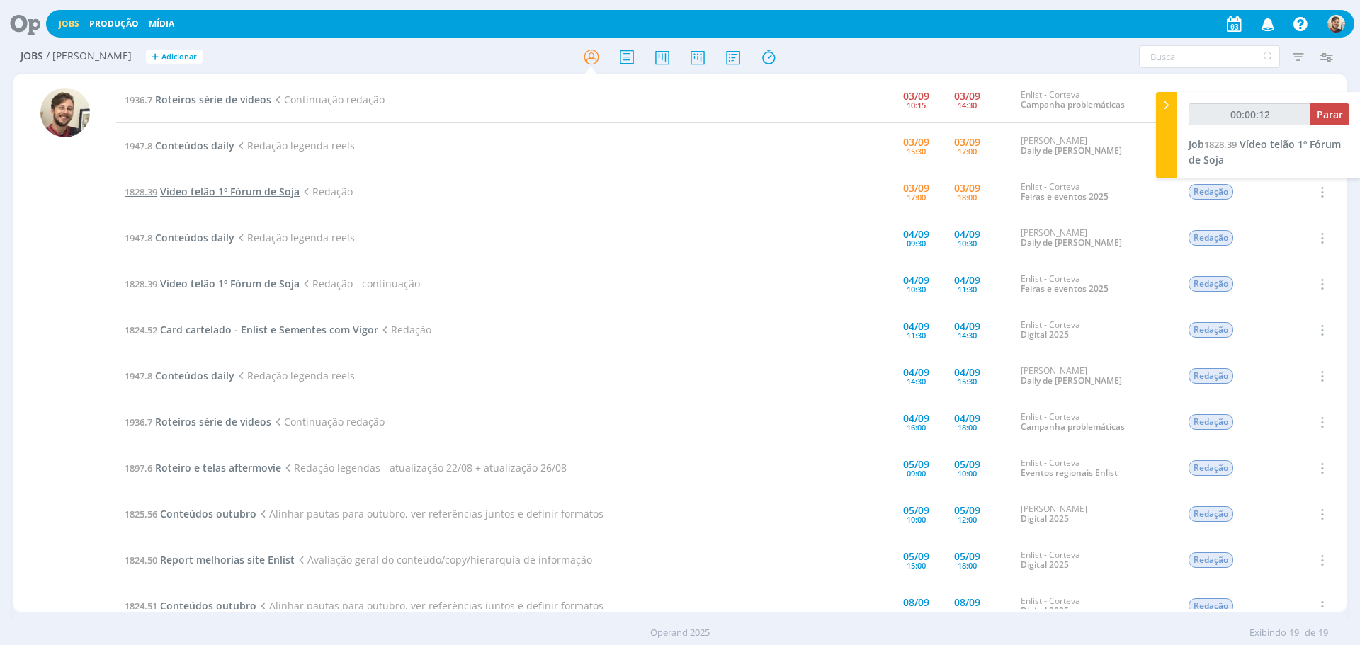
click at [202, 188] on span "Vídeo telão 1º Fórum de Soja" at bounding box center [230, 191] width 140 height 13
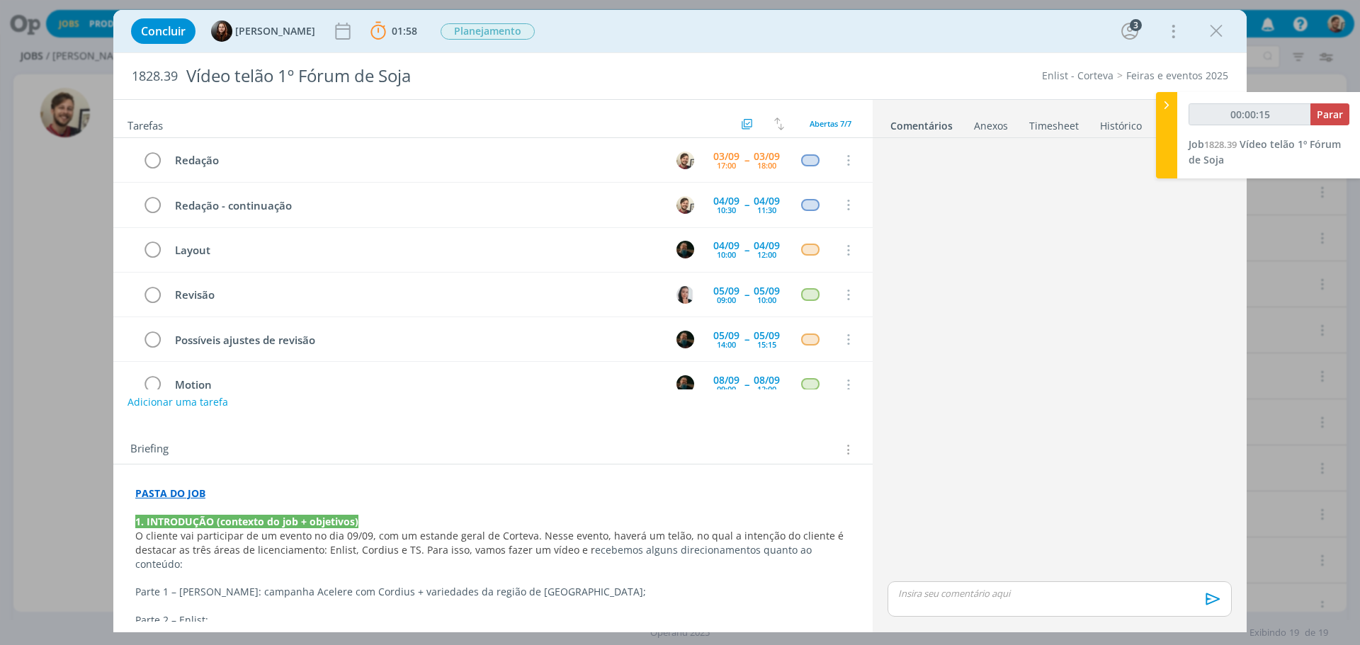
click at [946, 593] on p "dialog" at bounding box center [1060, 593] width 322 height 13
click at [924, 577] on div "dialog" at bounding box center [1059, 572] width 344 height 35
type input "00:00:48"
click at [1209, 602] on icon "dialog" at bounding box center [1211, 604] width 21 height 21
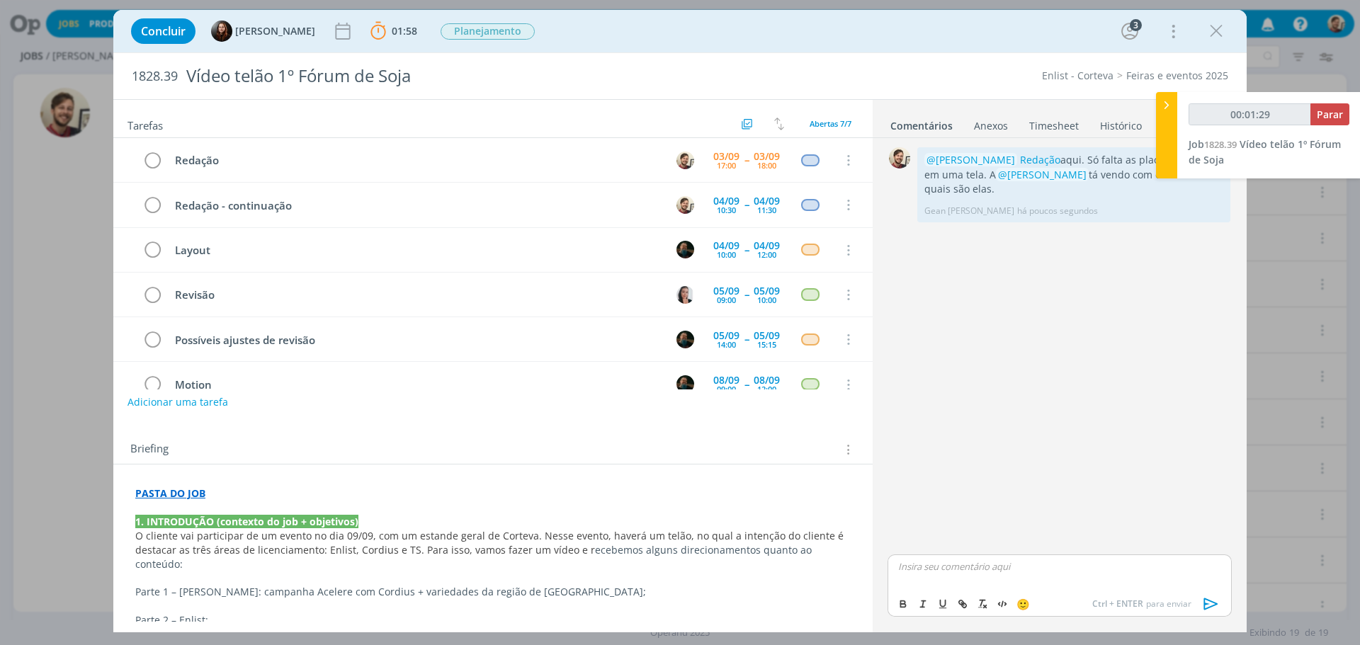
drag, startPoint x: 1222, startPoint y: 27, endPoint x: 1186, endPoint y: 48, distance: 41.3
click at [1222, 27] on icon "dialog" at bounding box center [1216, 31] width 21 height 21
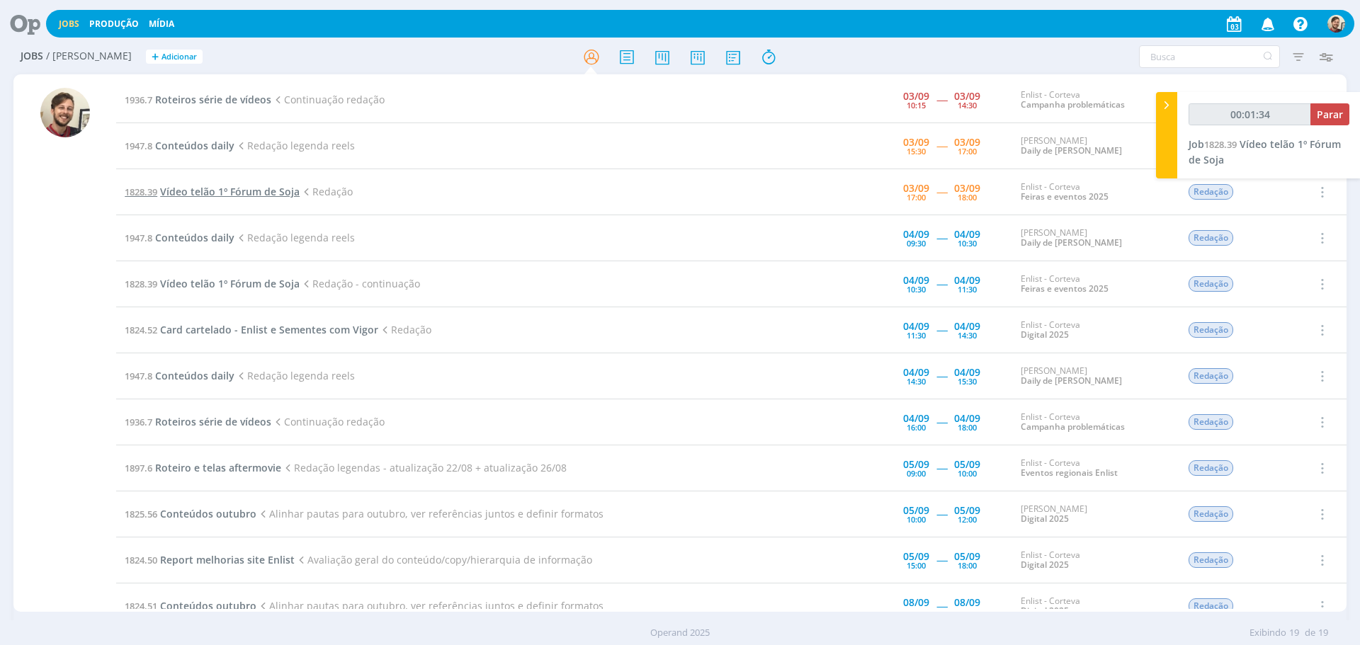
click at [208, 191] on span "Vídeo telão 1º Fórum de Soja" at bounding box center [230, 191] width 140 height 13
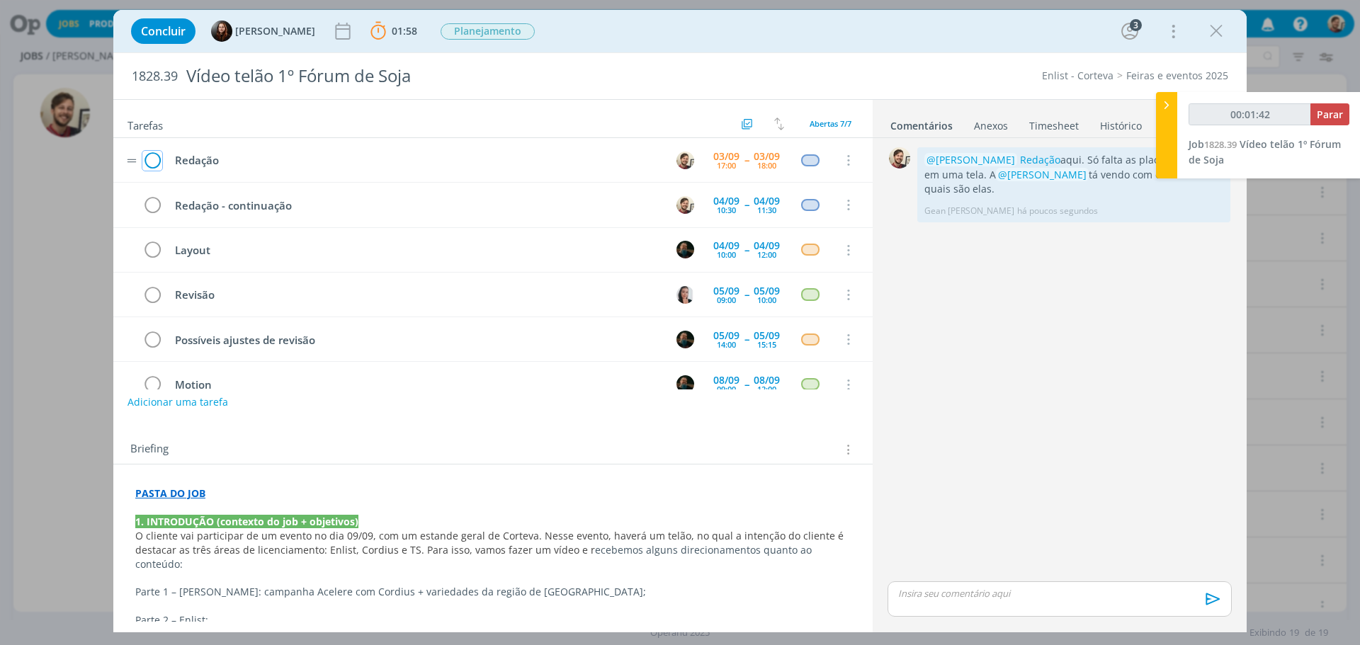
click at [147, 158] on icon "dialog" at bounding box center [152, 160] width 20 height 21
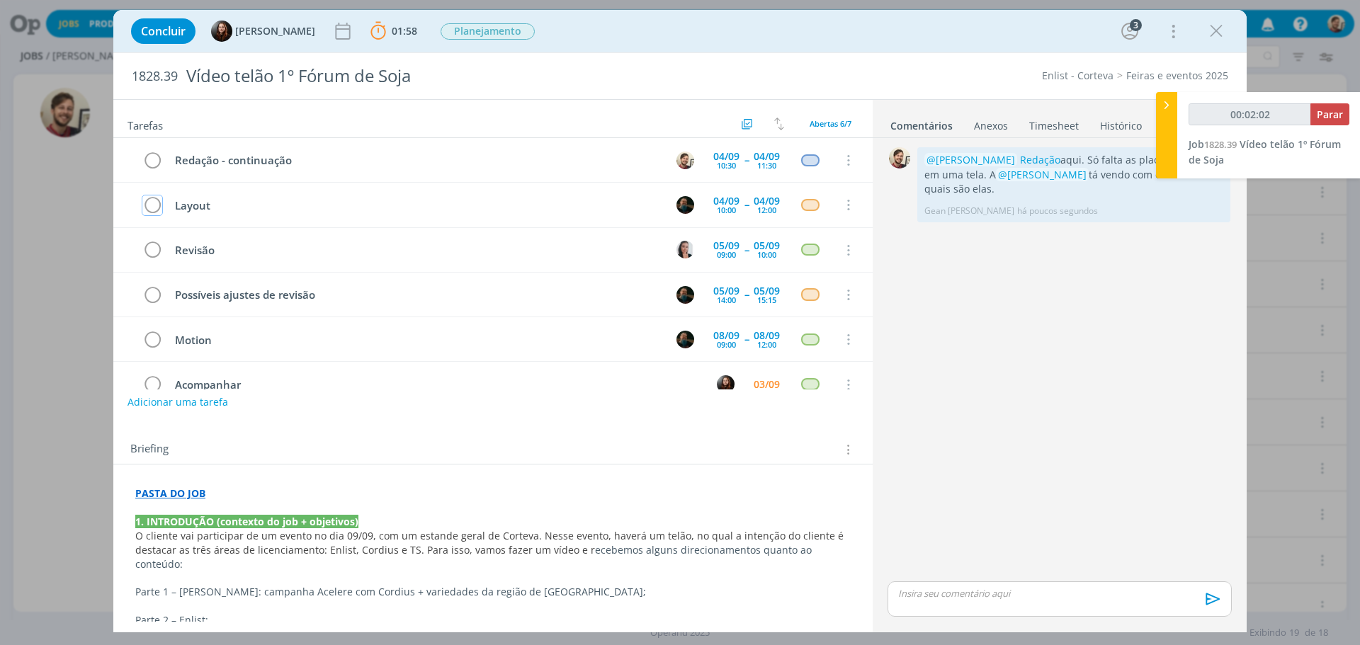
type input "00:02:03"
click at [1337, 106] on button "Parar" at bounding box center [1329, 114] width 39 height 22
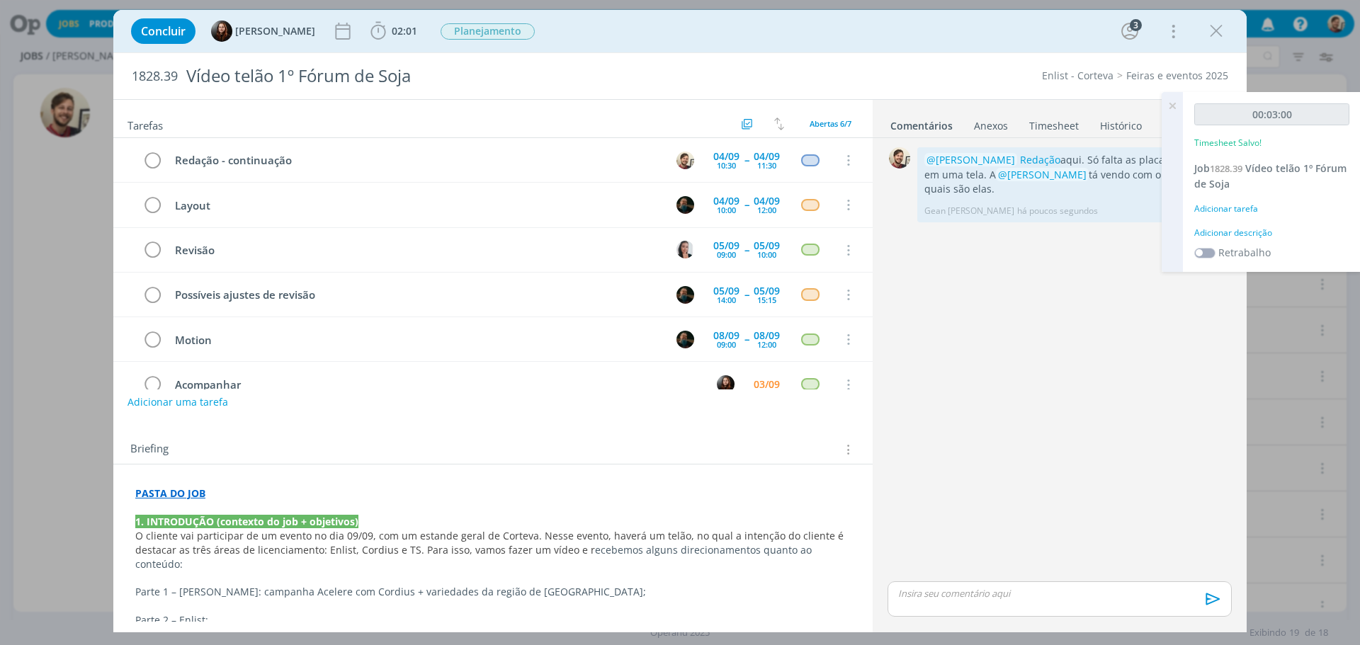
click at [1234, 234] on div "Adicionar descrição" at bounding box center [1271, 233] width 155 height 13
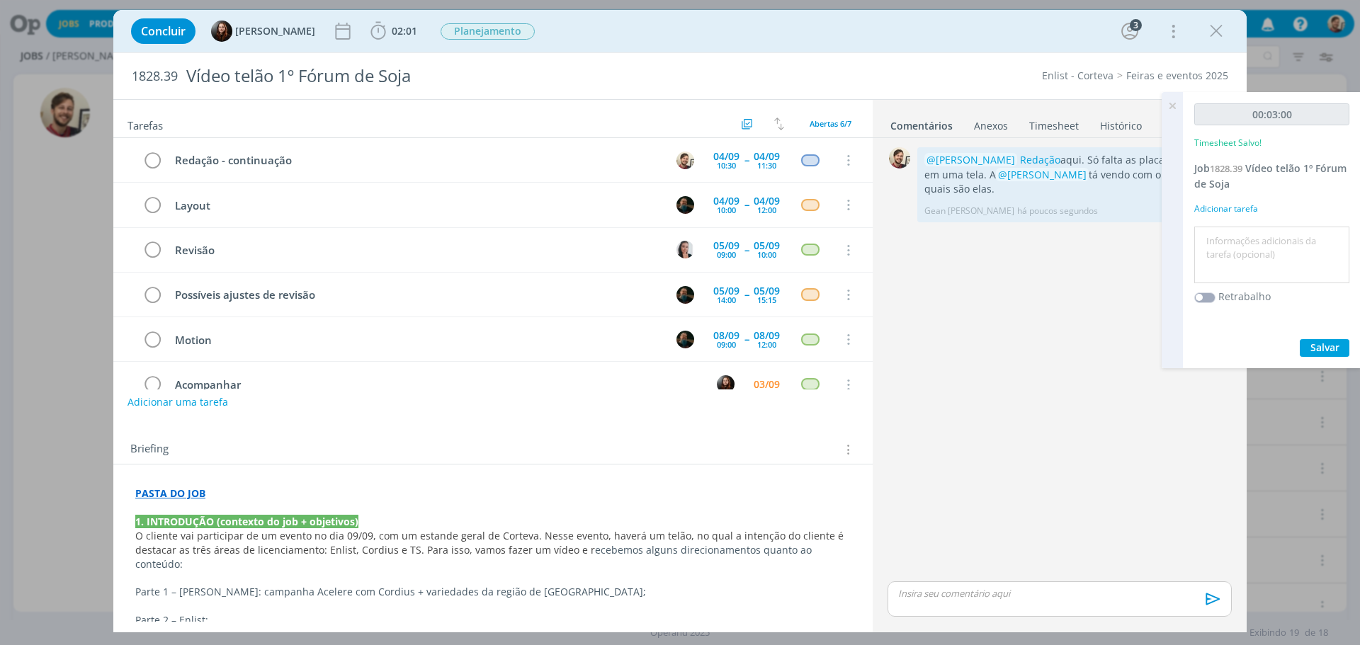
click at [1242, 243] on textarea at bounding box center [1272, 255] width 148 height 50
type textarea "redação"
click at [1325, 353] on span "Salvar" at bounding box center [1324, 347] width 29 height 13
click at [1172, 109] on icon at bounding box center [1171, 106] width 25 height 28
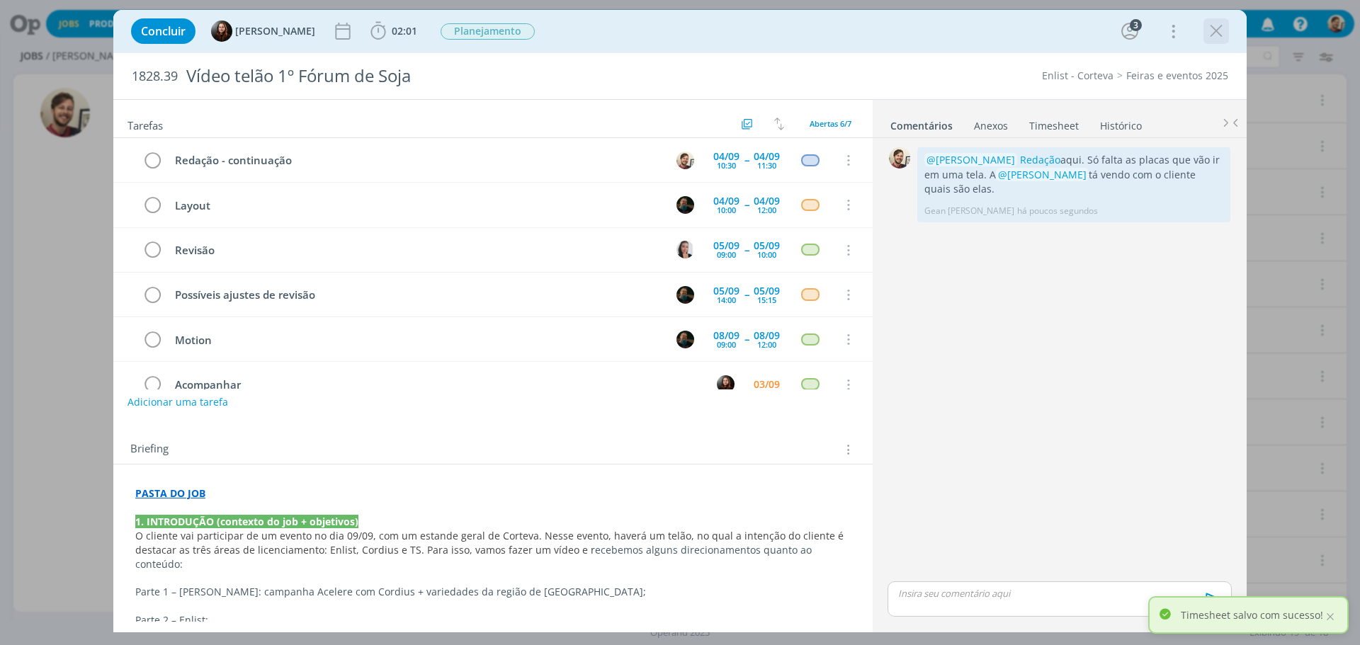
click at [1214, 28] on icon "dialog" at bounding box center [1216, 31] width 21 height 21
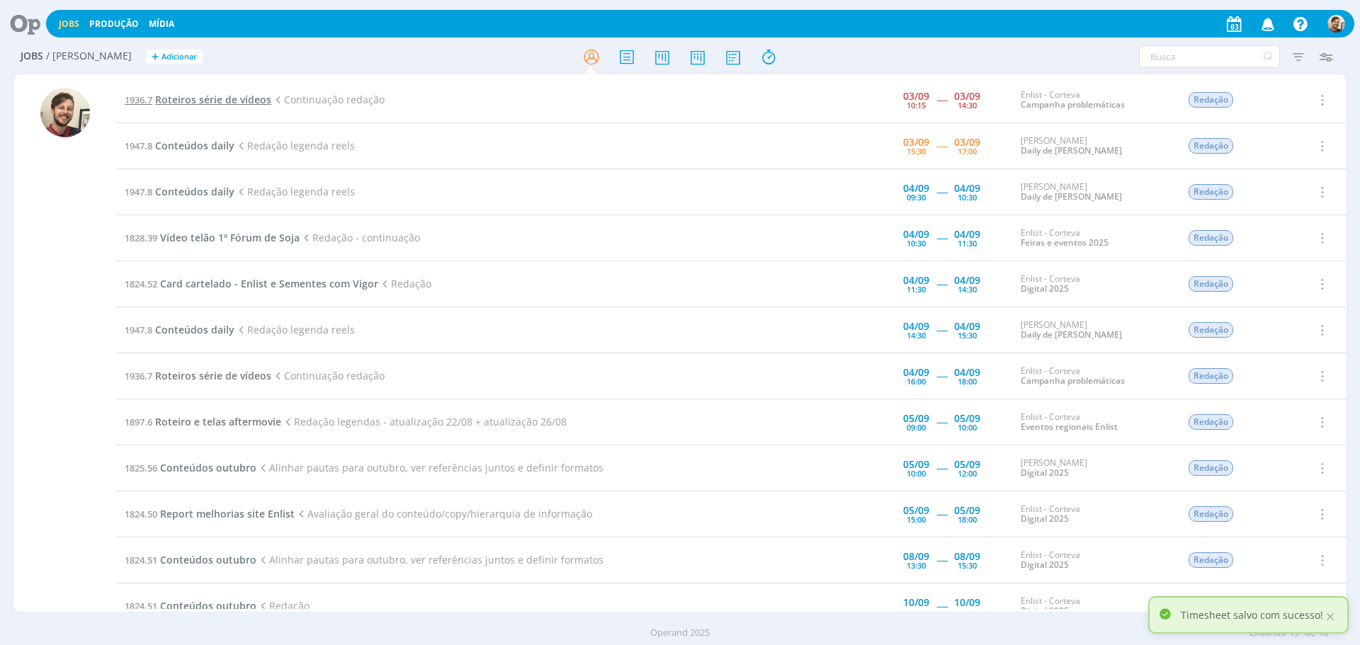
click at [226, 98] on span "Roteiros série de vídeos" at bounding box center [213, 99] width 116 height 13
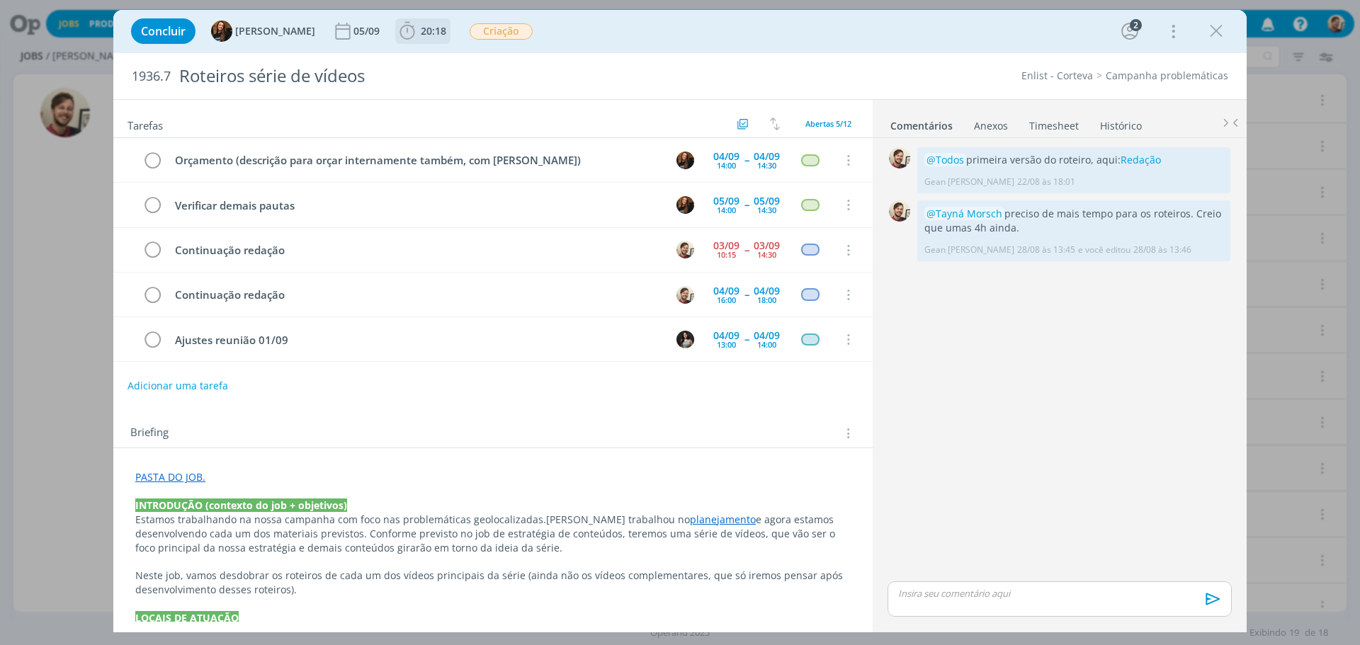
click at [421, 37] on span "20:18" at bounding box center [433, 30] width 25 height 13
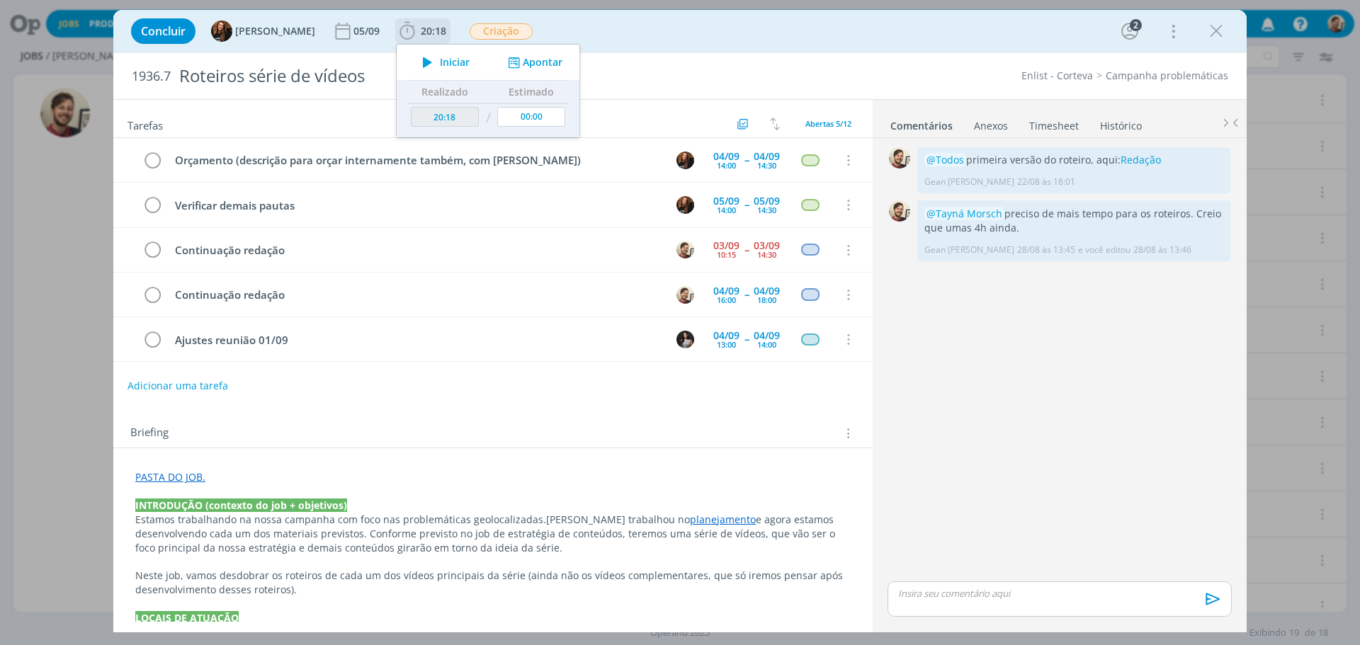
click at [419, 65] on icon "dialog" at bounding box center [427, 62] width 25 height 18
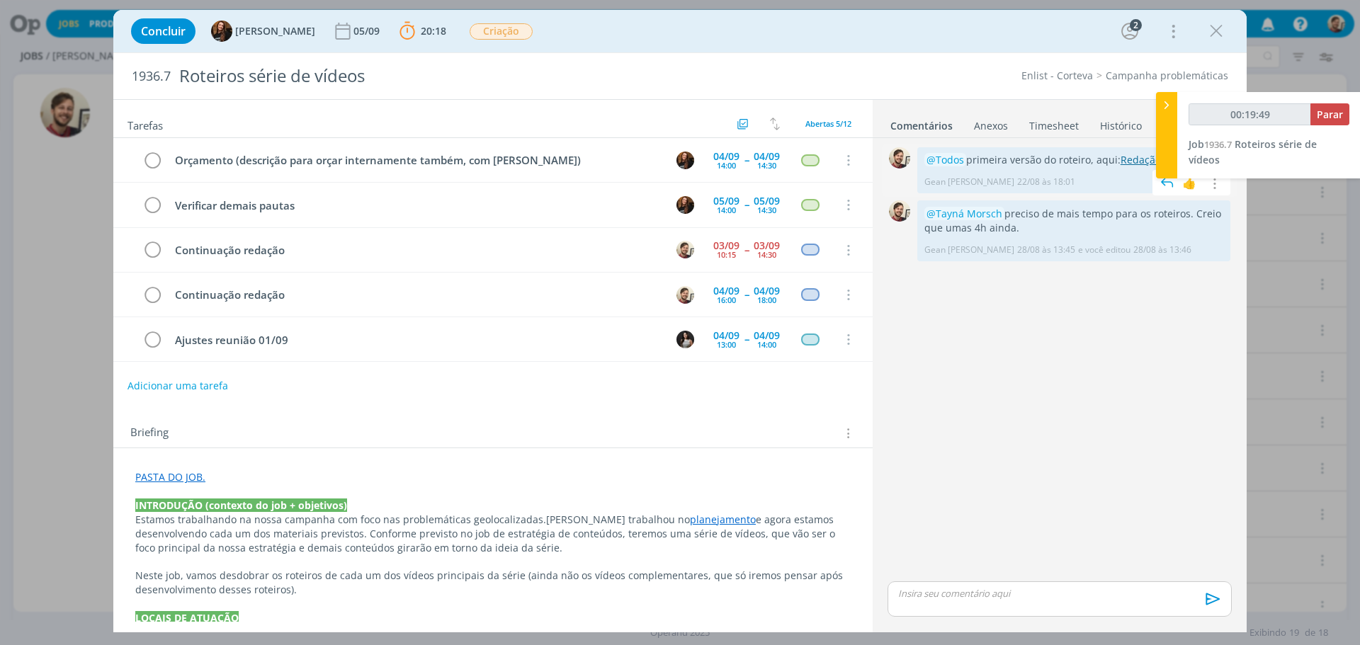
click at [1132, 160] on link "Redação" at bounding box center [1141, 159] width 40 height 13
type input "00:25:05"
click at [1333, 116] on span "Parar" at bounding box center [1330, 114] width 26 height 13
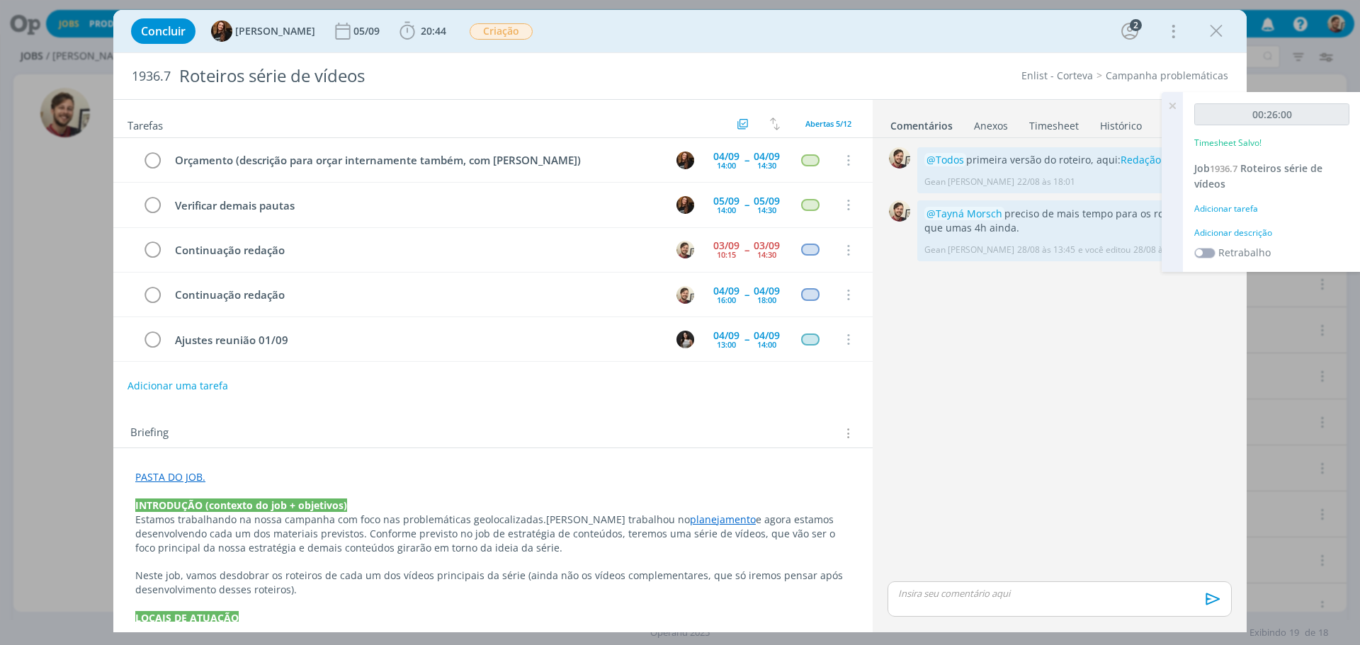
click at [1234, 234] on div "Adicionar descrição" at bounding box center [1271, 233] width 155 height 13
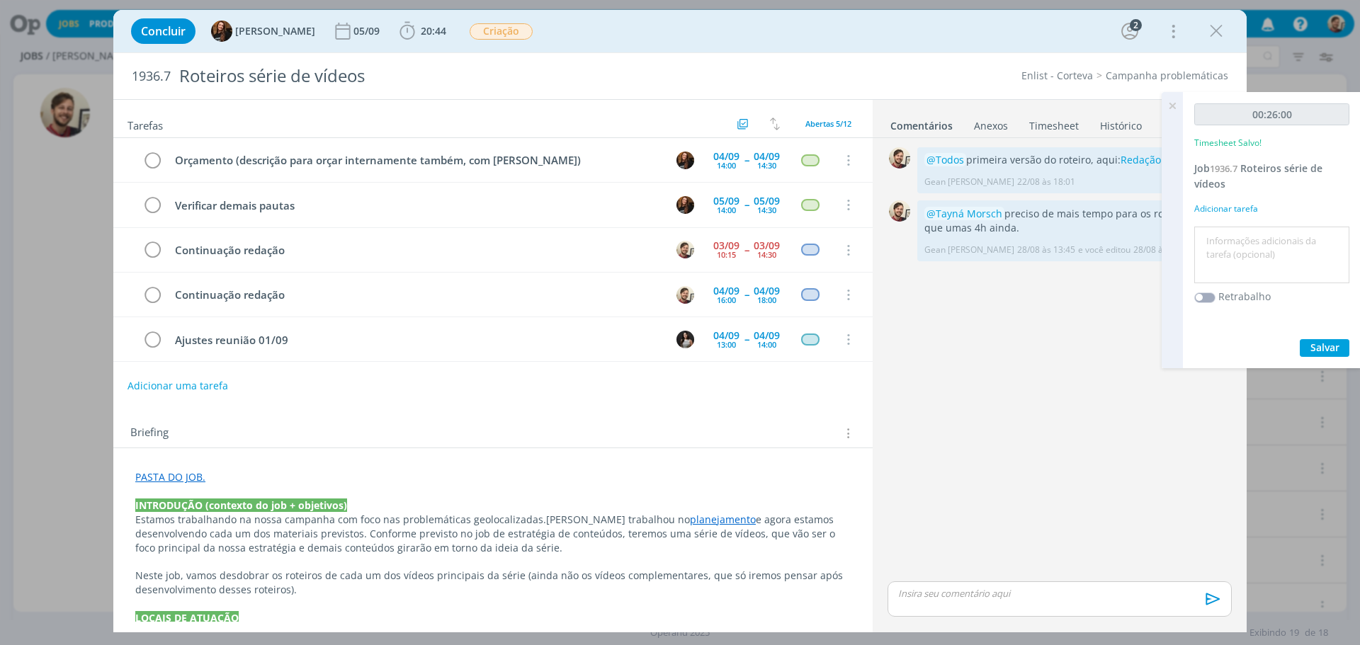
click at [1240, 244] on textarea at bounding box center [1272, 255] width 148 height 50
type textarea "redação"
click at [1321, 344] on span "Salvar" at bounding box center [1324, 347] width 29 height 13
click at [1168, 108] on icon at bounding box center [1171, 106] width 25 height 28
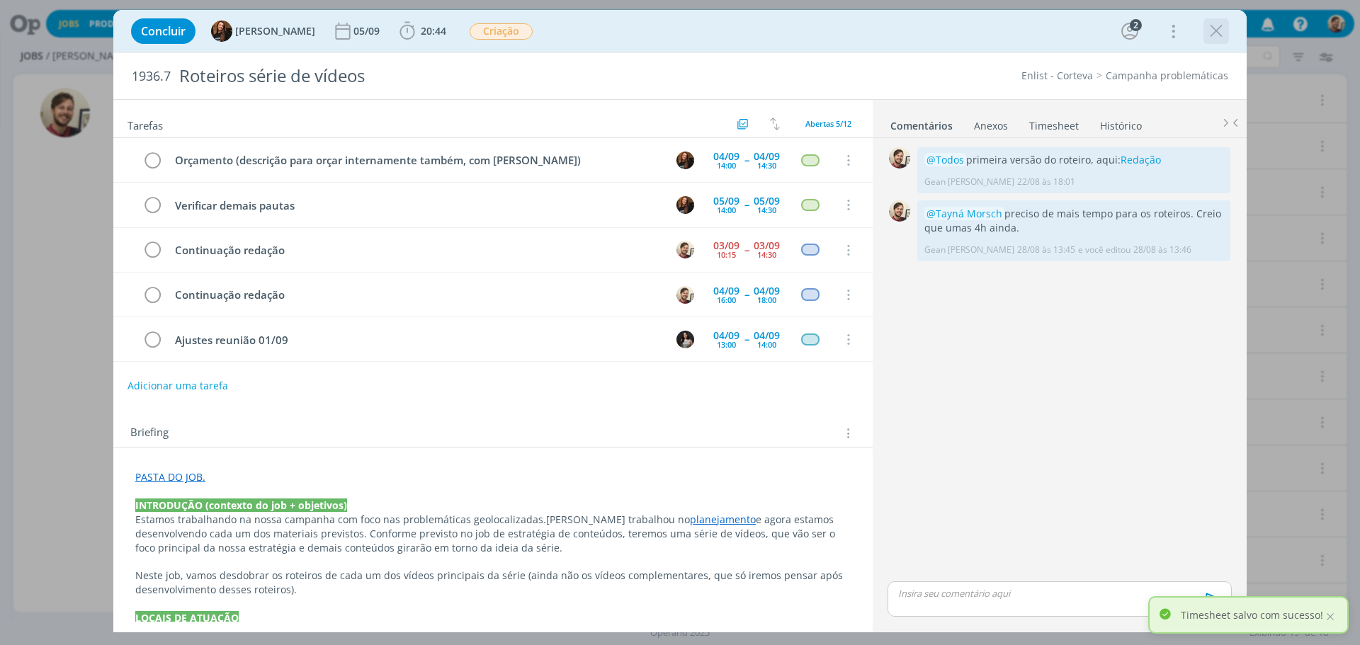
click at [1220, 27] on icon "dialog" at bounding box center [1216, 31] width 21 height 21
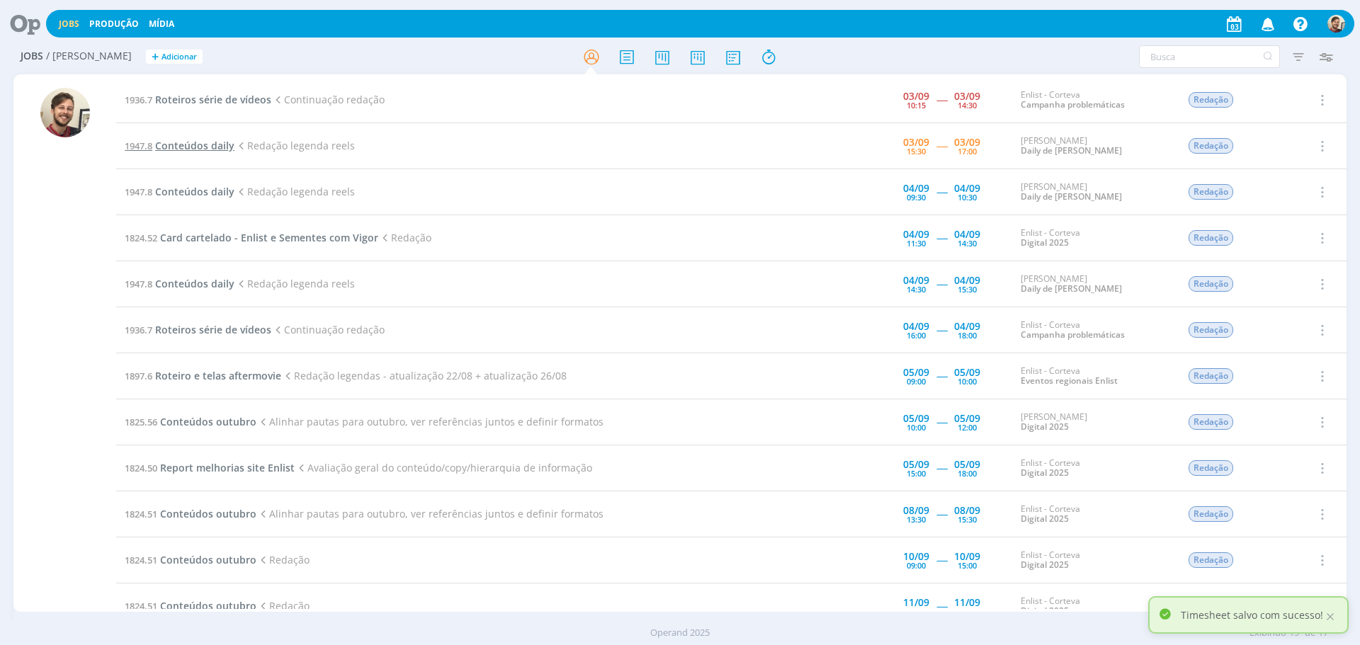
click at [216, 146] on span "Conteúdos daily" at bounding box center [194, 145] width 79 height 13
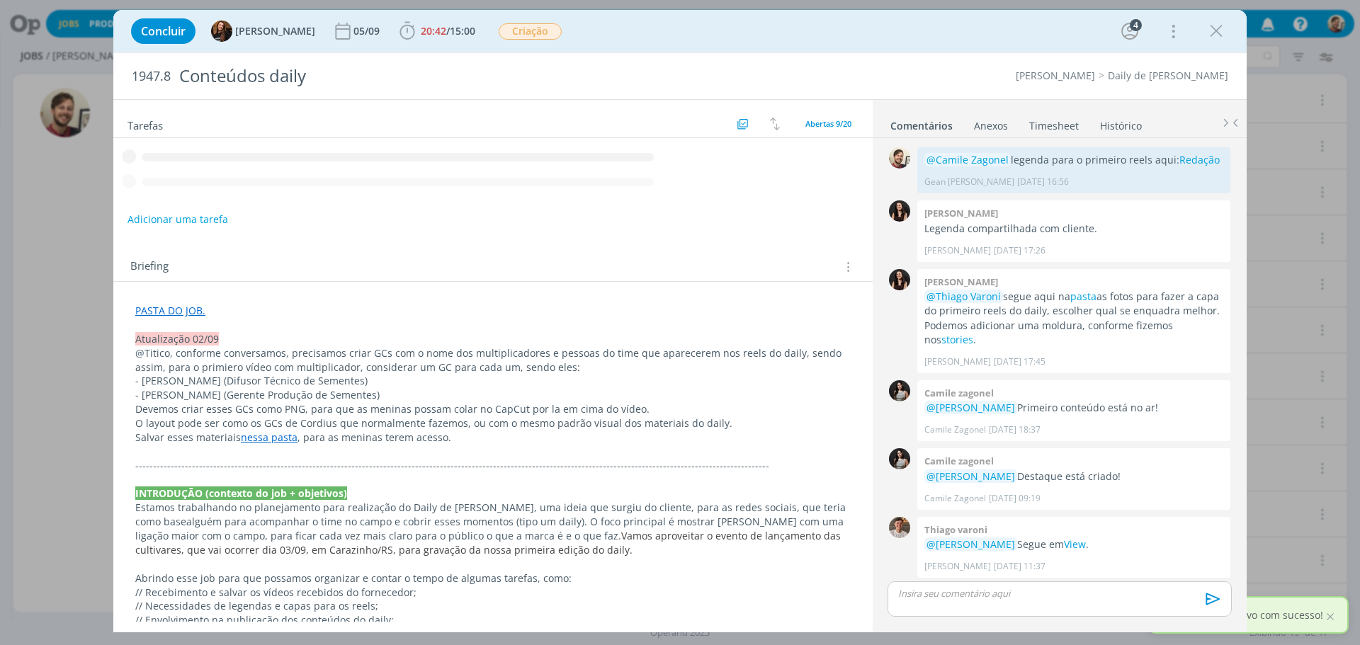
scroll to position [333, 0]
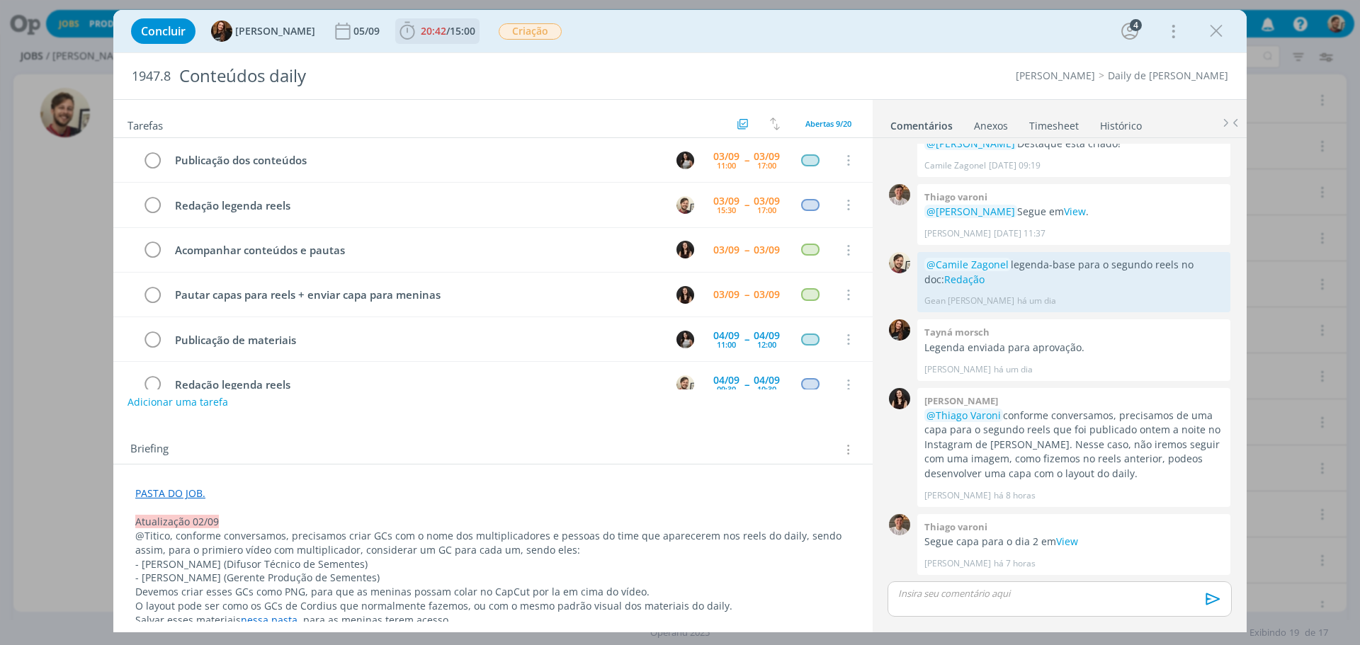
click at [430, 36] on span "20:42" at bounding box center [433, 30] width 25 height 13
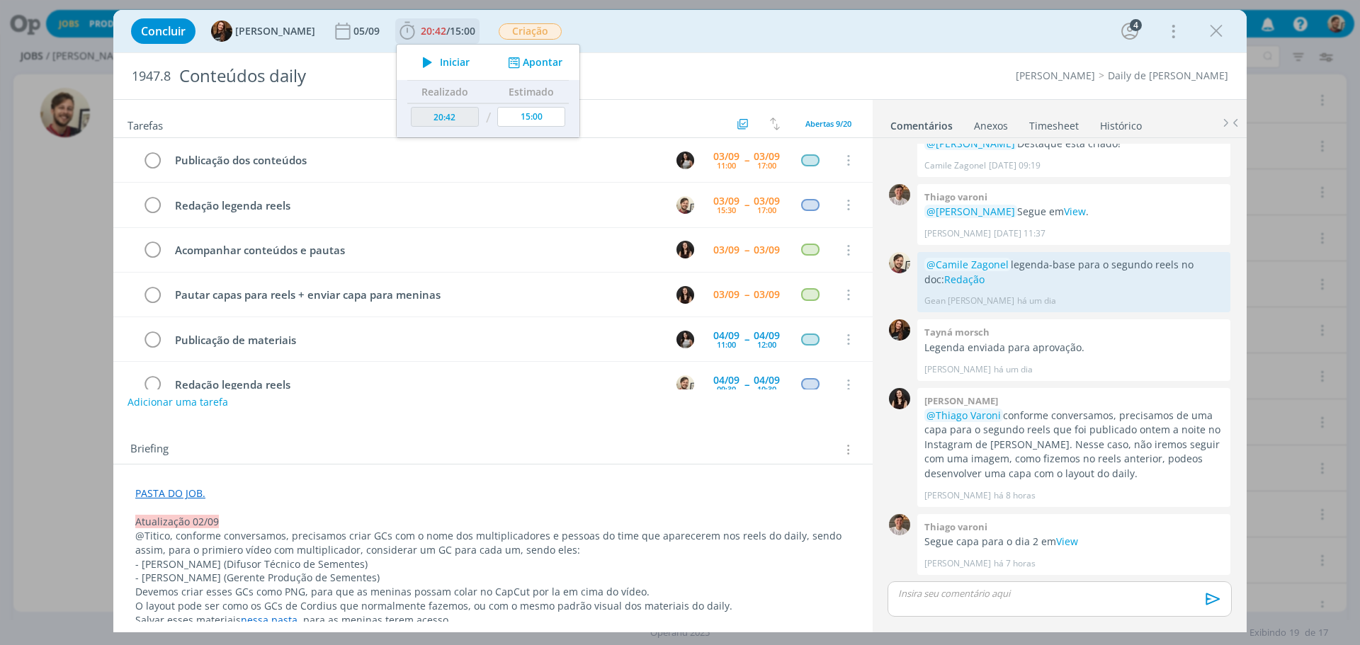
click at [440, 63] on span "Iniciar" at bounding box center [455, 62] width 30 height 10
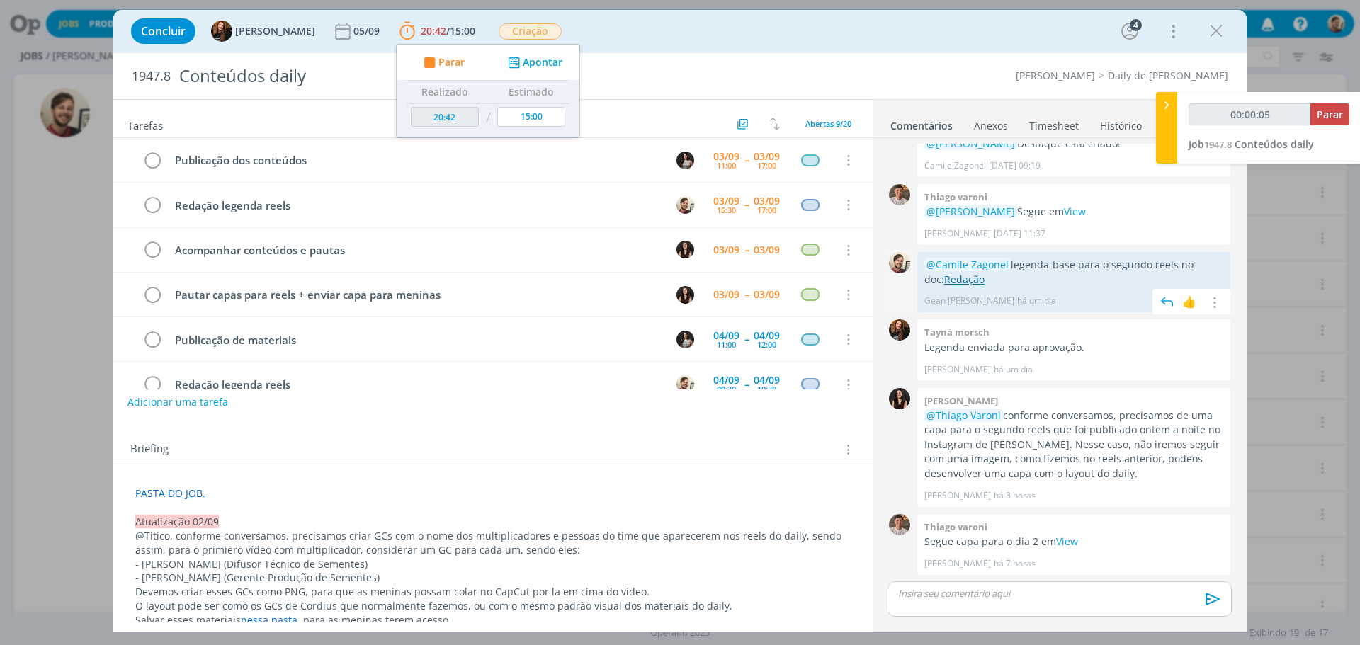
click at [953, 285] on link "Redação" at bounding box center [964, 279] width 40 height 13
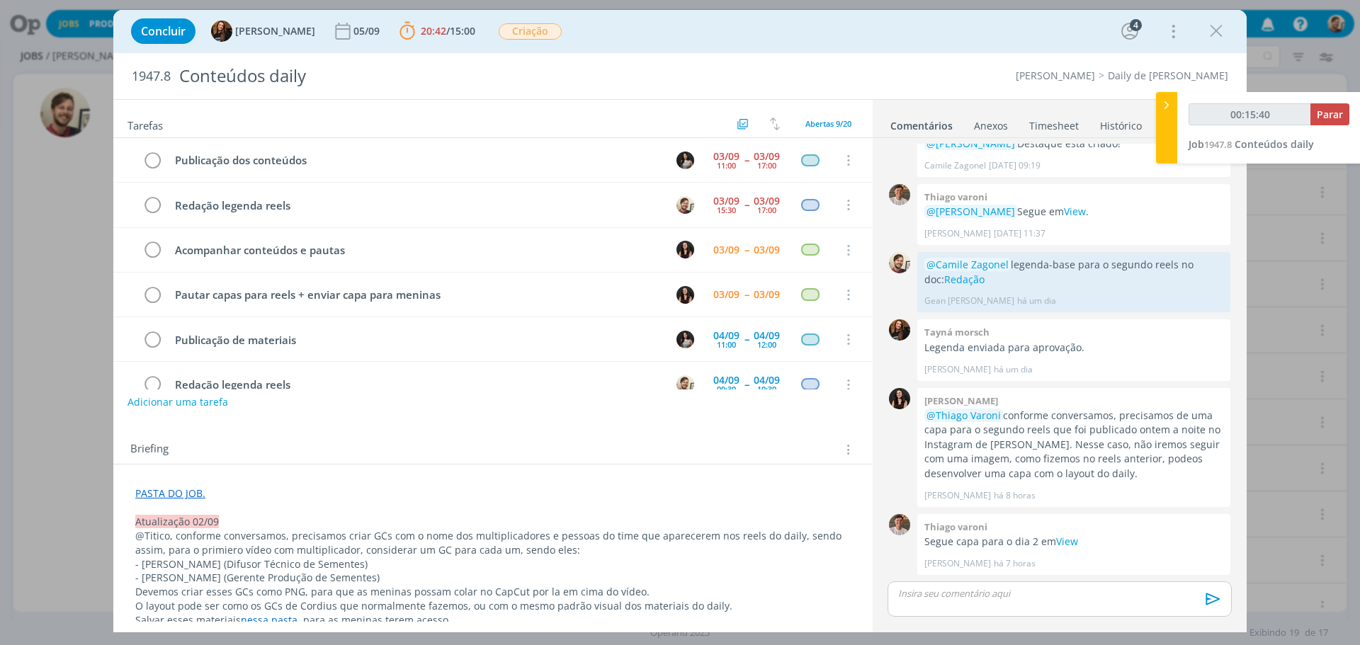
drag, startPoint x: 1222, startPoint y: 36, endPoint x: 1215, endPoint y: 50, distance: 15.8
click at [1222, 36] on icon "dialog" at bounding box center [1216, 31] width 21 height 21
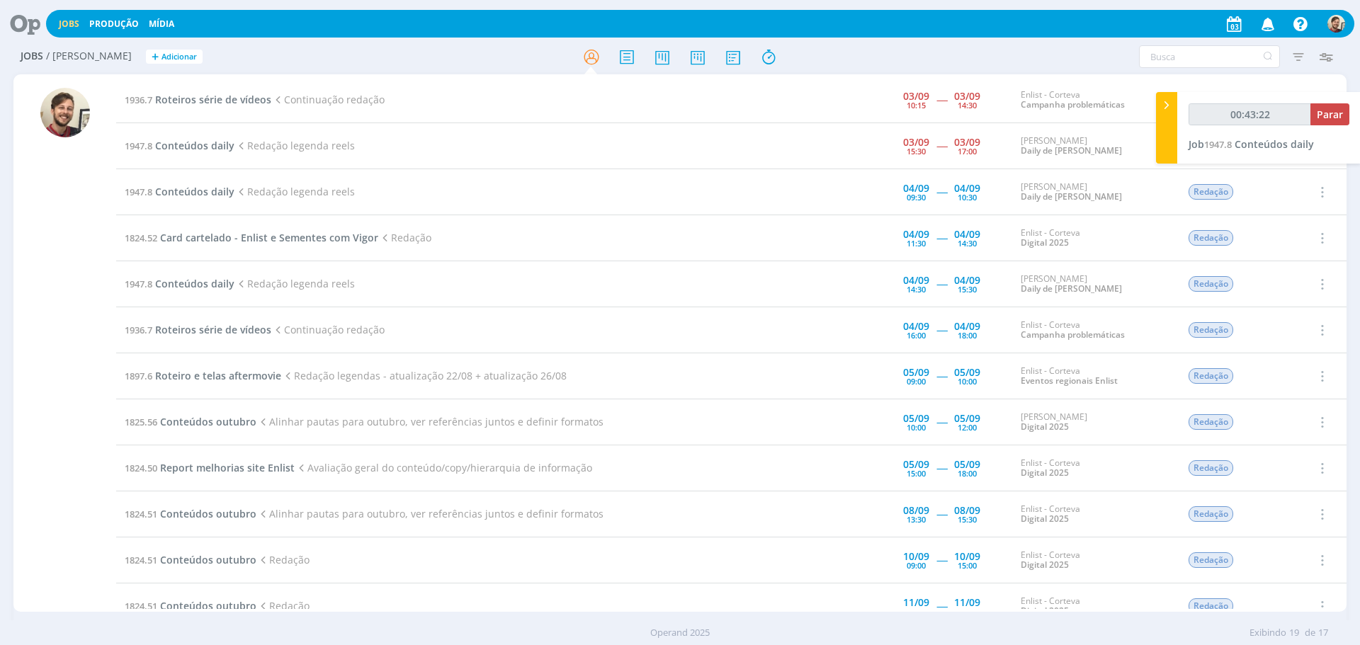
type input "00:44:22"
